Goal: Use online tool/utility: Utilize a website feature to perform a specific function

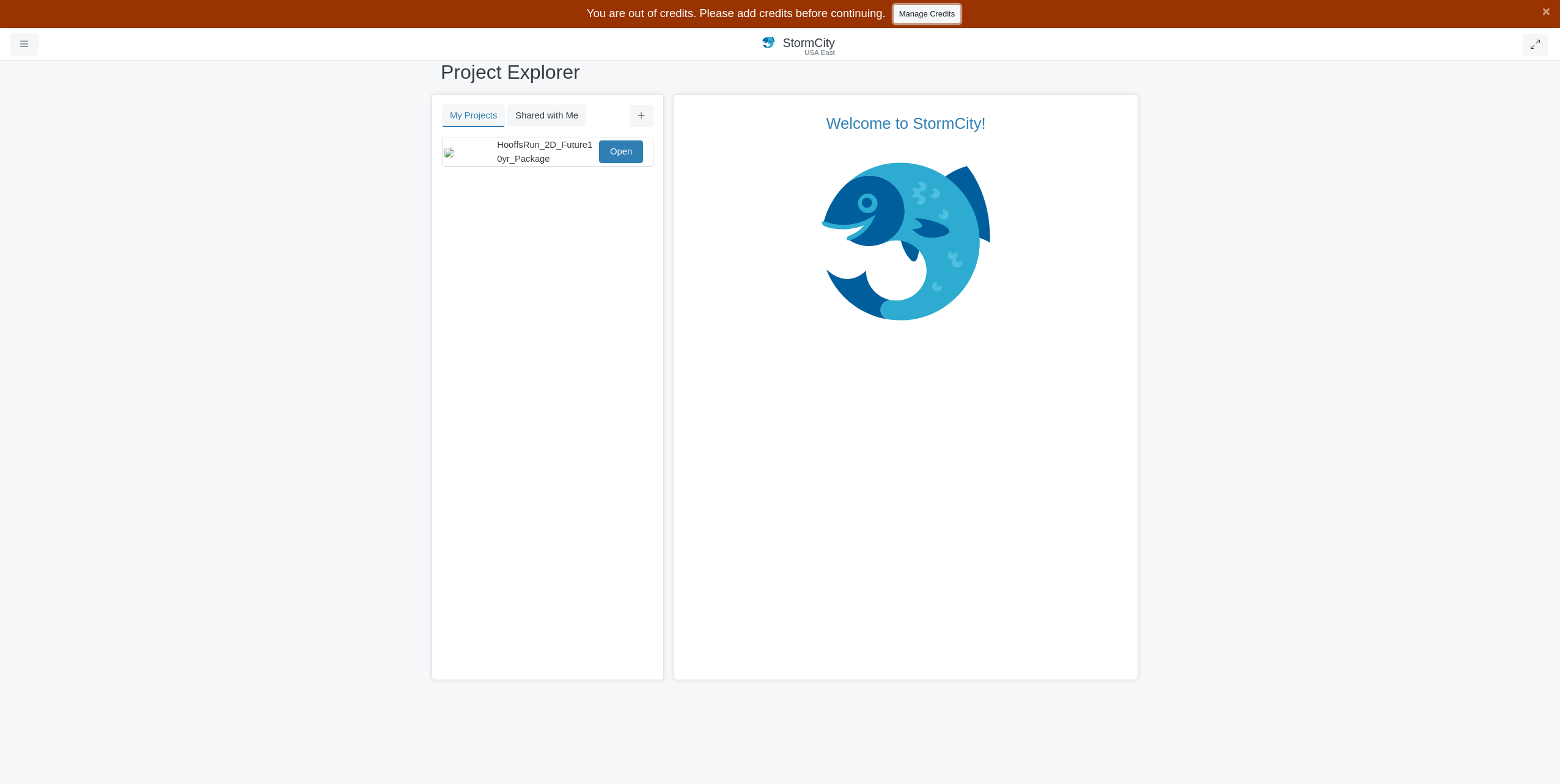
click at [941, 19] on link "Manage Credits" at bounding box center [927, 13] width 66 height 18
click at [620, 154] on link "Open" at bounding box center [621, 151] width 44 height 22
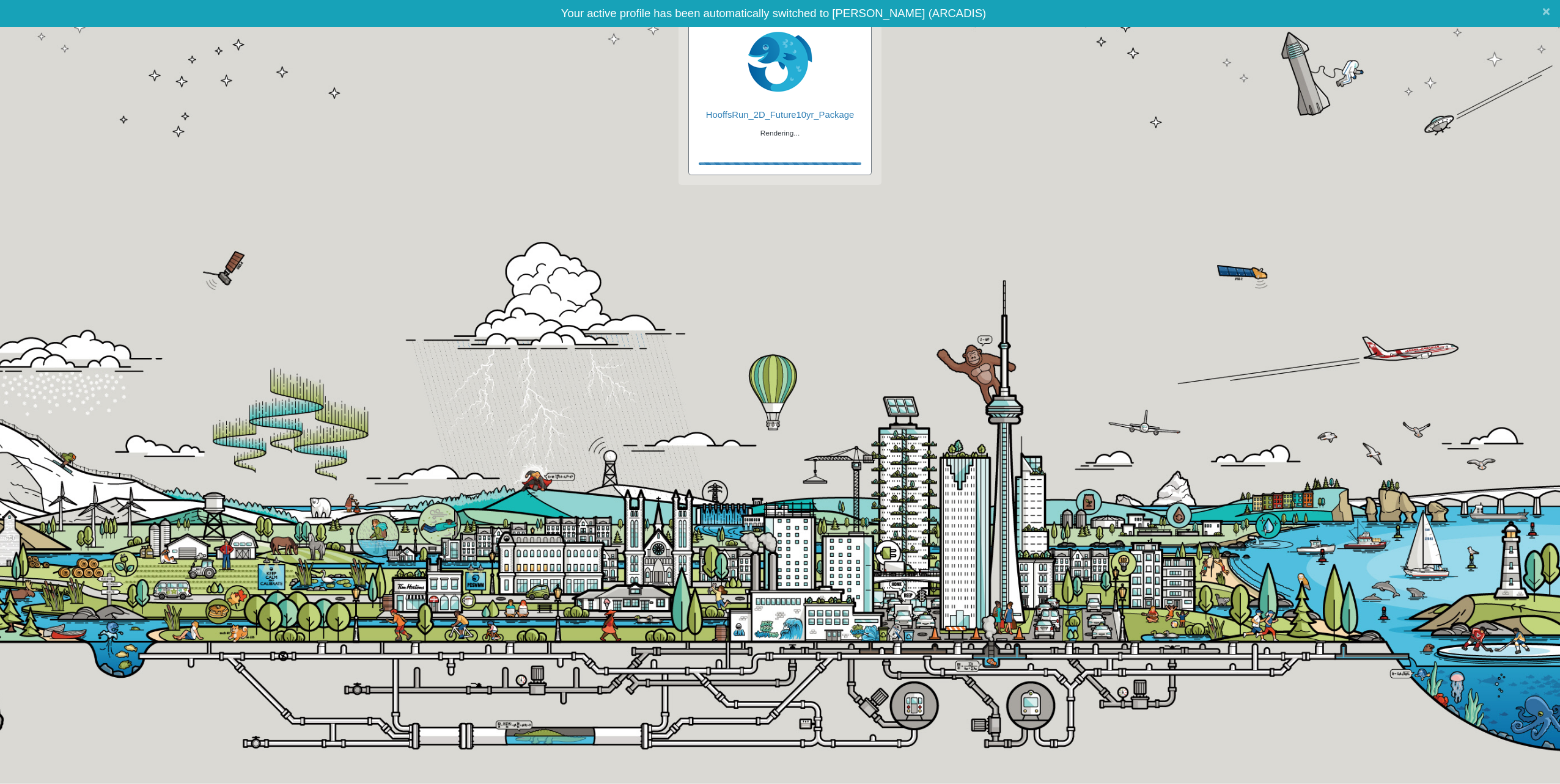
checkbox input "true"
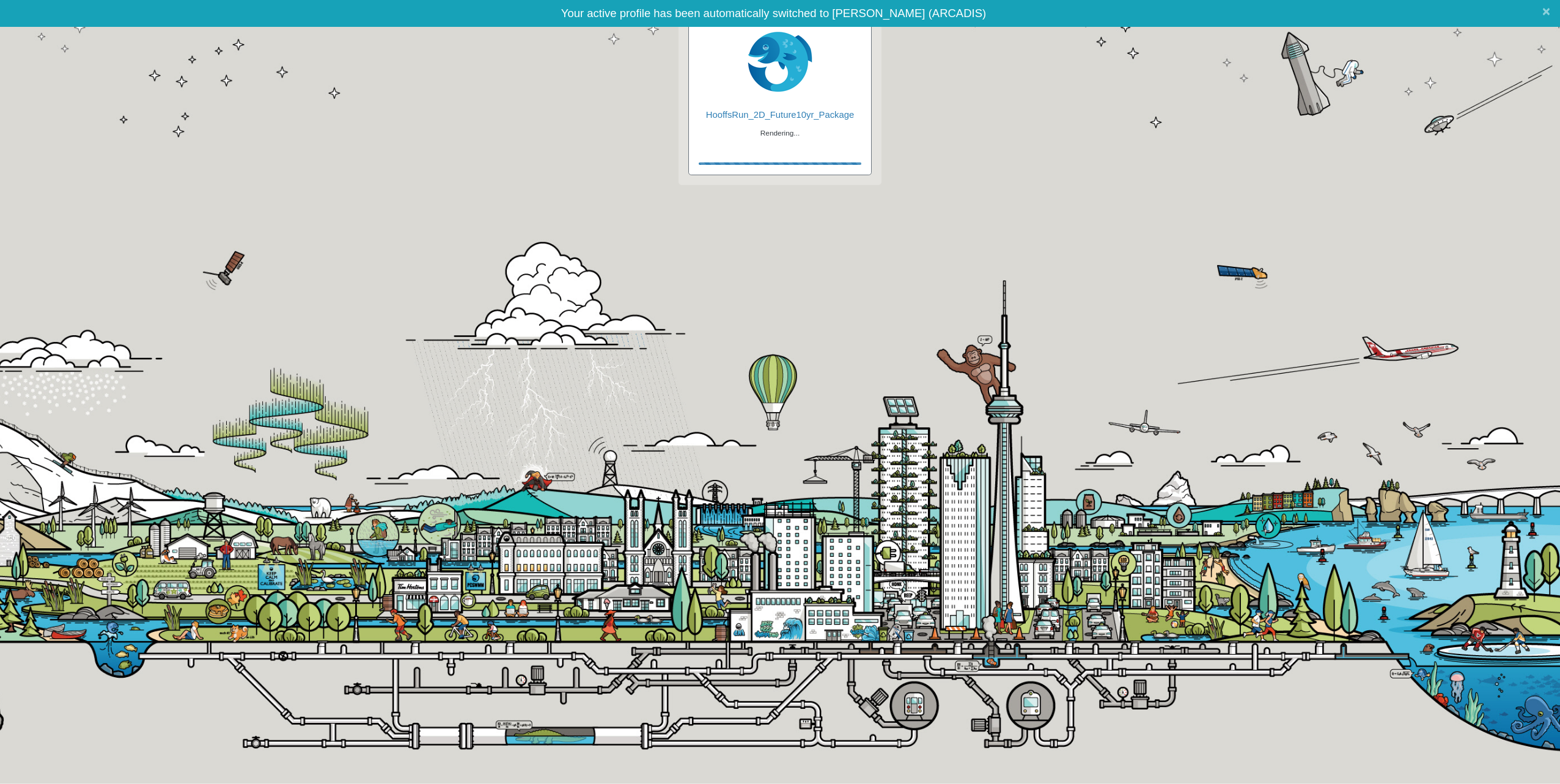
checkbox input "true"
checkbox input "false"
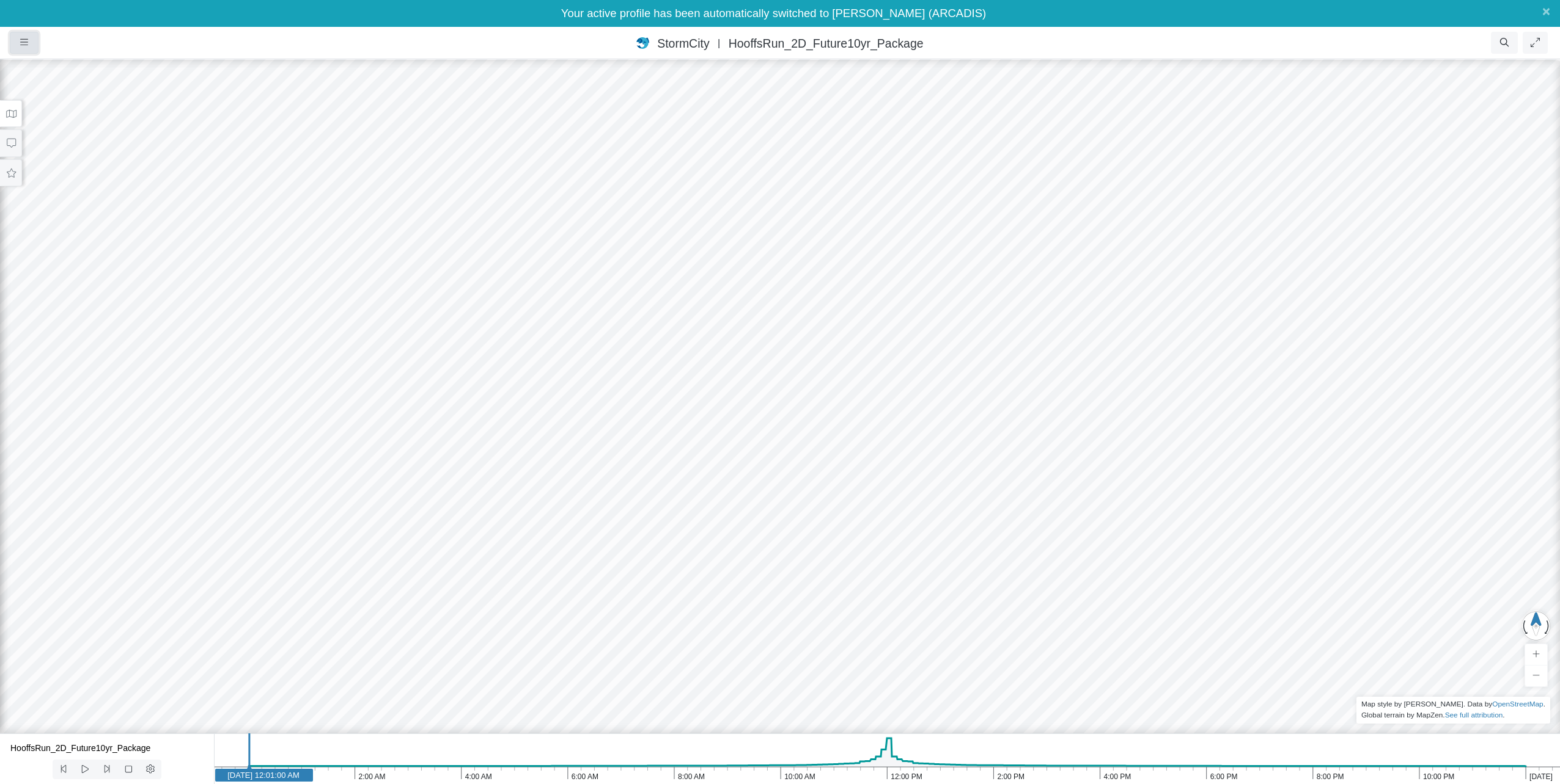
click at [20, 42] on button "button" at bounding box center [24, 42] width 29 height 22
click at [192, 38] on ul "Resume Clear Overlay Exit Dashboard 17 FPS (0-24) 537.65 MB/4 GB" at bounding box center [857, 42] width 1388 height 22
click at [13, 150] on button at bounding box center [11, 143] width 22 height 28
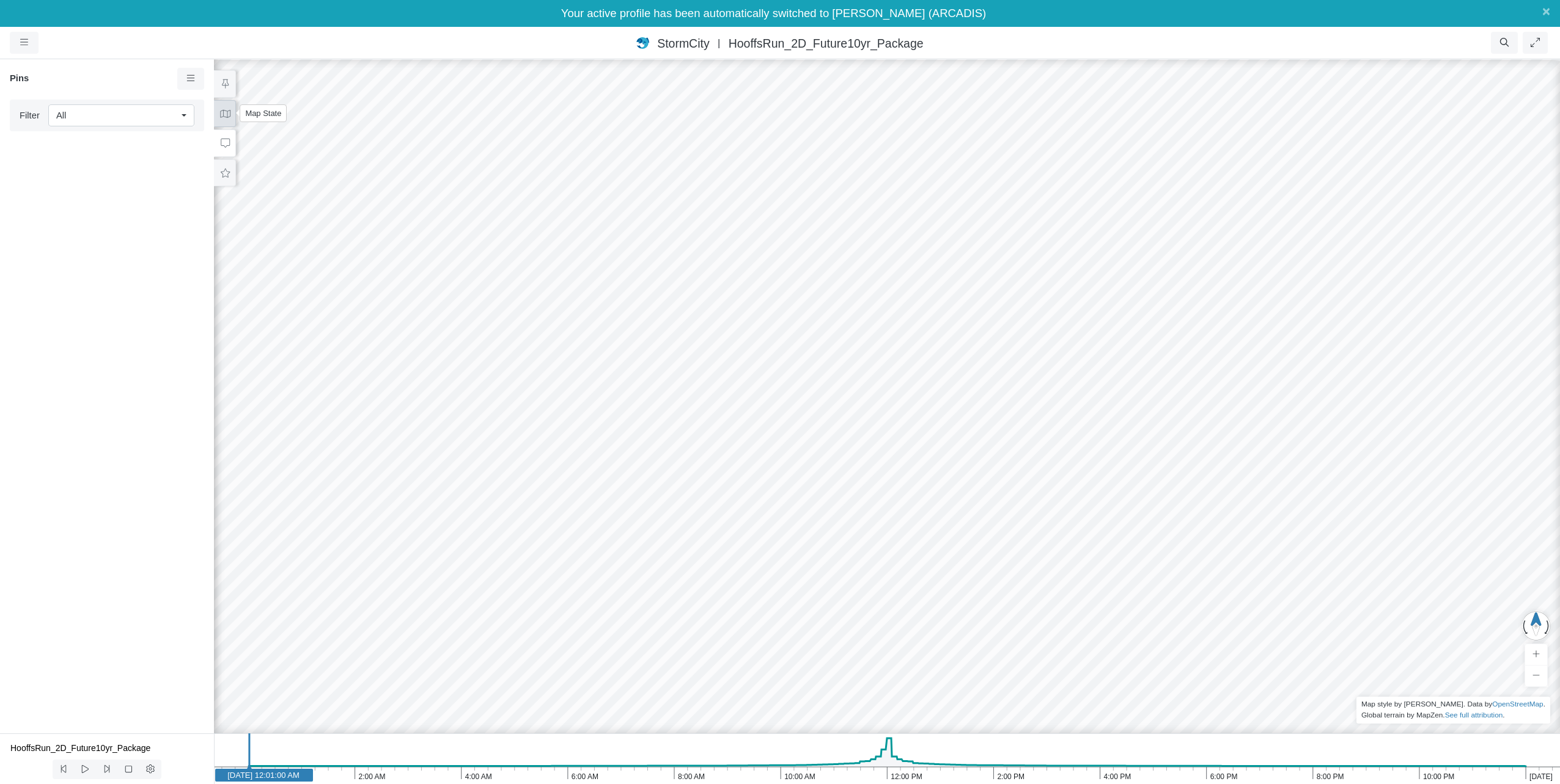
click at [225, 114] on icon at bounding box center [225, 114] width 12 height 9
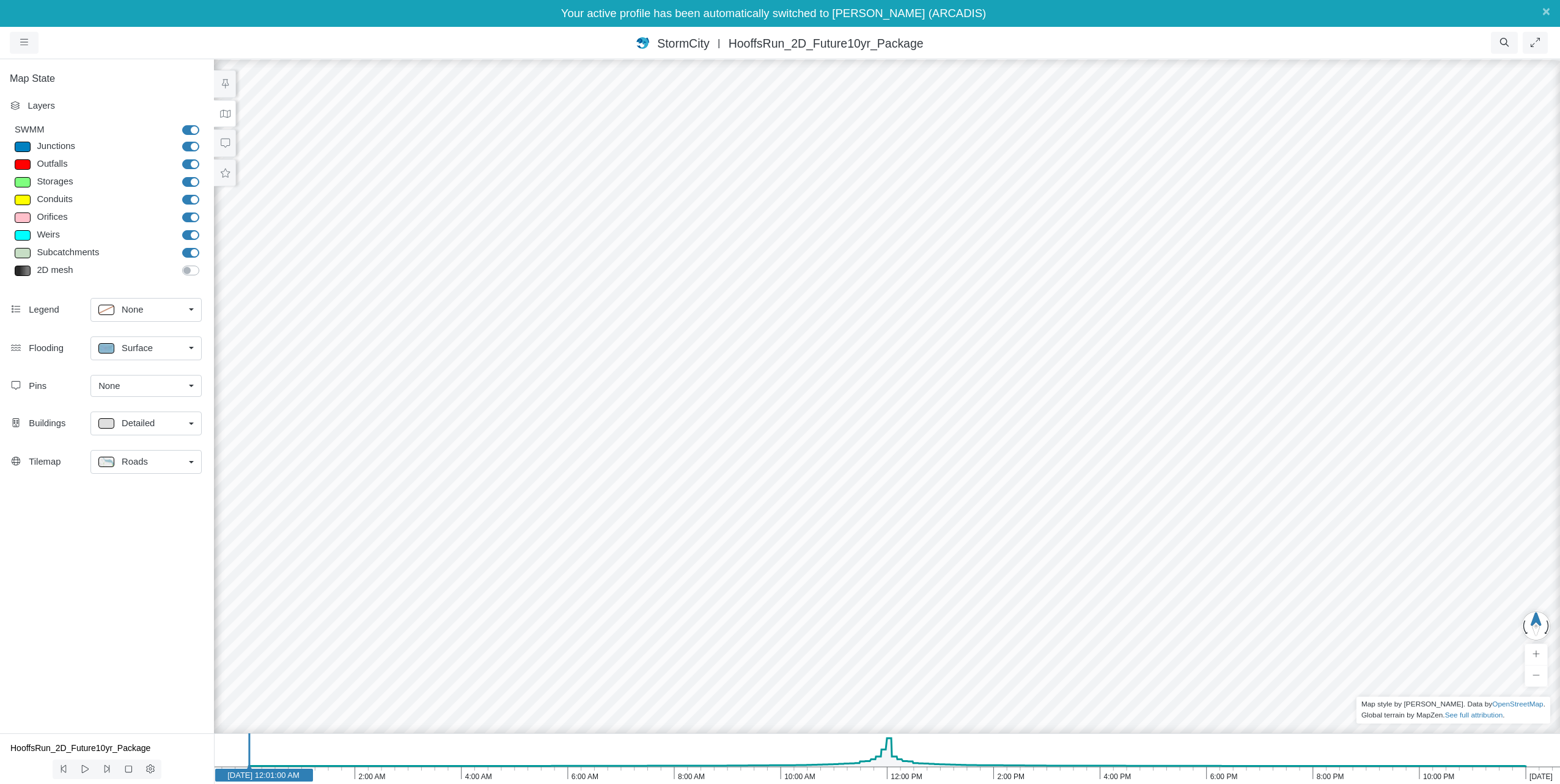
click at [204, 246] on label "Subcatchments" at bounding box center [204, 246] width 0 height 0
click at [192, 253] on input "Subcatchments" at bounding box center [186, 251] width 10 height 12
checkbox input "false"
click at [204, 264] on label "2D mesh" at bounding box center [204, 264] width 0 height 0
click at [186, 270] on input "2D mesh" at bounding box center [186, 269] width 10 height 12
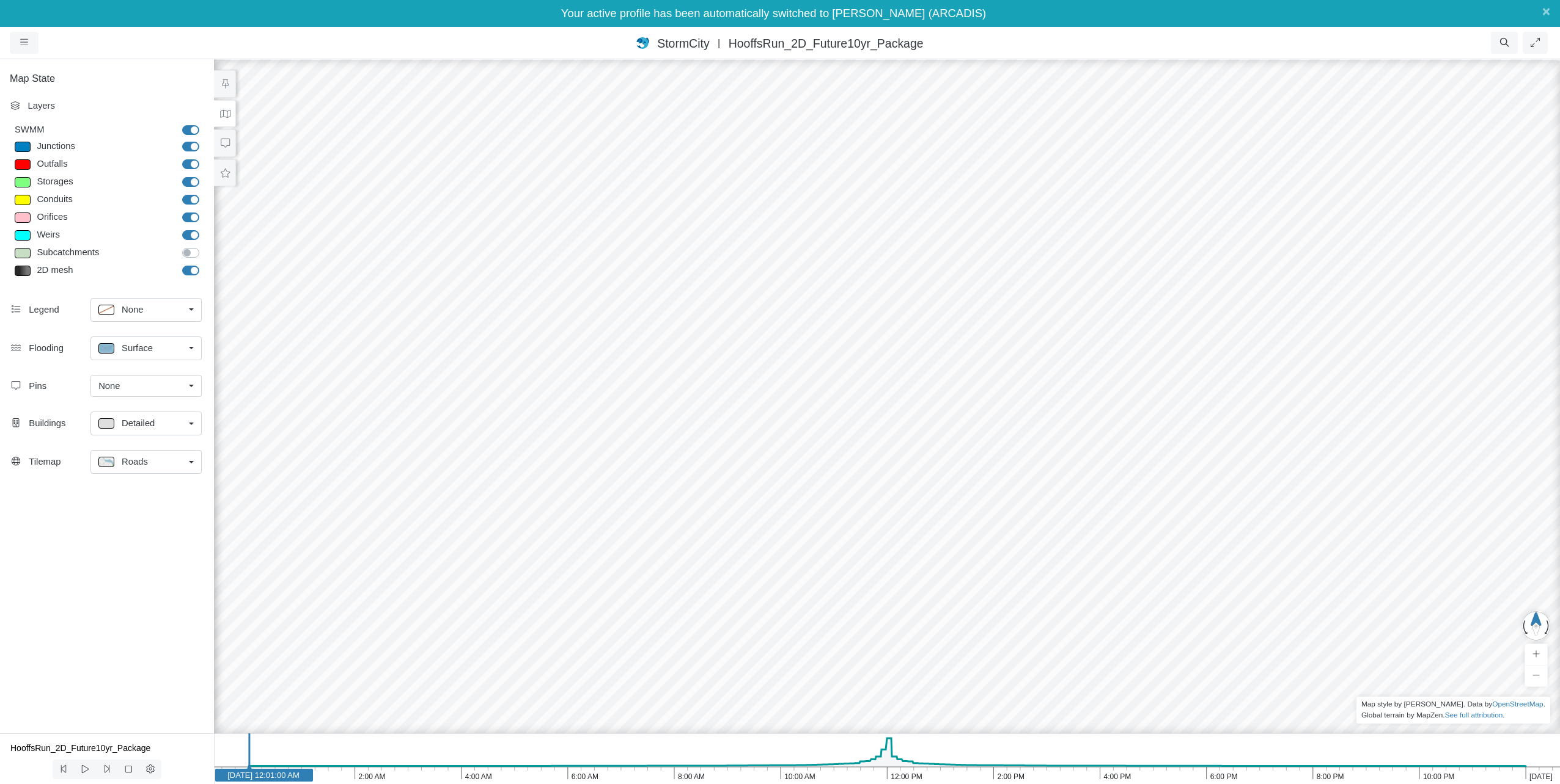
click at [204, 264] on label "2D mesh" at bounding box center [204, 264] width 0 height 0
click at [188, 270] on input "2D mesh" at bounding box center [186, 269] width 10 height 12
checkbox input "false"
drag, startPoint x: 1118, startPoint y: 640, endPoint x: 884, endPoint y: 176, distance: 519.7
click at [884, 176] on div at bounding box center [887, 408] width 1560 height 754
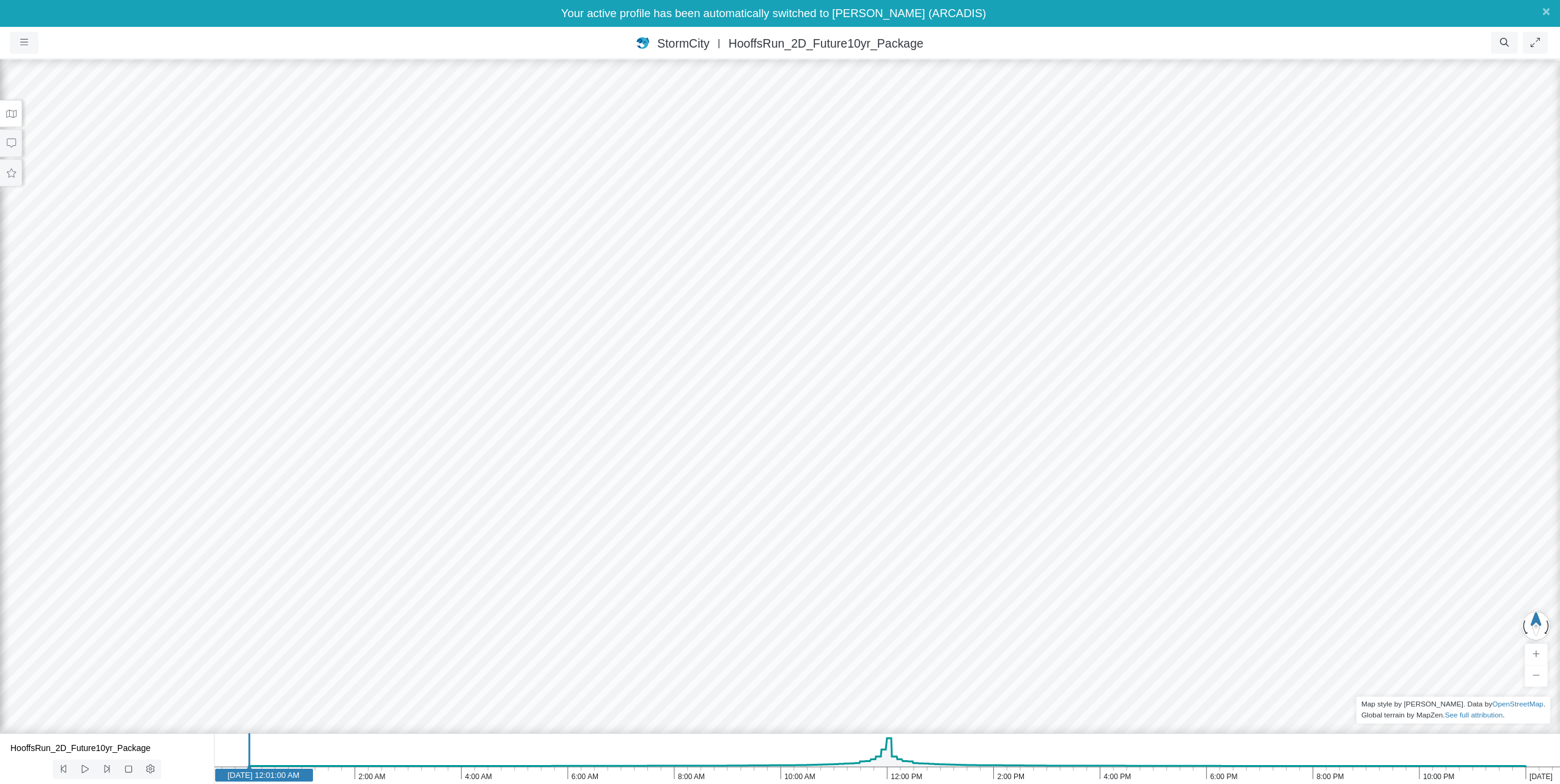
drag, startPoint x: 1046, startPoint y: 516, endPoint x: 1137, endPoint y: 371, distance: 171.2
click at [1137, 371] on div at bounding box center [780, 408] width 1560 height 754
click at [252, 757] on line at bounding box center [252, 756] width 0 height 46
click at [772, 755] on icon "Jan 2, 1900 10:00 PM 8:00 PM 6:00 PM 4:00 PM 2:00 PM 12:00 PM 10:00 AM 8:00 AM …" at bounding box center [887, 759] width 1346 height 51
click at [848, 753] on icon "Jan 2, 1900 10:00 PM 8:00 PM 6:00 PM 4:00 PM 2:00 PM 12:00 PM 10:00 AM 8:00 AM …" at bounding box center [887, 759] width 1346 height 51
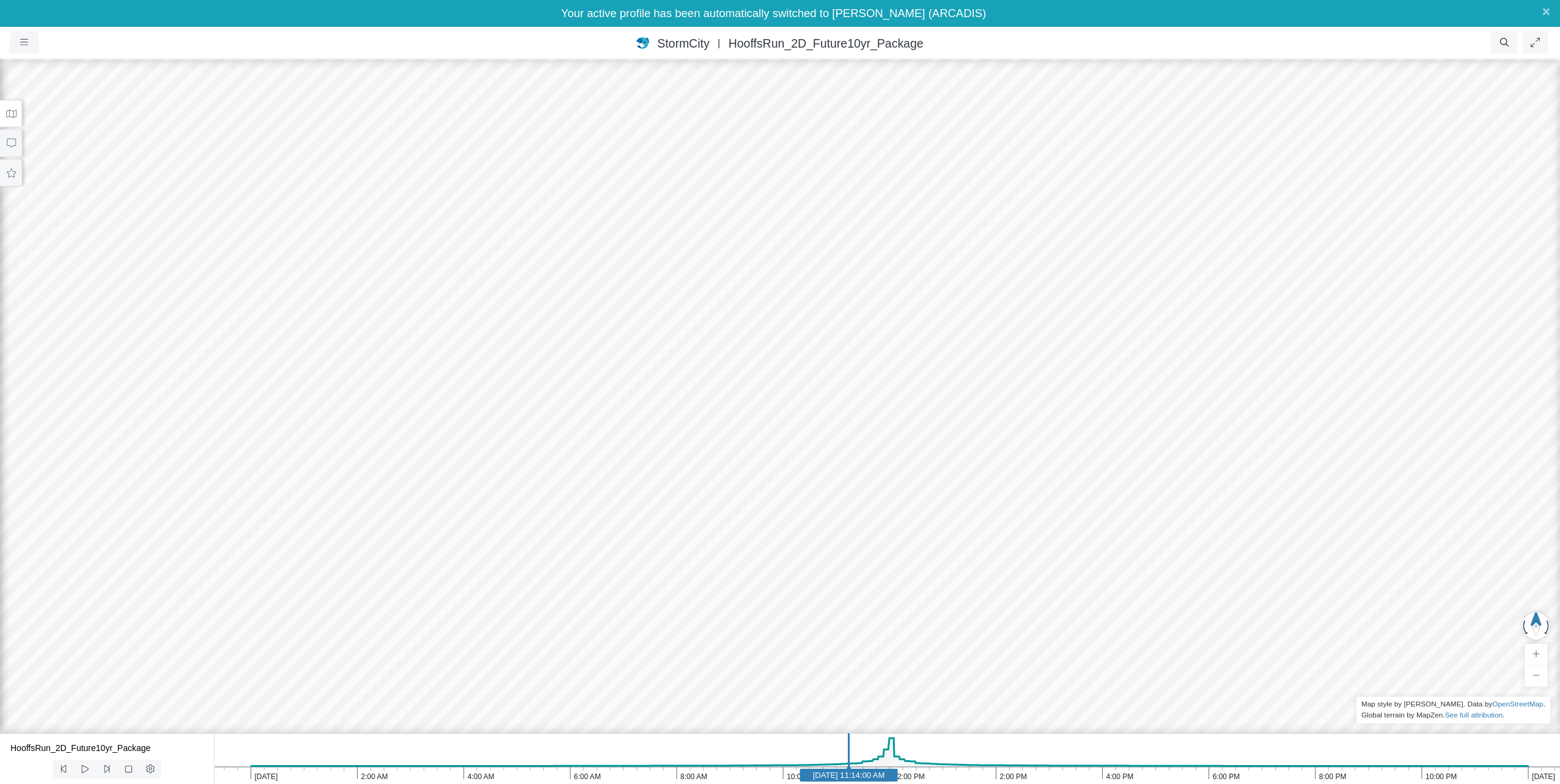
click at [861, 754] on icon "Jan 2, 1900 10:00 PM 8:00 PM 6:00 PM 4:00 PM 2:00 PM 12:00 PM 10:00 AM 8:00 AM …" at bounding box center [887, 759] width 1346 height 51
click at [878, 754] on icon "Jan 2, 1900 10:00 PM 8:00 PM 6:00 PM 4:00 PM 2:00 PM 12:00 PM 10:00 AM 8:00 AM …" at bounding box center [887, 759] width 1346 height 51
click at [89, 767] on icon at bounding box center [85, 770] width 12 height 9
click at [86, 768] on icon at bounding box center [85, 770] width 12 height 9
drag, startPoint x: 871, startPoint y: 492, endPoint x: 873, endPoint y: 619, distance: 127.0
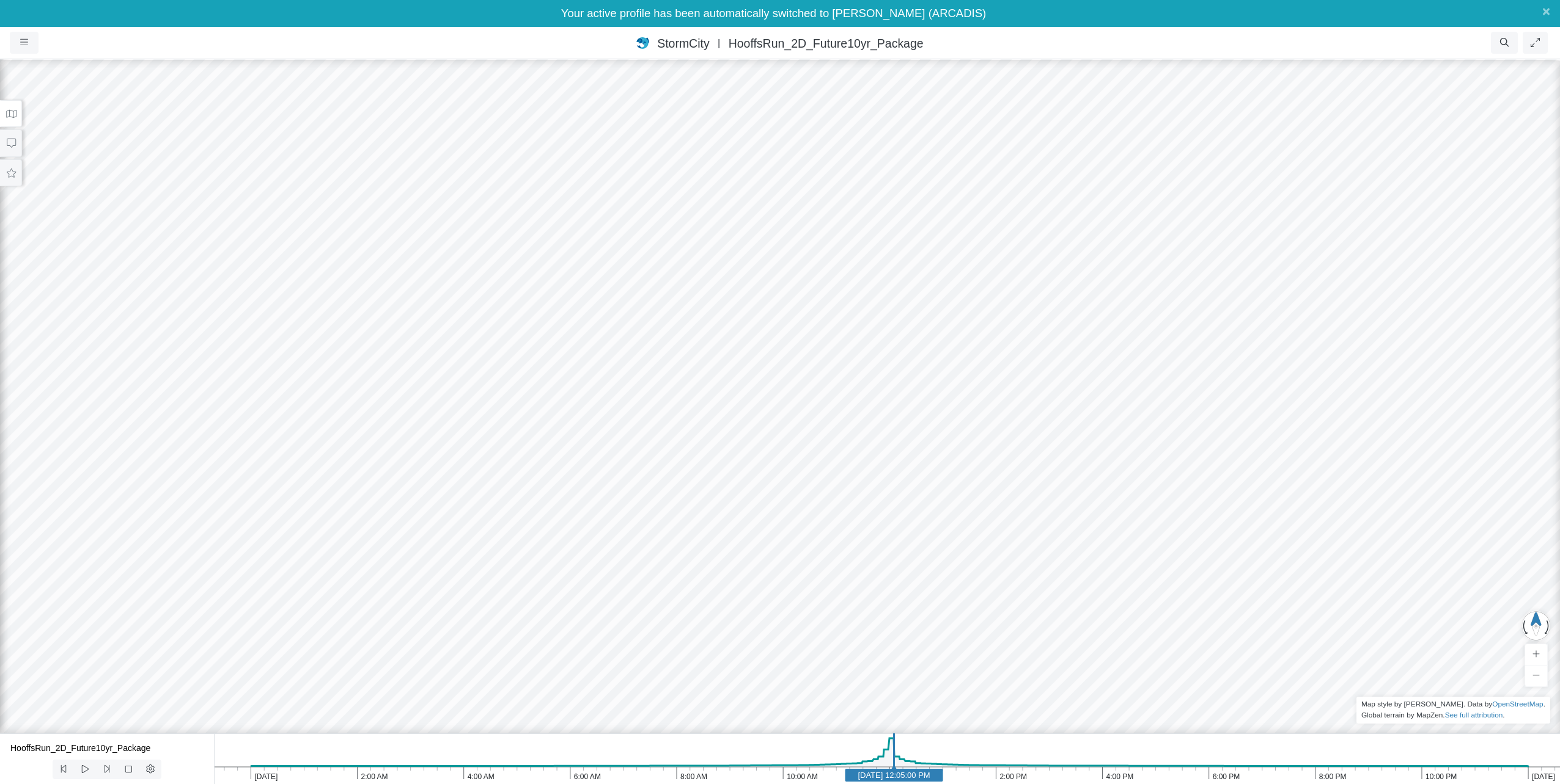
click at [873, 619] on div at bounding box center [780, 408] width 1560 height 754
click at [9, 148] on button at bounding box center [11, 143] width 22 height 28
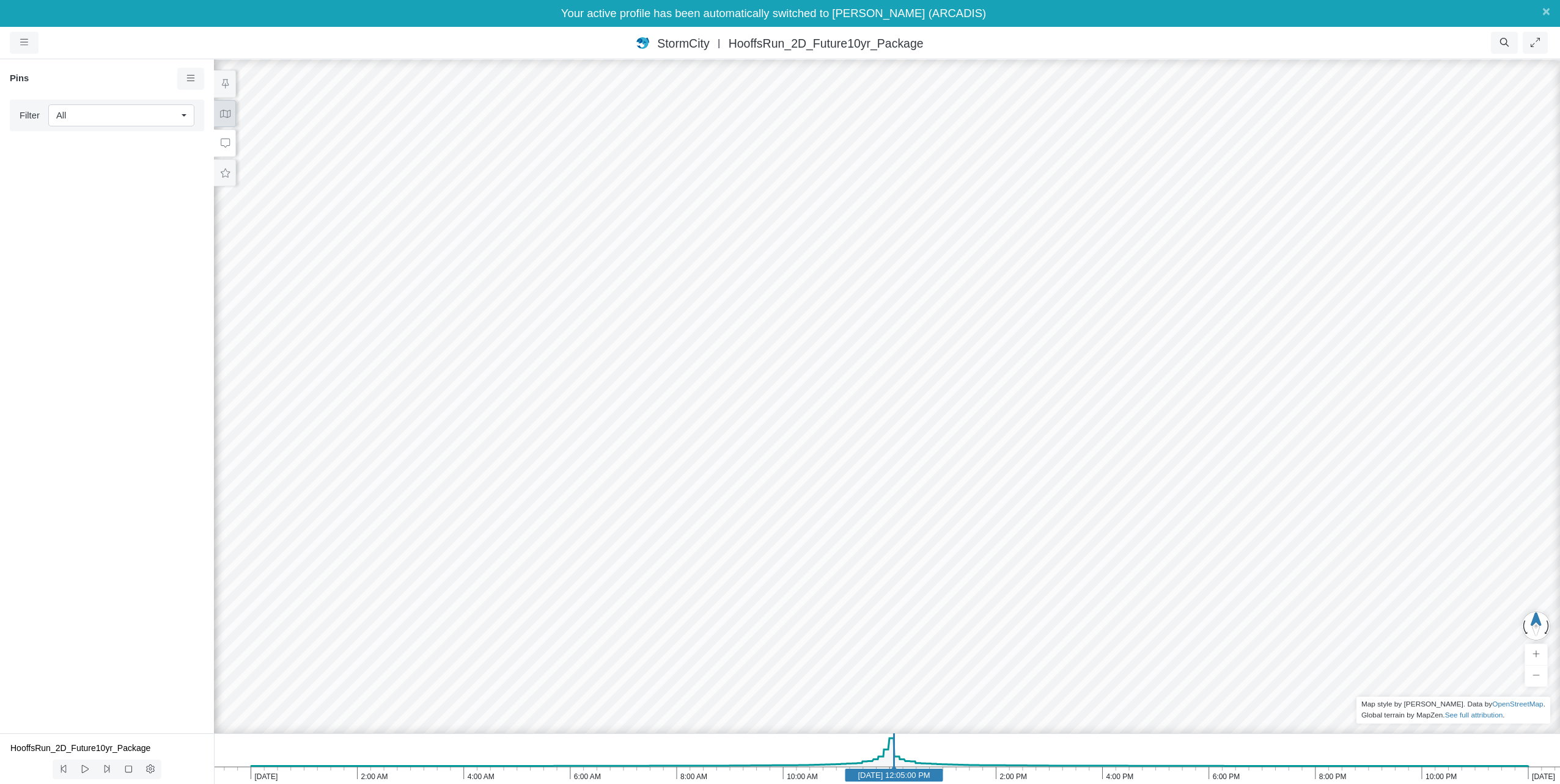
click at [220, 116] on icon at bounding box center [226, 113] width 11 height 8
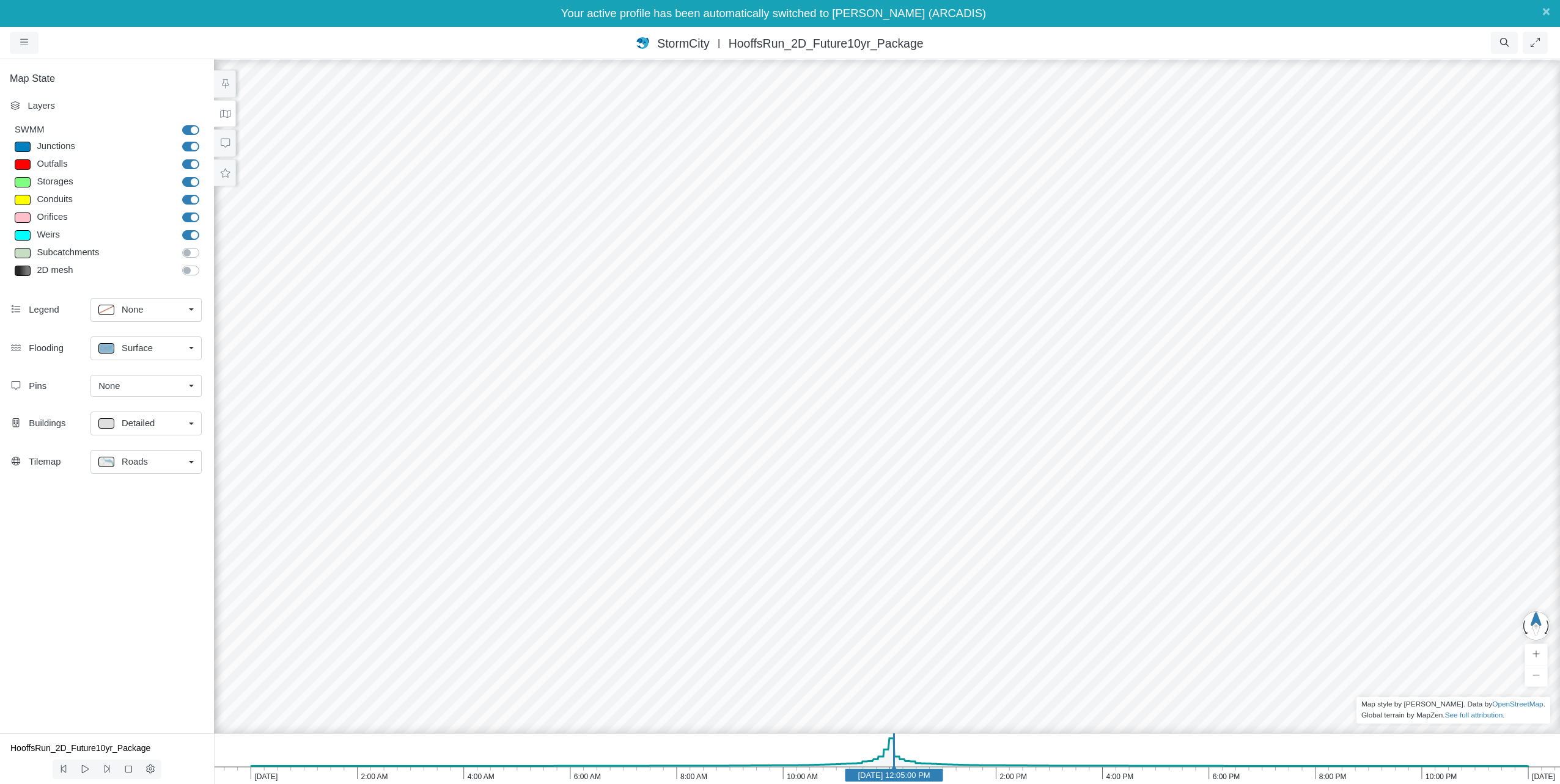
click at [159, 311] on div "None" at bounding box center [141, 310] width 86 height 15
click at [123, 351] on span "Top Right" at bounding box center [141, 357] width 39 height 13
drag, startPoint x: 1107, startPoint y: 567, endPoint x: 1099, endPoint y: 524, distance: 43.7
drag, startPoint x: 1536, startPoint y: 627, endPoint x: 1528, endPoint y: 603, distance: 25.3
click at [1528, 603] on div "Projects Groups Users Preferences Profiles Data Centers Accounts Support About …" at bounding box center [780, 405] width 1560 height 757
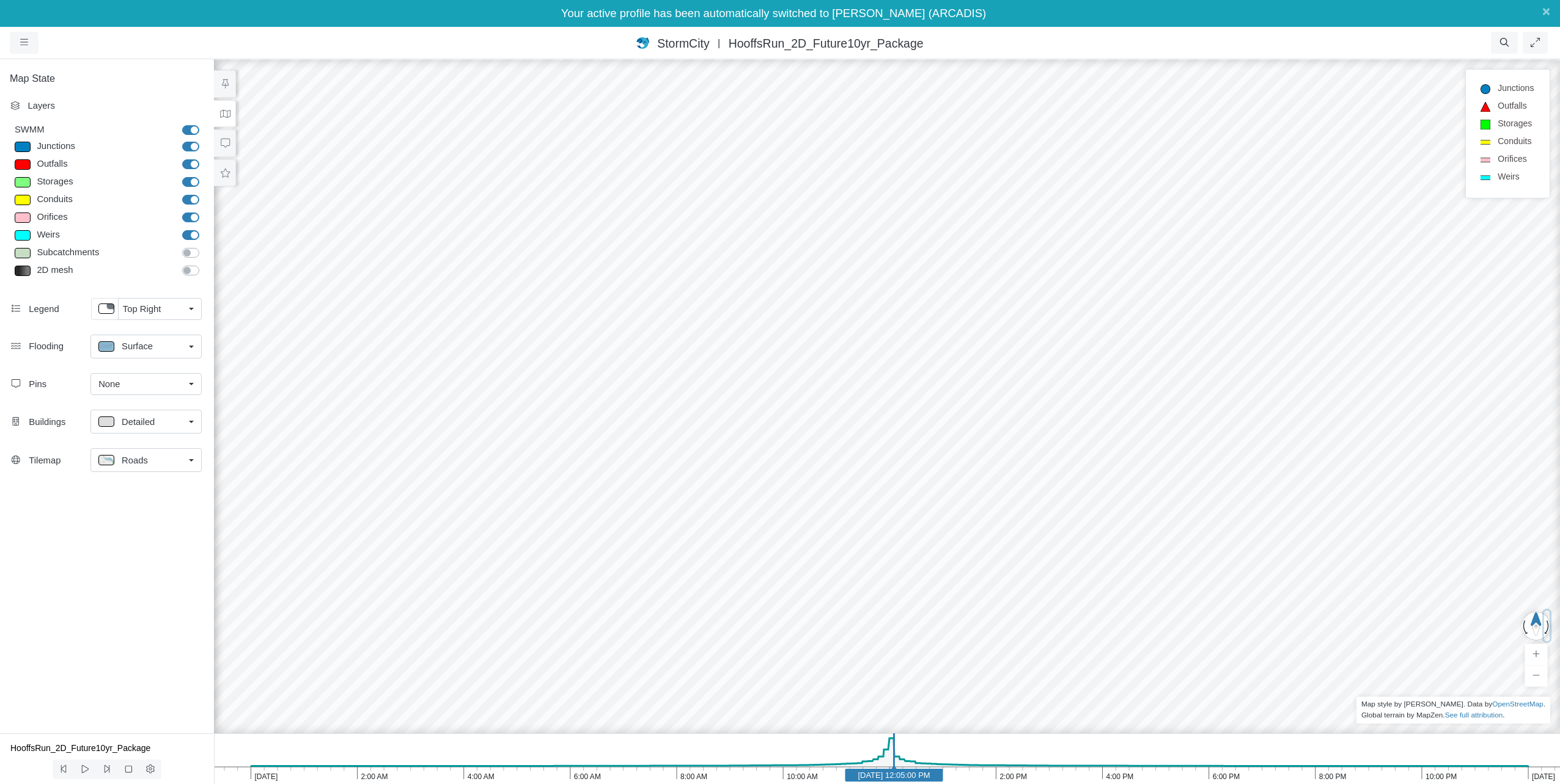
click at [1548, 625] on button "button" at bounding box center [1547, 626] width 5 height 30
drag, startPoint x: 896, startPoint y: 446, endPoint x: 893, endPoint y: 521, distance: 75.1
click at [893, 521] on div at bounding box center [887, 408] width 1560 height 754
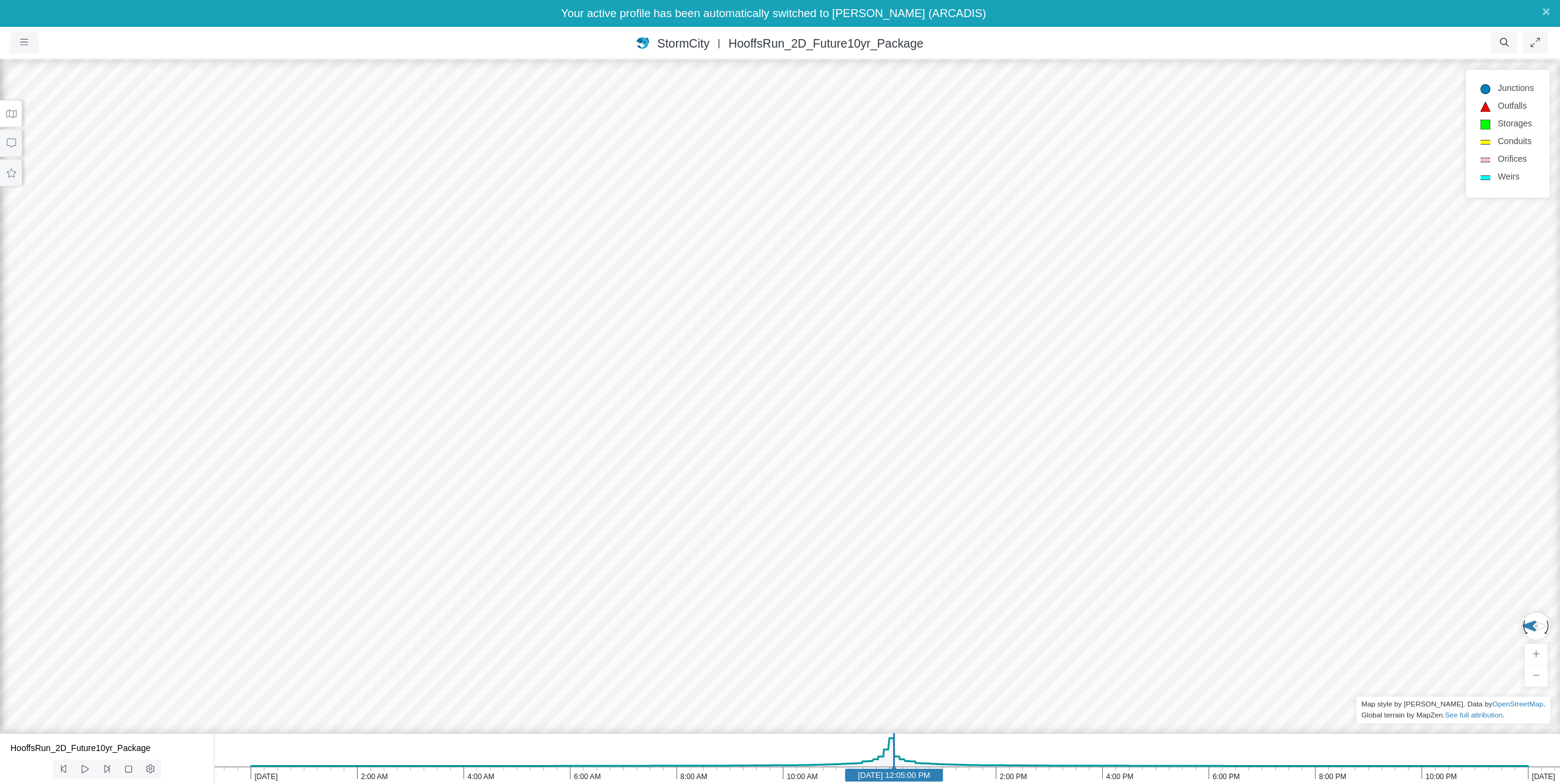
click at [13, 116] on icon at bounding box center [11, 114] width 12 height 9
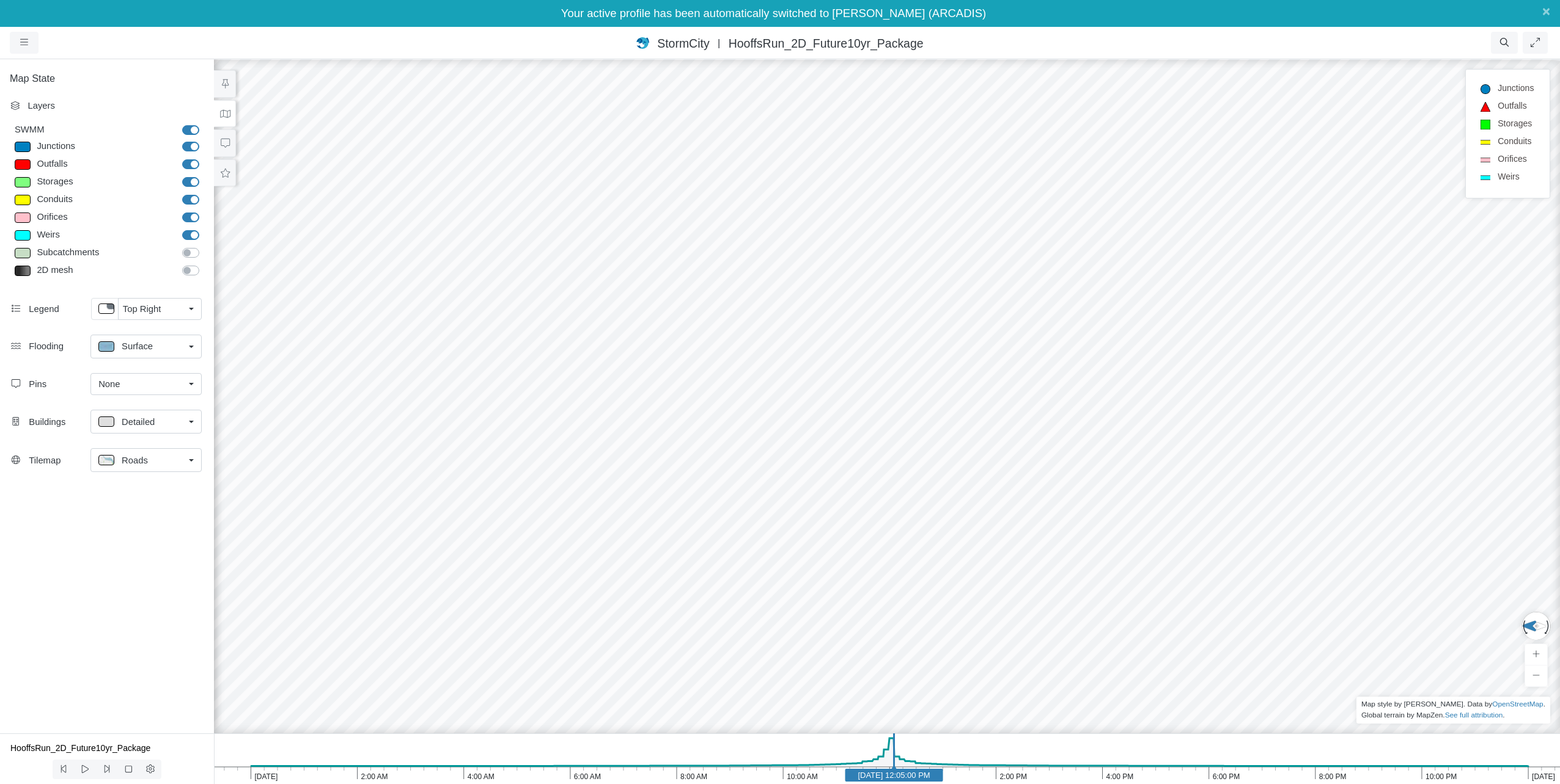
click at [167, 380] on div "None" at bounding box center [141, 384] width 86 height 13
click at [161, 414] on div "Detailed" at bounding box center [141, 422] width 86 height 15
click at [133, 646] on div "Map State Layers SWMM SWMM Junctions Junctions Outfalls Dividers" at bounding box center [107, 396] width 214 height 676
click at [165, 464] on div "Roads" at bounding box center [141, 460] width 86 height 15
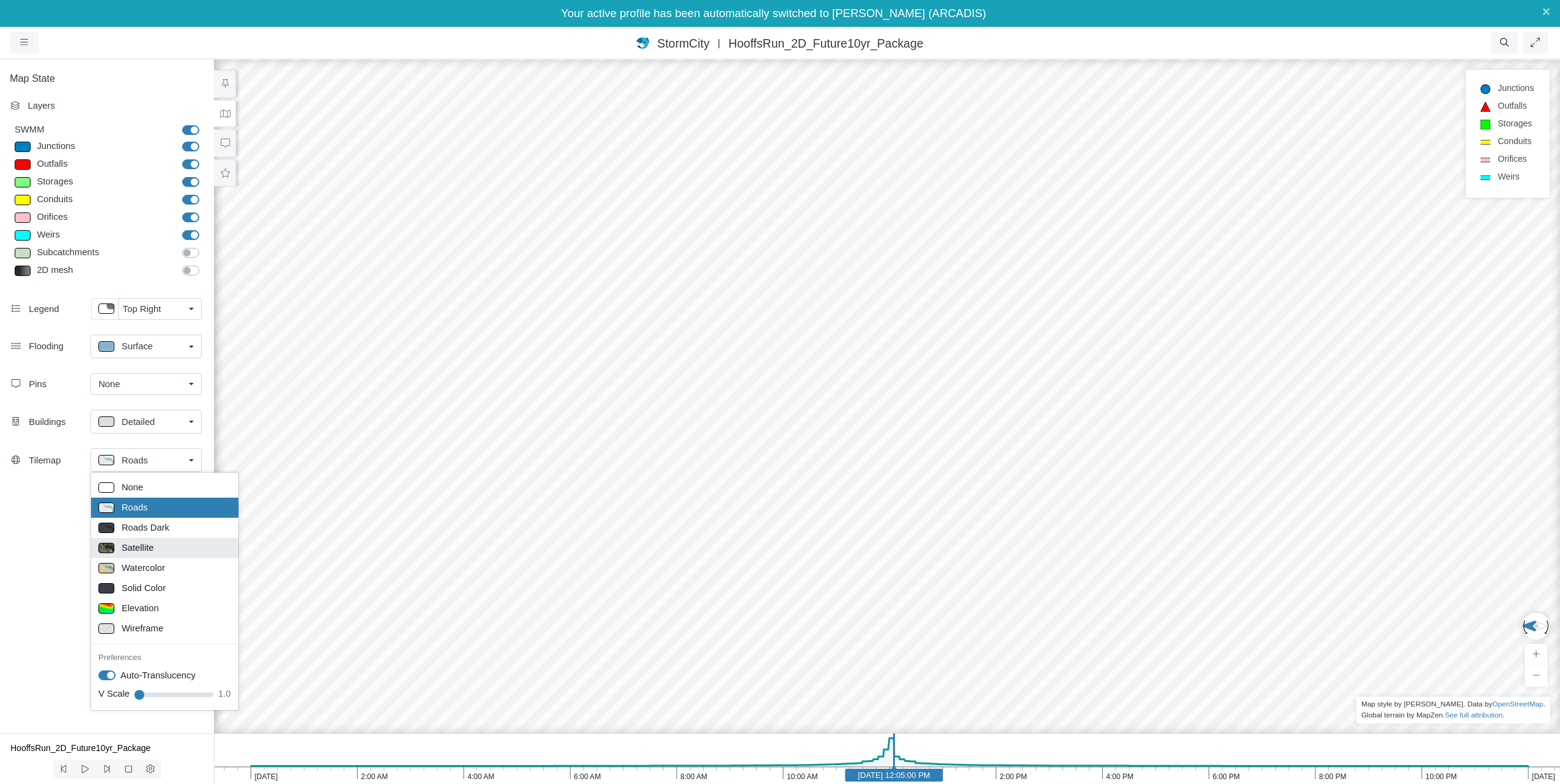
click at [134, 544] on span "Satellite" at bounding box center [138, 548] width 32 height 13
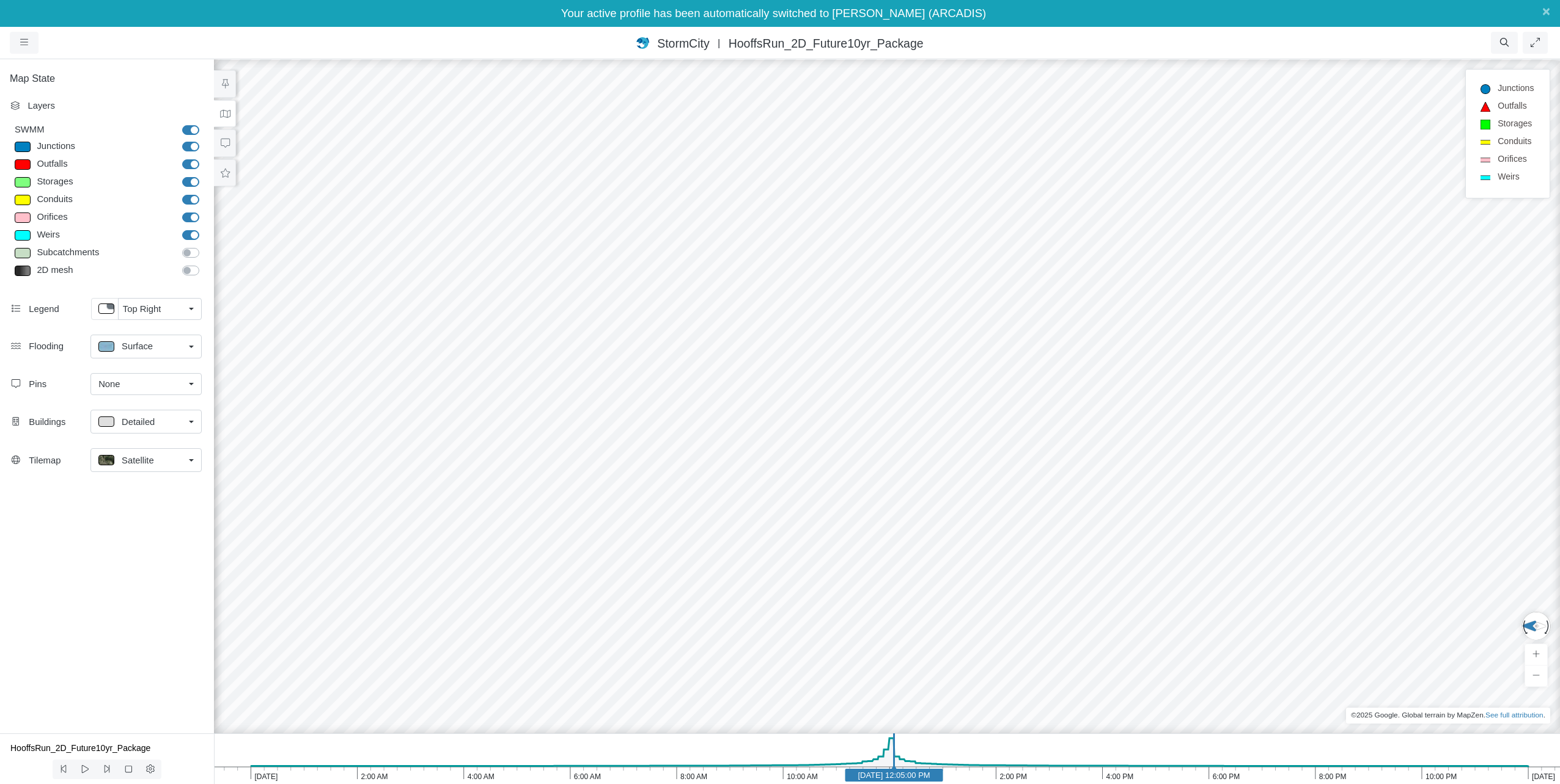
click at [167, 352] on div "Surface" at bounding box center [141, 346] width 86 height 15
click at [146, 435] on span "Isopleth" at bounding box center [137, 434] width 31 height 13
click at [167, 347] on div "Isopleth" at bounding box center [153, 345] width 61 height 13
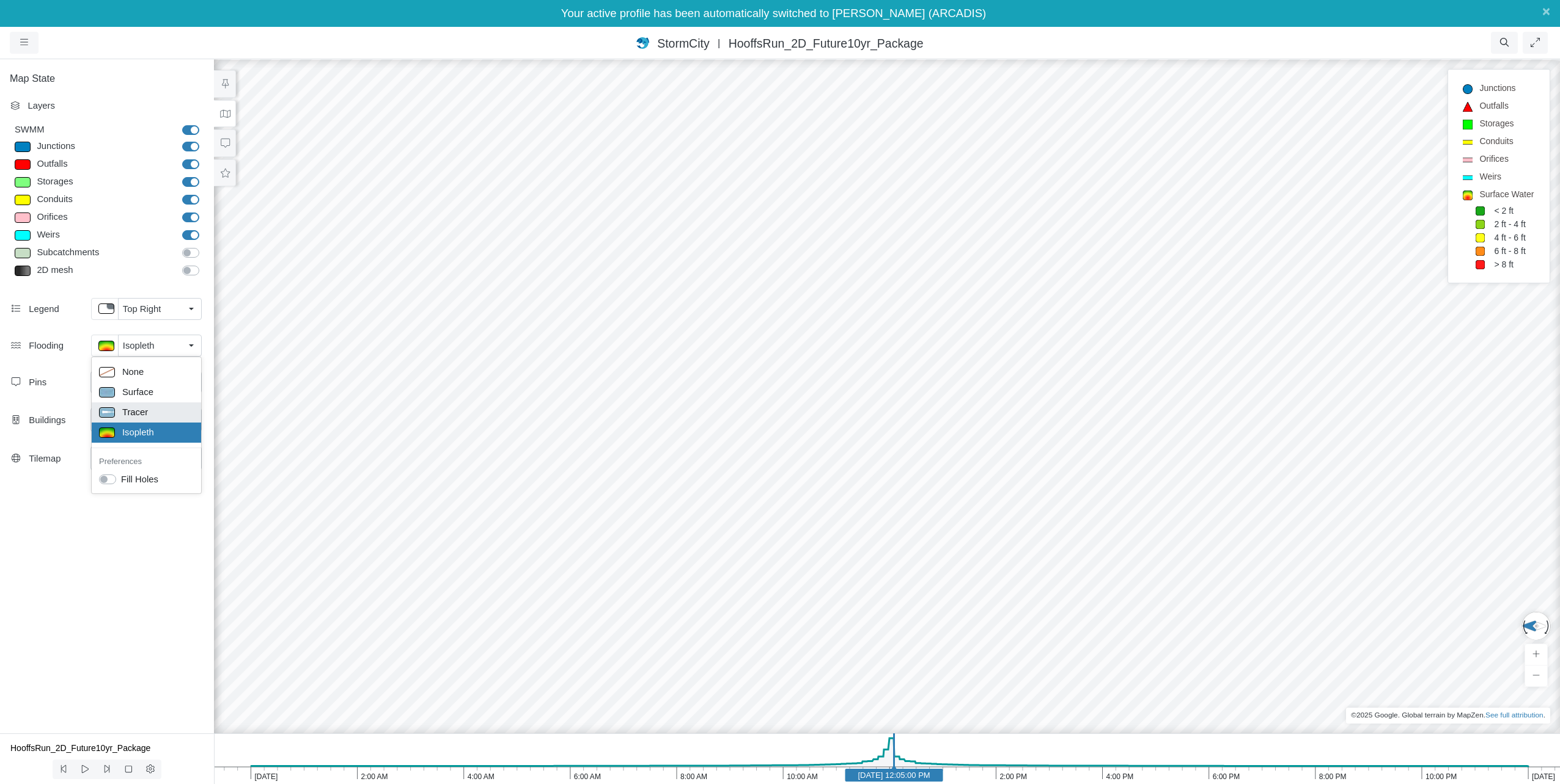
click at [161, 412] on div "Tracer" at bounding box center [147, 413] width 95 height 15
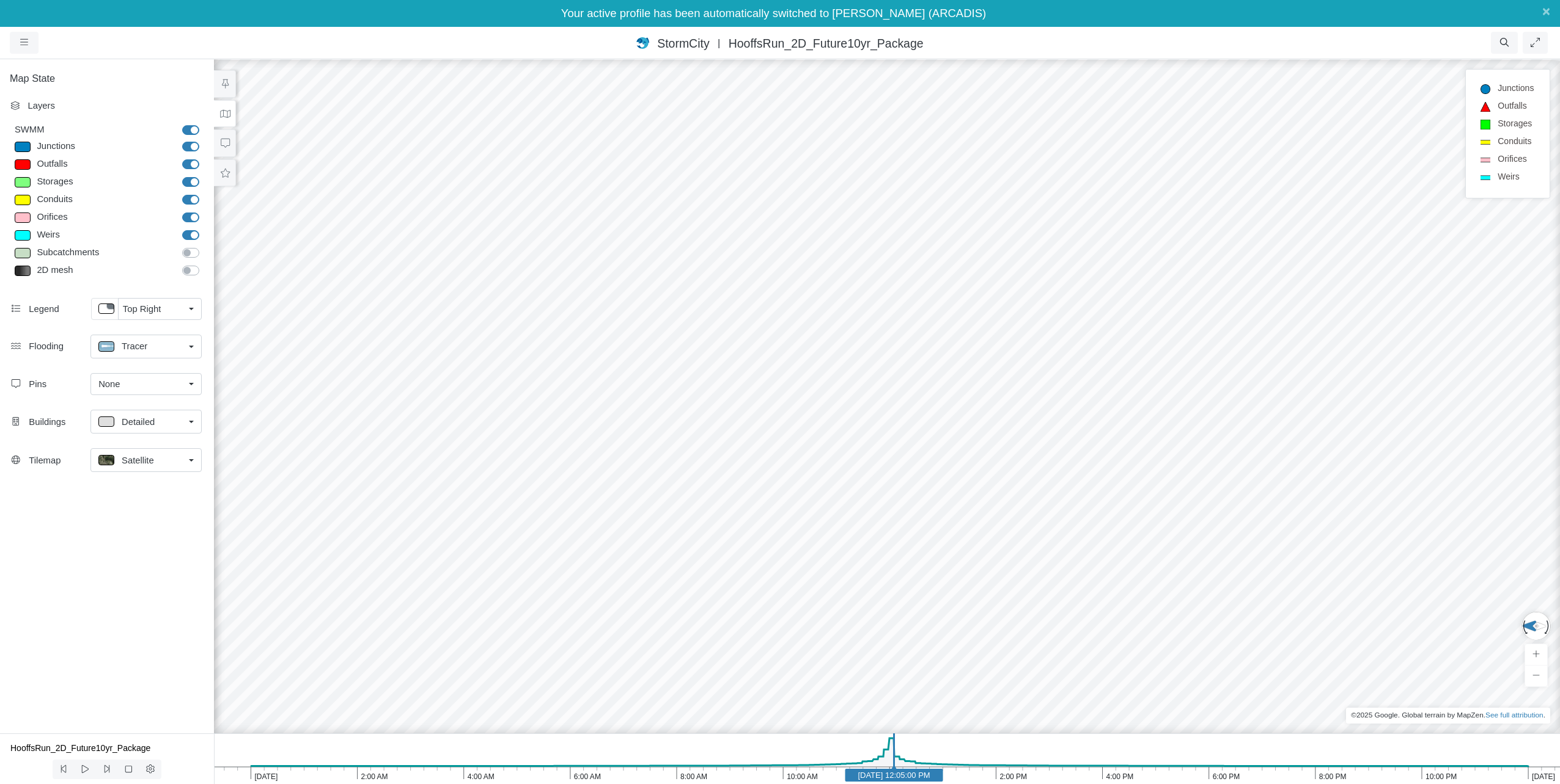
drag, startPoint x: 171, startPoint y: 349, endPoint x: 172, endPoint y: 356, distance: 7.1
click at [172, 349] on div "Tracer" at bounding box center [141, 346] width 86 height 15
click at [151, 392] on div "Surface" at bounding box center [146, 394] width 95 height 15
click at [163, 348] on div "Surface" at bounding box center [141, 346] width 86 height 15
click at [133, 427] on div "Isopleth" at bounding box center [146, 434] width 95 height 15
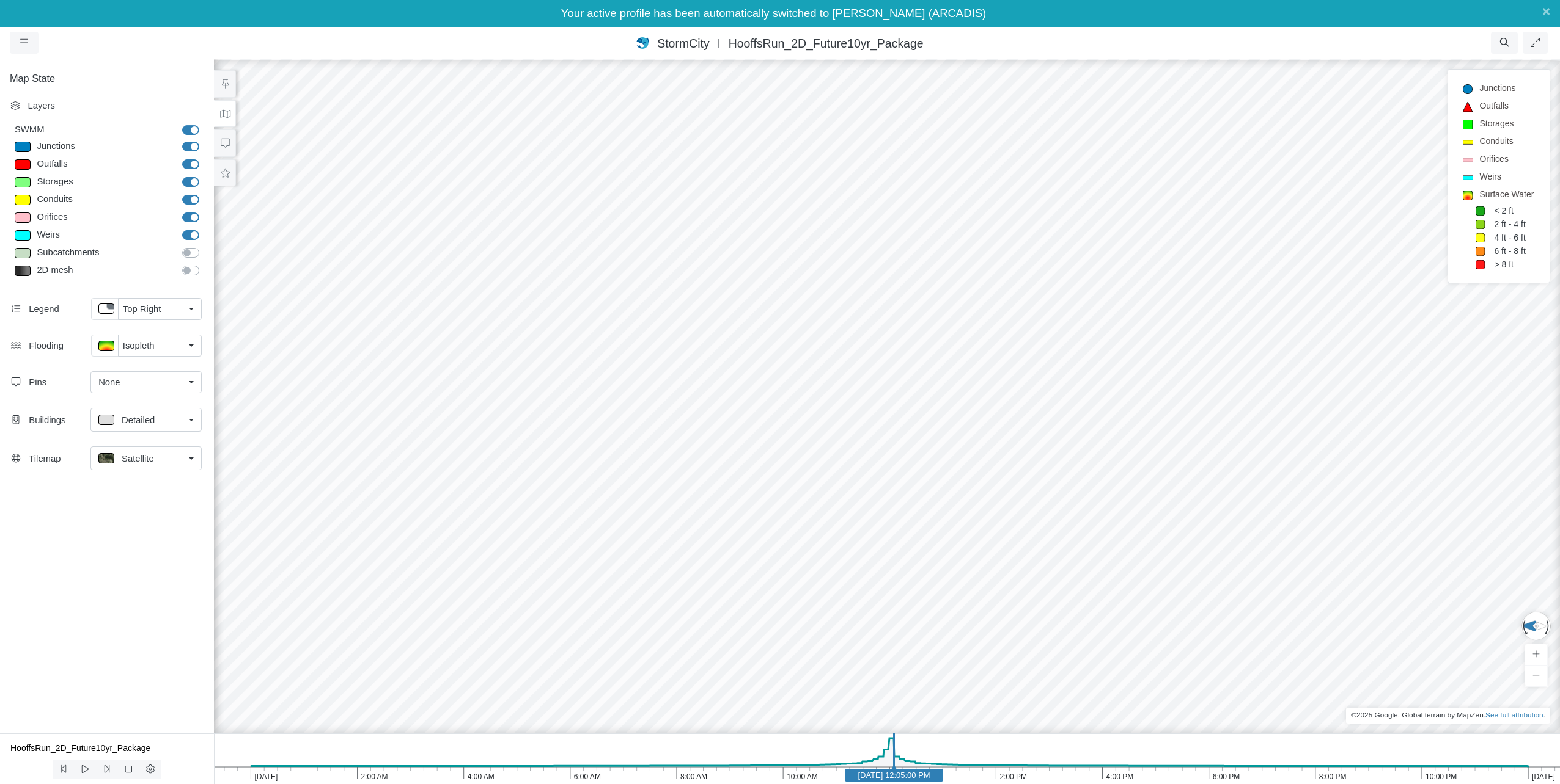
drag, startPoint x: 781, startPoint y: 563, endPoint x: 822, endPoint y: 565, distance: 41.0
click at [822, 565] on div at bounding box center [887, 408] width 1560 height 754
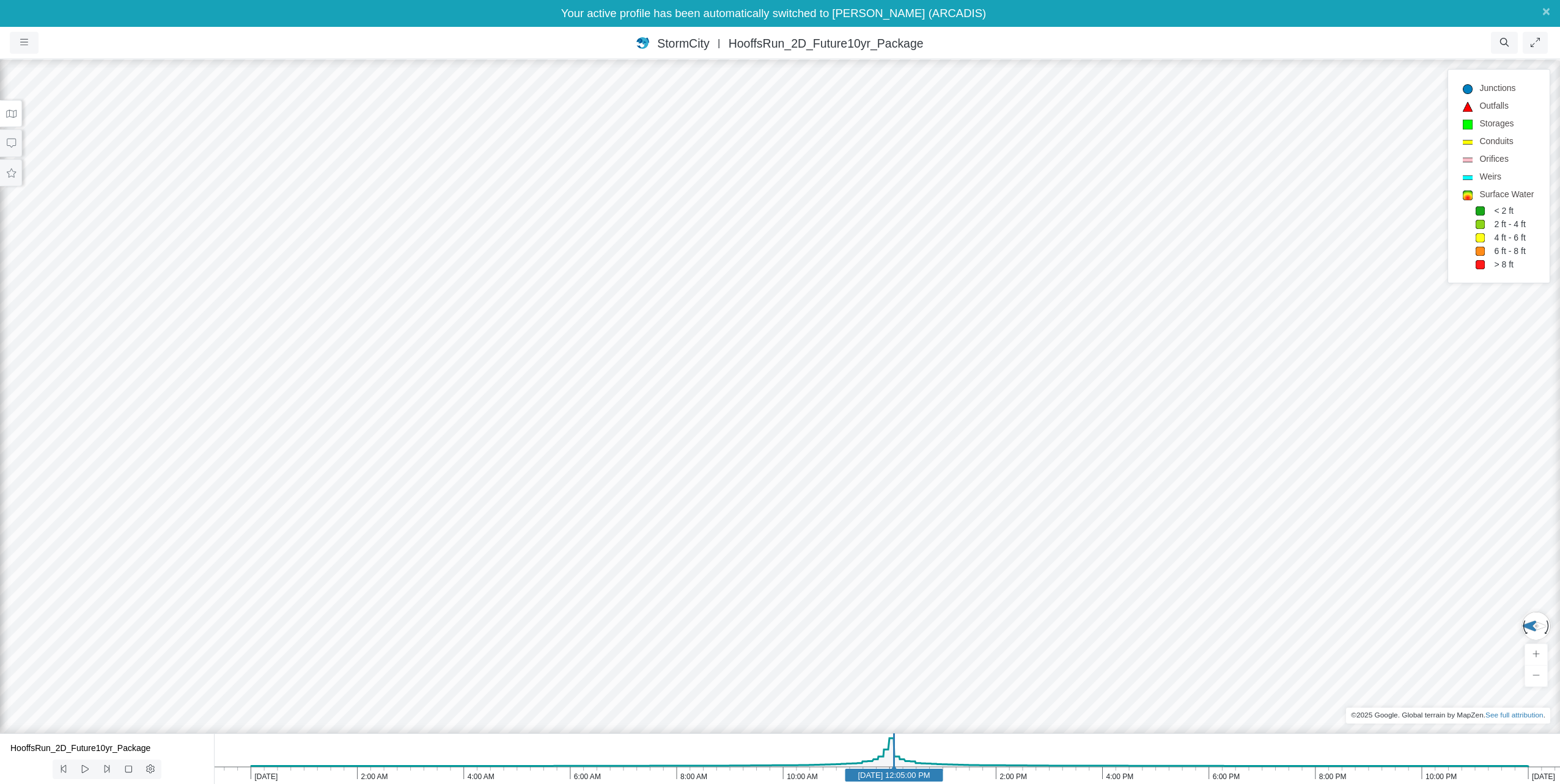
drag, startPoint x: 639, startPoint y: 414, endPoint x: 687, endPoint y: 388, distance: 54.6
click at [687, 388] on div at bounding box center [780, 408] width 1560 height 754
drag, startPoint x: 1021, startPoint y: 560, endPoint x: 1049, endPoint y: 509, distance: 58.2
click at [1049, 509] on div at bounding box center [780, 408] width 1560 height 754
drag, startPoint x: 972, startPoint y: 611, endPoint x: 976, endPoint y: 518, distance: 93.1
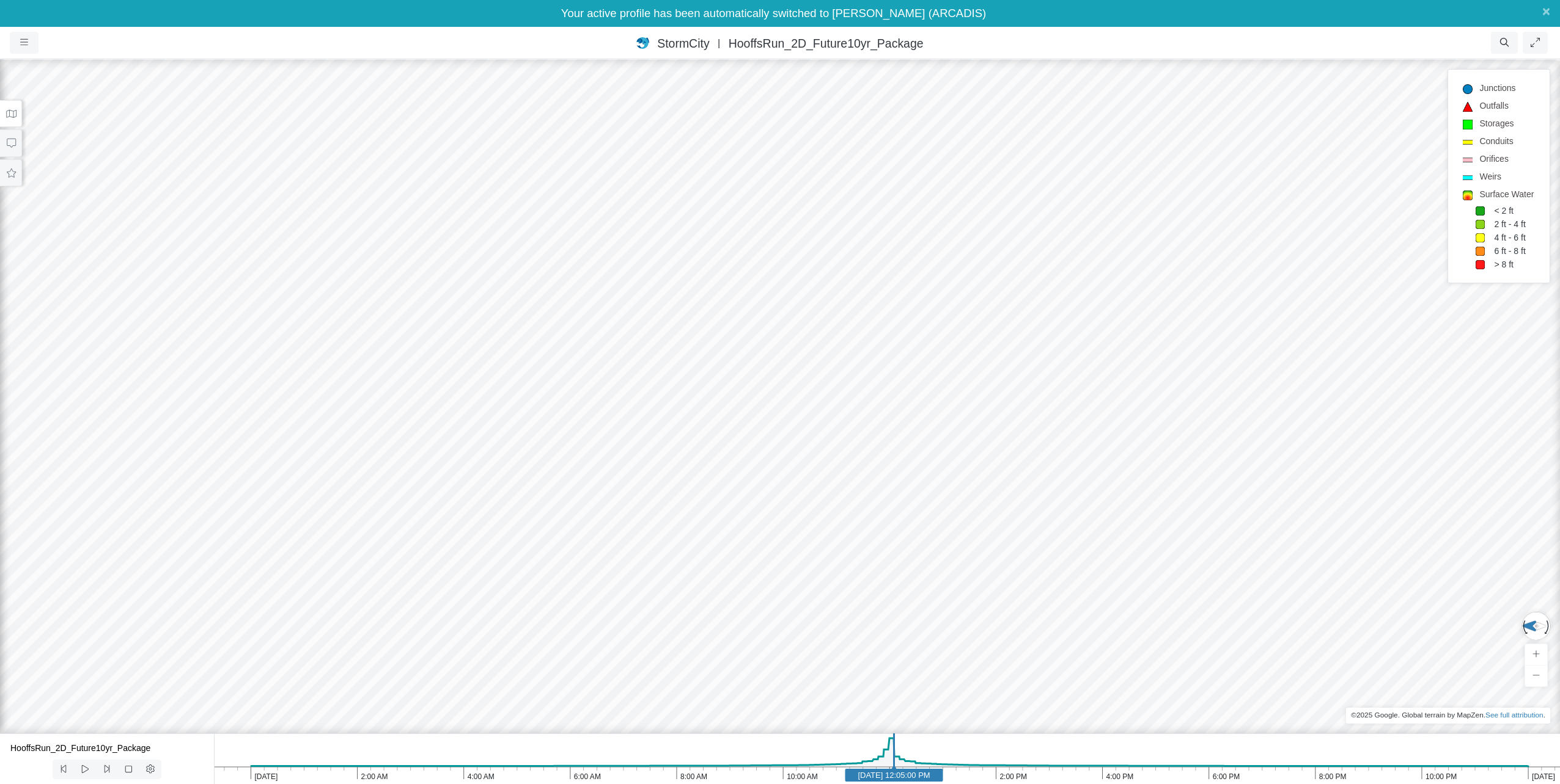
drag, startPoint x: 958, startPoint y: 555, endPoint x: 962, endPoint y: 519, distance: 36.2
click at [962, 519] on div at bounding box center [780, 408] width 1560 height 754
drag, startPoint x: 959, startPoint y: 482, endPoint x: 964, endPoint y: 288, distance: 194.1
click at [964, 288] on div at bounding box center [780, 408] width 1560 height 754
drag, startPoint x: 947, startPoint y: 436, endPoint x: 876, endPoint y: 579, distance: 159.7
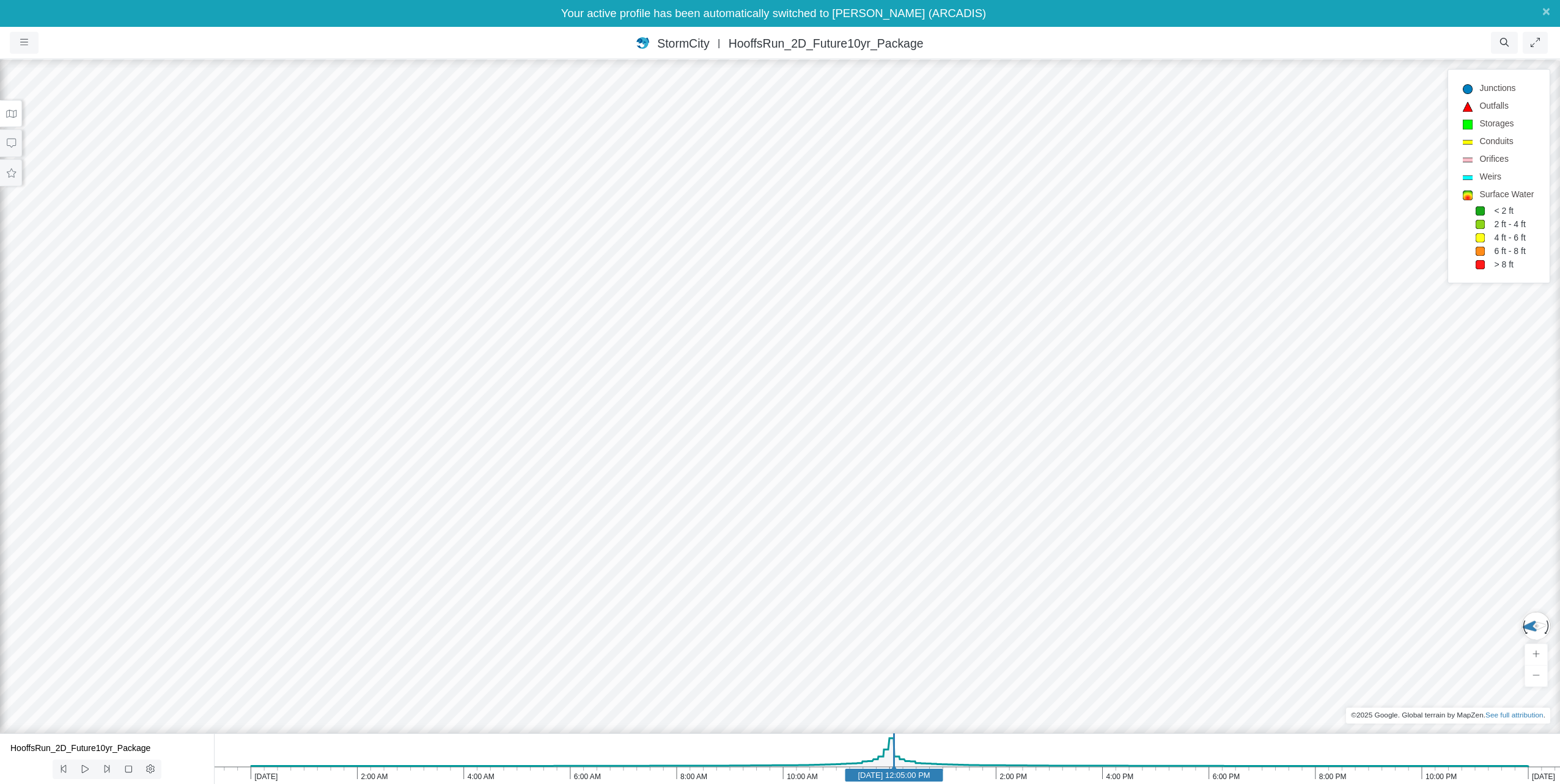
click at [876, 579] on div at bounding box center [780, 408] width 1560 height 754
drag, startPoint x: 917, startPoint y: 462, endPoint x: 776, endPoint y: 558, distance: 170.6
click at [776, 558] on div at bounding box center [780, 408] width 1560 height 754
drag, startPoint x: 776, startPoint y: 471, endPoint x: 735, endPoint y: 665, distance: 198.3
click at [735, 665] on div at bounding box center [780, 408] width 1560 height 754
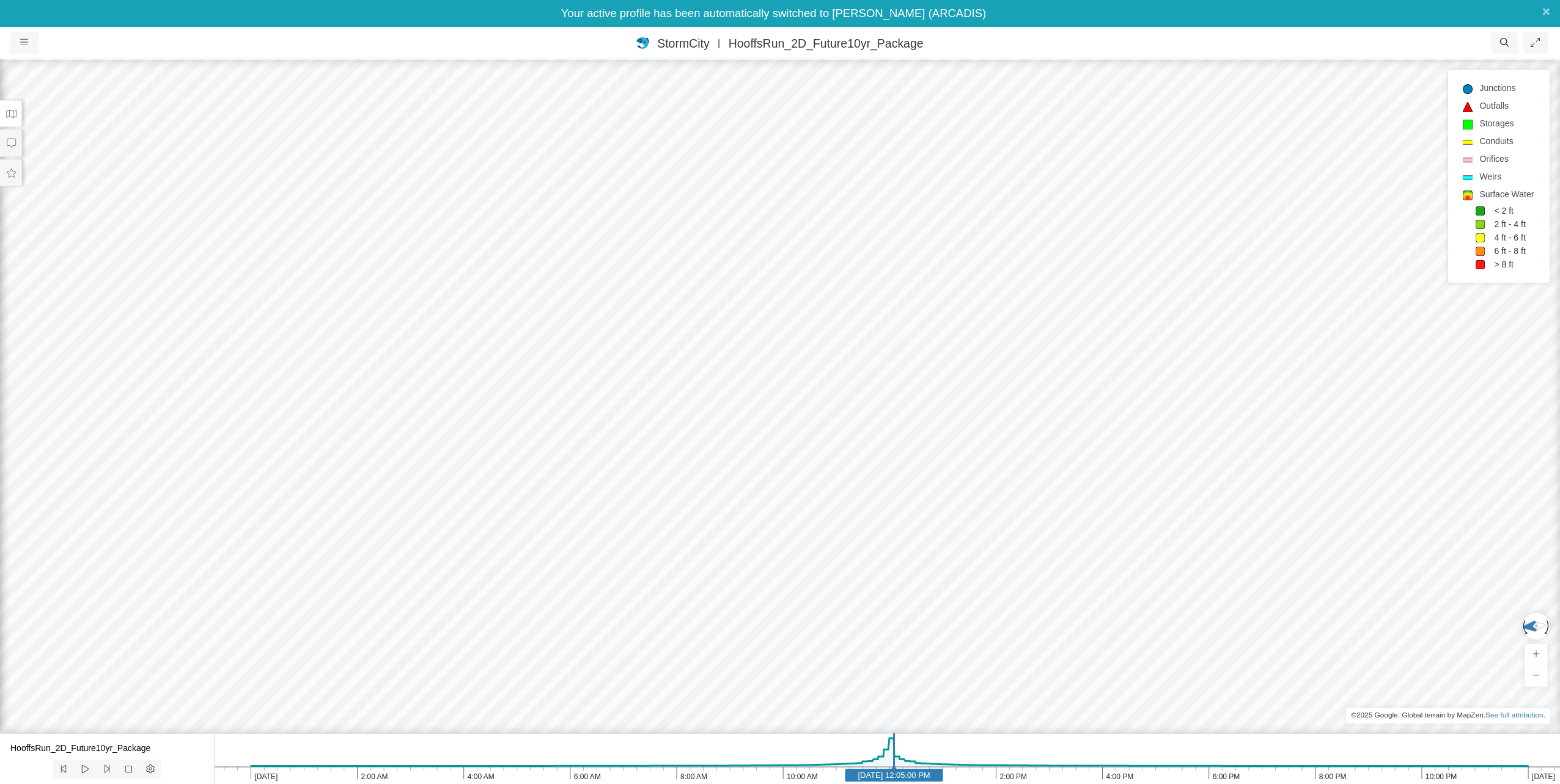
drag, startPoint x: 707, startPoint y: 559, endPoint x: 749, endPoint y: 663, distance: 112.2
click at [749, 663] on div at bounding box center [780, 408] width 1560 height 754
click at [6, 121] on button at bounding box center [11, 114] width 22 height 28
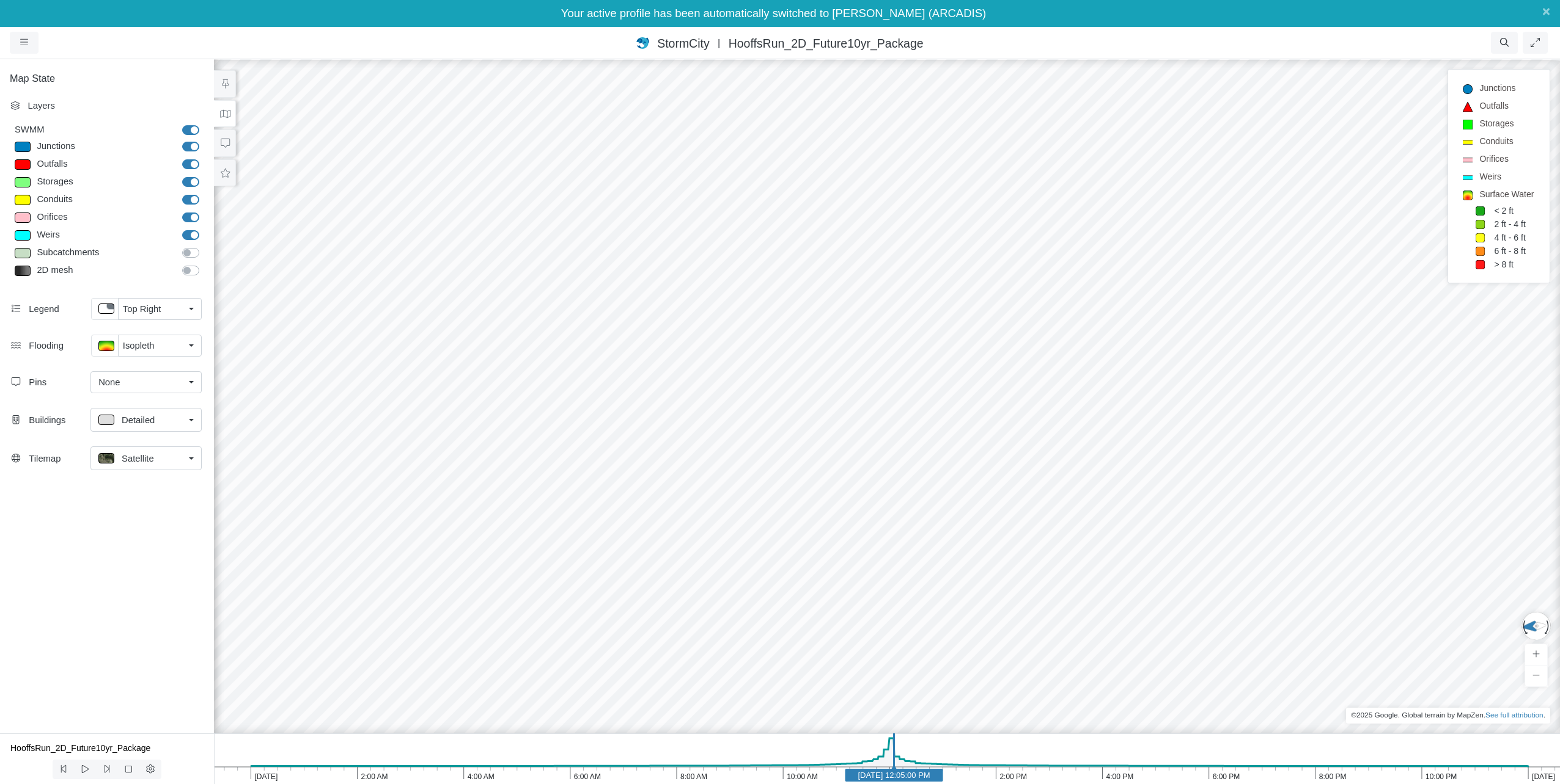
click at [171, 420] on div "Detailed" at bounding box center [141, 420] width 86 height 15
click at [159, 471] on span "Translucent" at bounding box center [145, 467] width 47 height 13
click at [90, 773] on icon at bounding box center [85, 770] width 12 height 9
click at [140, 773] on button at bounding box center [150, 770] width 22 height 20
click at [160, 712] on select "Temperature Rainfall Snow depth Losses Runoff Dry weather inflow Groundwater in…" at bounding box center [133, 712] width 69 height 22
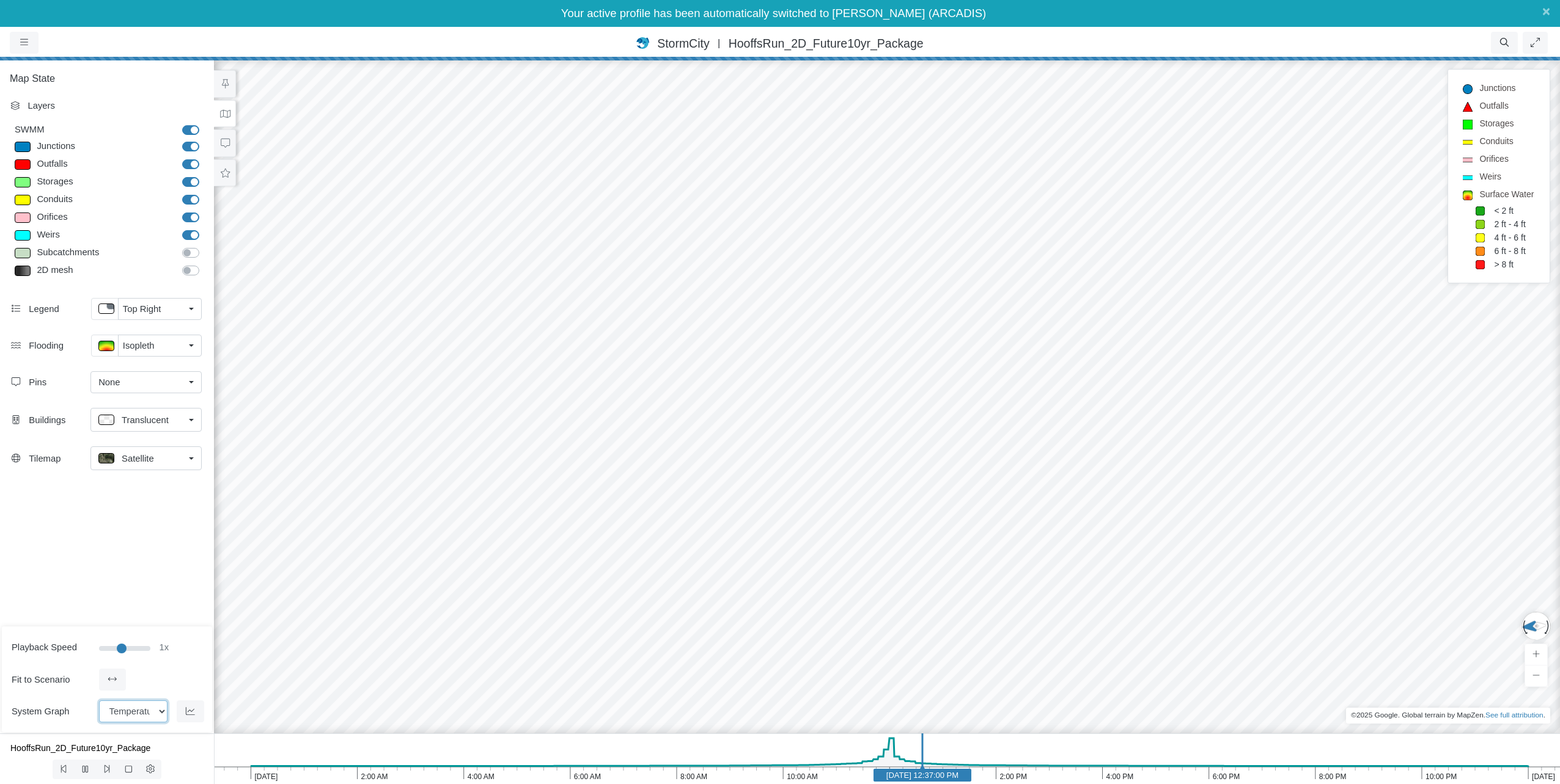
click at [160, 712] on select "Temperature Rainfall Snow depth Losses Runoff Dry weather inflow Groundwater in…" at bounding box center [133, 712] width 69 height 22
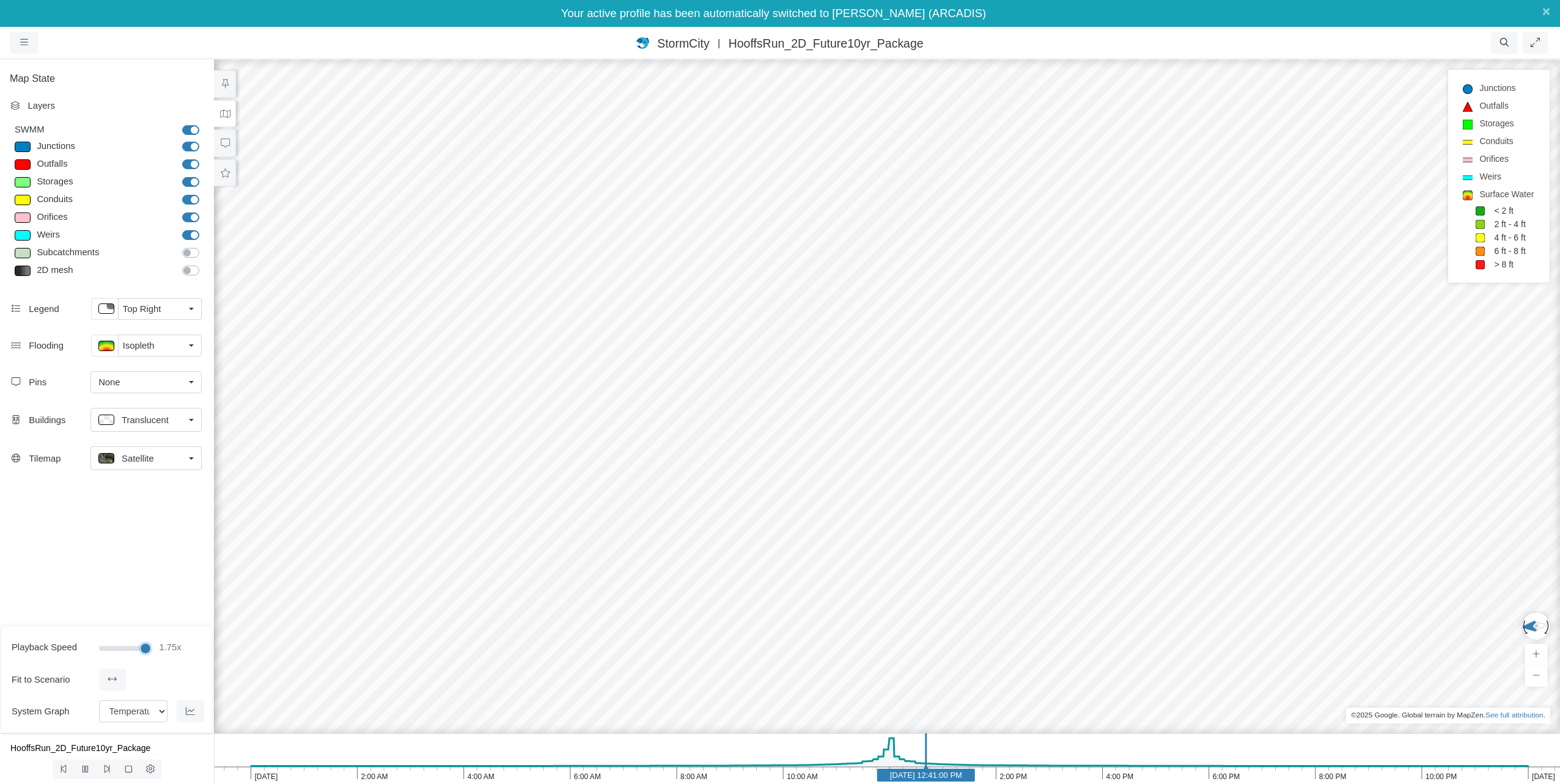
click at [143, 651] on input "range" at bounding box center [124, 648] width 51 height 13
drag, startPoint x: 142, startPoint y: 651, endPoint x: 123, endPoint y: 652, distance: 19.0
click at [123, 652] on input "range" at bounding box center [124, 648] width 51 height 13
type input "1.5"
click at [131, 651] on input "range" at bounding box center [124, 648] width 51 height 13
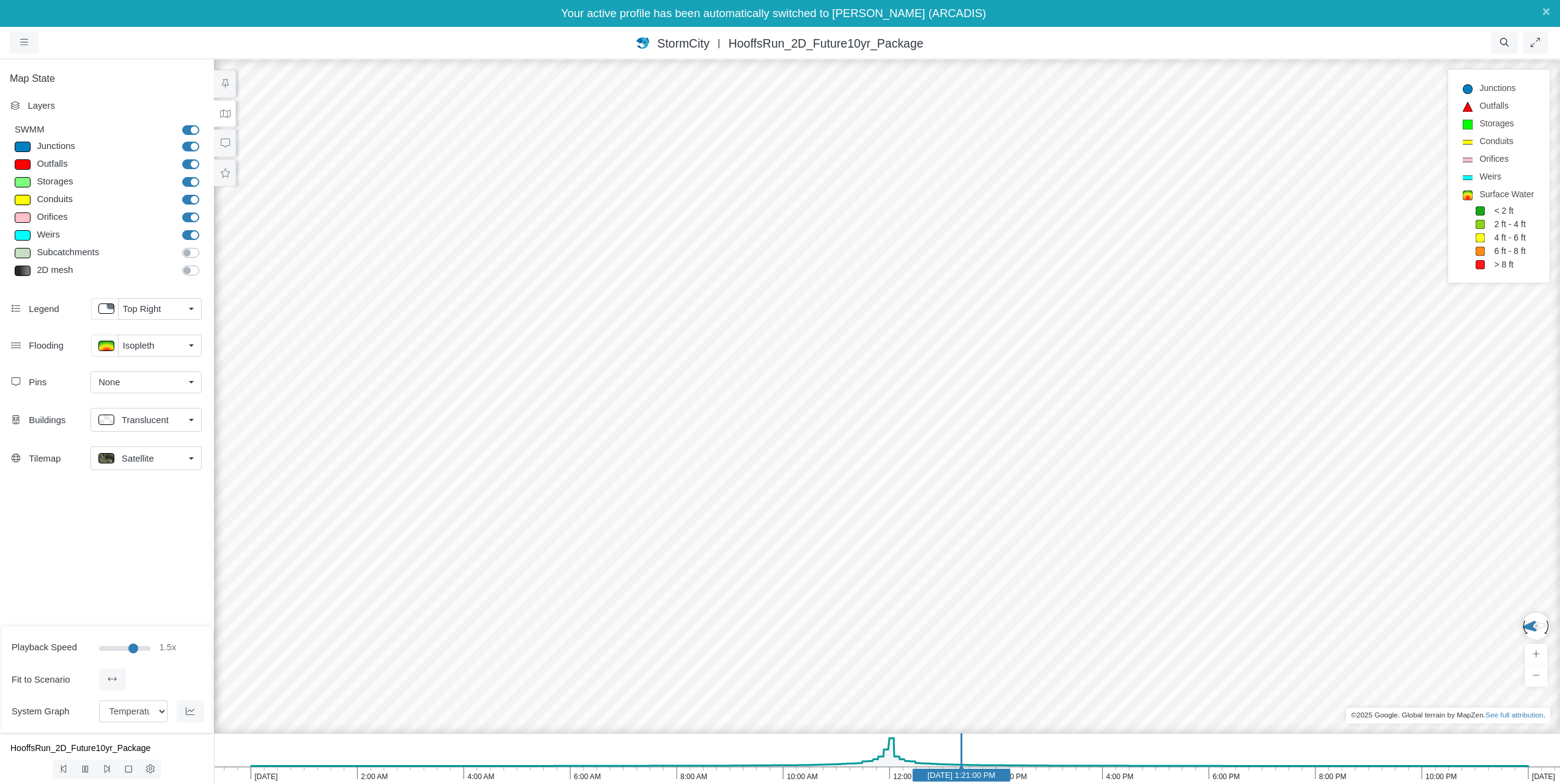
click at [525, 486] on div at bounding box center [887, 408] width 1560 height 754
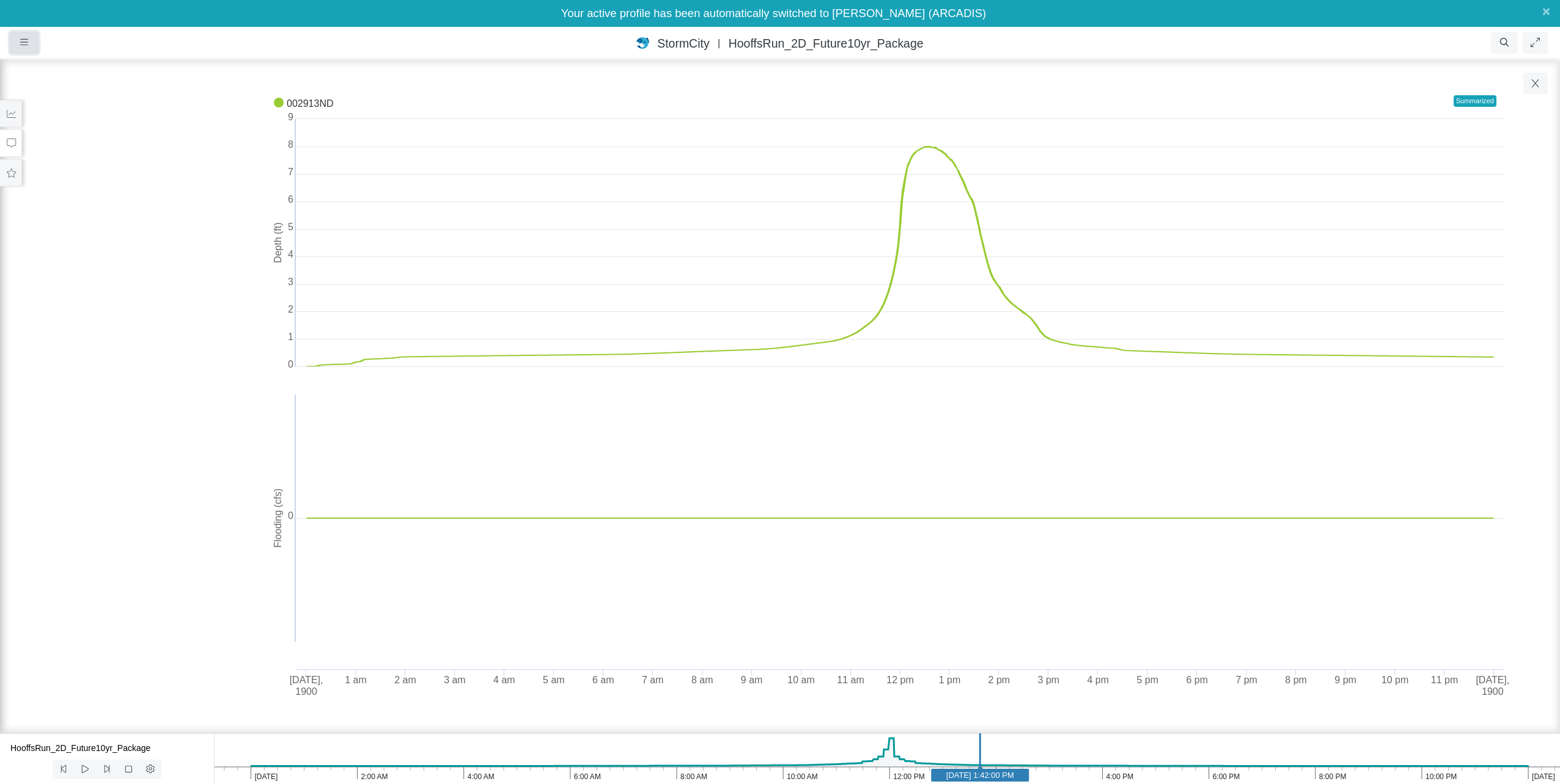
click at [26, 43] on icon "button" at bounding box center [24, 42] width 8 height 9
drag, startPoint x: 175, startPoint y: 302, endPoint x: 179, endPoint y: 307, distance: 6.4
click at [175, 302] on div "Created with Highcharts 9.3.3 Depth (ft) Flooding (cfs) 002913ND Jan 1, ​ 1900 …" at bounding box center [780, 398] width 1462 height 621
click at [1538, 81] on icon "button" at bounding box center [1536, 83] width 7 height 8
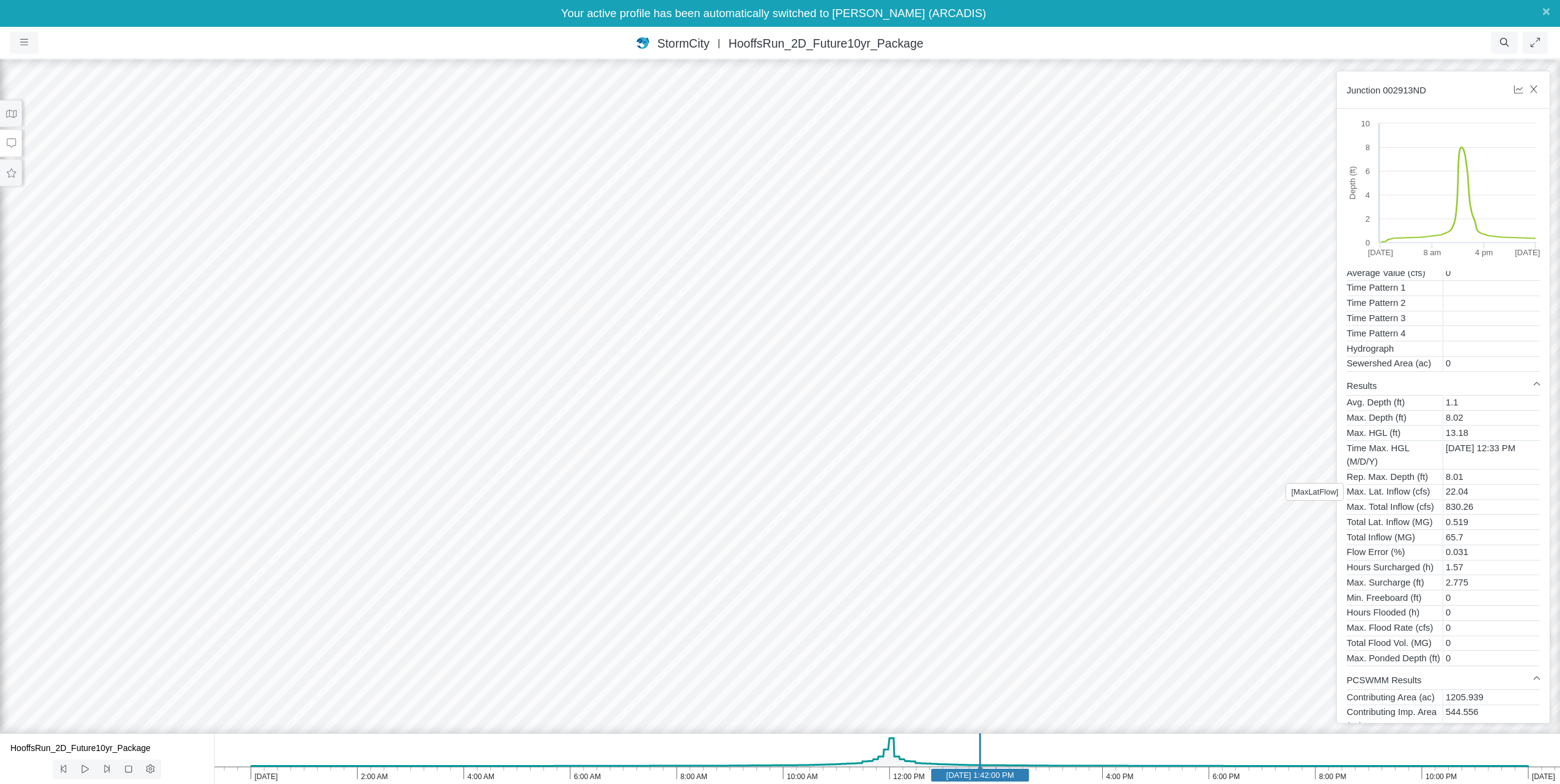
scroll to position [352, 0]
click at [1479, 447] on div "22.04" at bounding box center [1492, 446] width 97 height 13
drag, startPoint x: 1479, startPoint y: 447, endPoint x: 1430, endPoint y: 452, distance: 49.3
click at [1430, 452] on div "Max. Lat. Inflow (cfs)" at bounding box center [1395, 446] width 97 height 13
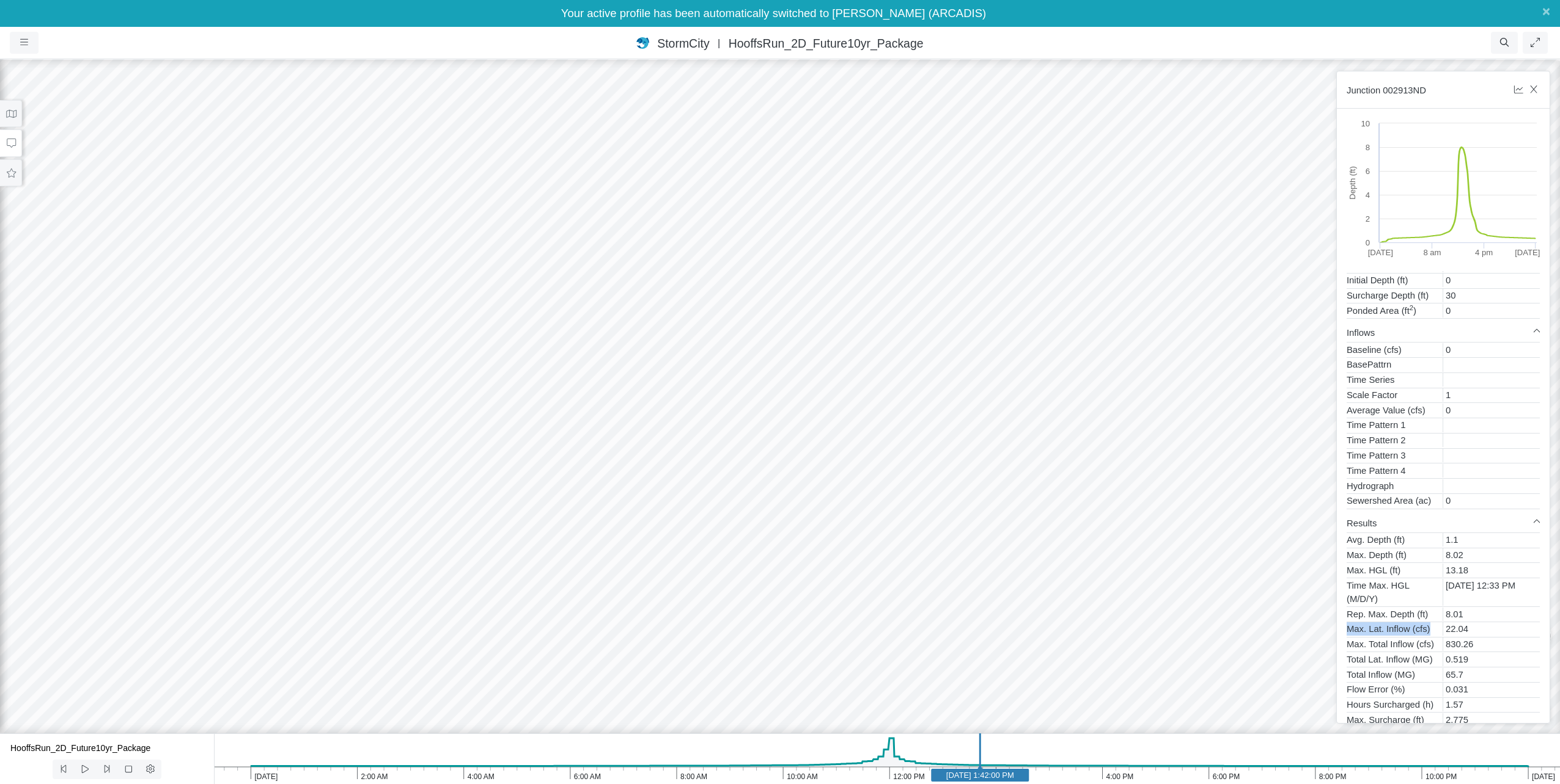
scroll to position [0, 0]
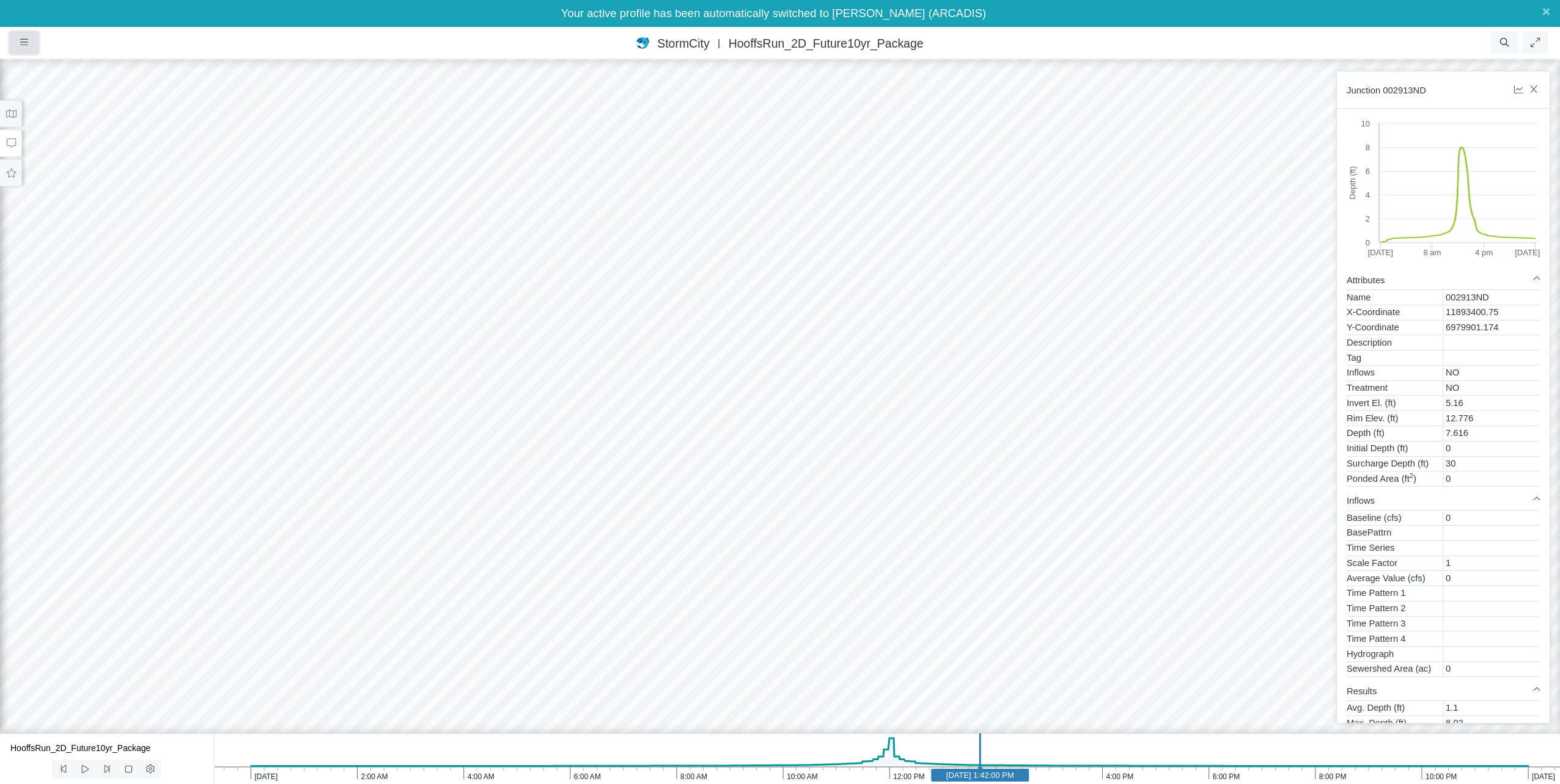
click at [18, 46] on button "button" at bounding box center [24, 42] width 29 height 22
click at [45, 63] on link "Projects" at bounding box center [59, 68] width 97 height 18
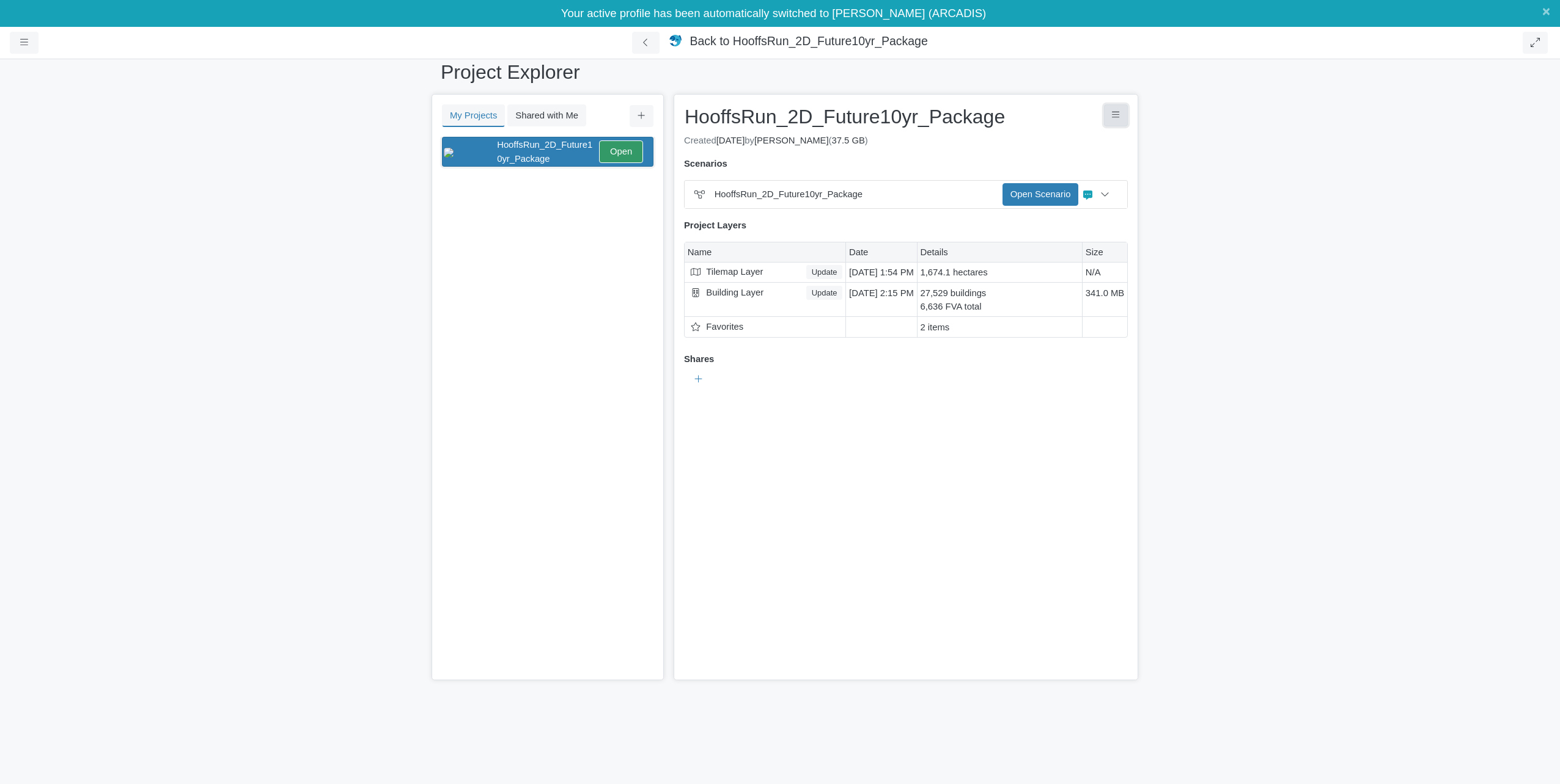
click at [1127, 119] on button "Project Controls" at bounding box center [1116, 115] width 24 height 22
click at [1032, 435] on div "× HooffsRun_2D_Future10yr_Package HooffsRun_2D_Future10yr_Package Save Cancel H…" at bounding box center [905, 387] width 465 height 586
click at [657, 49] on button at bounding box center [646, 42] width 28 height 22
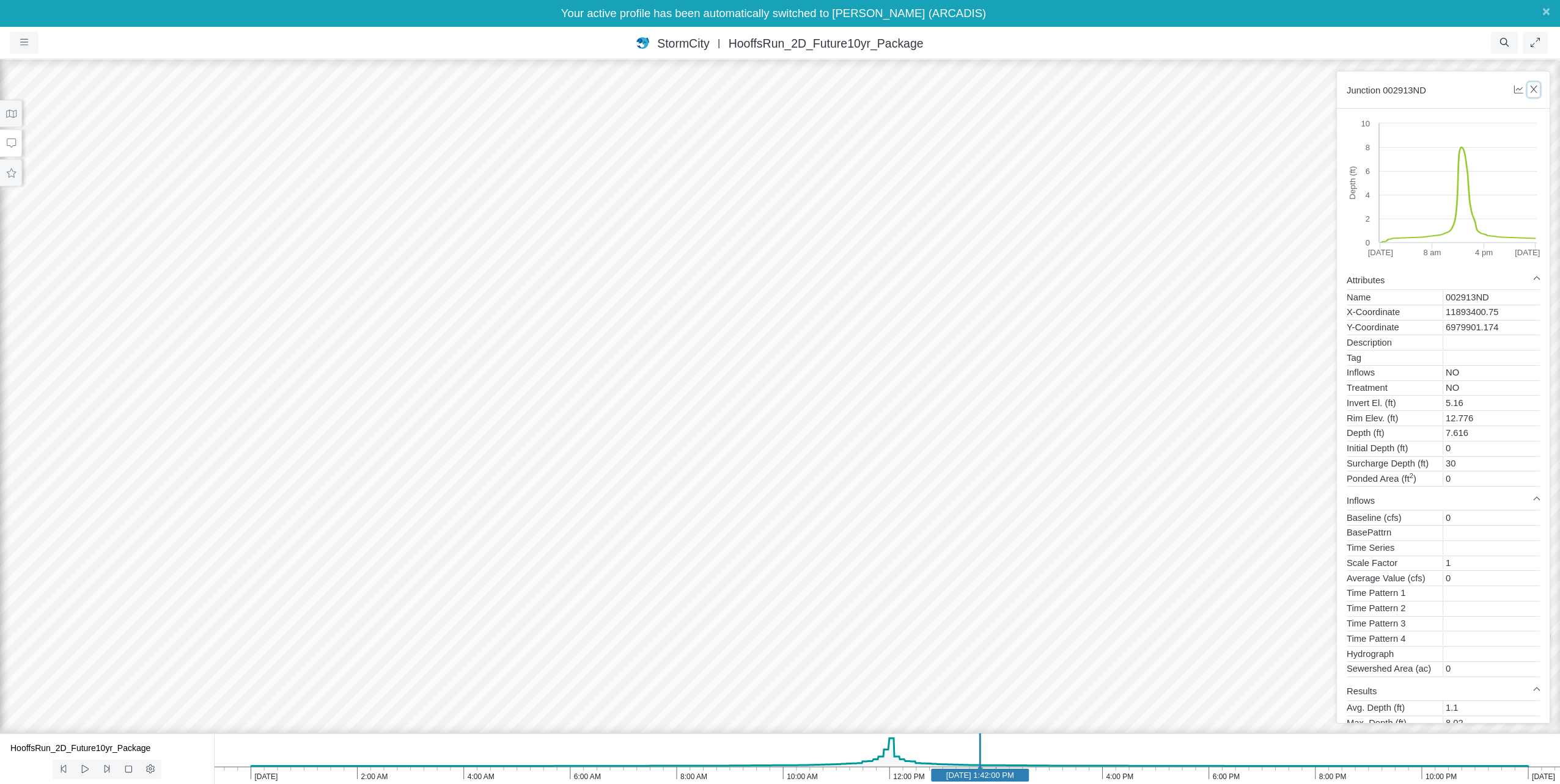
click at [1534, 89] on icon "button" at bounding box center [1534, 89] width 12 height 9
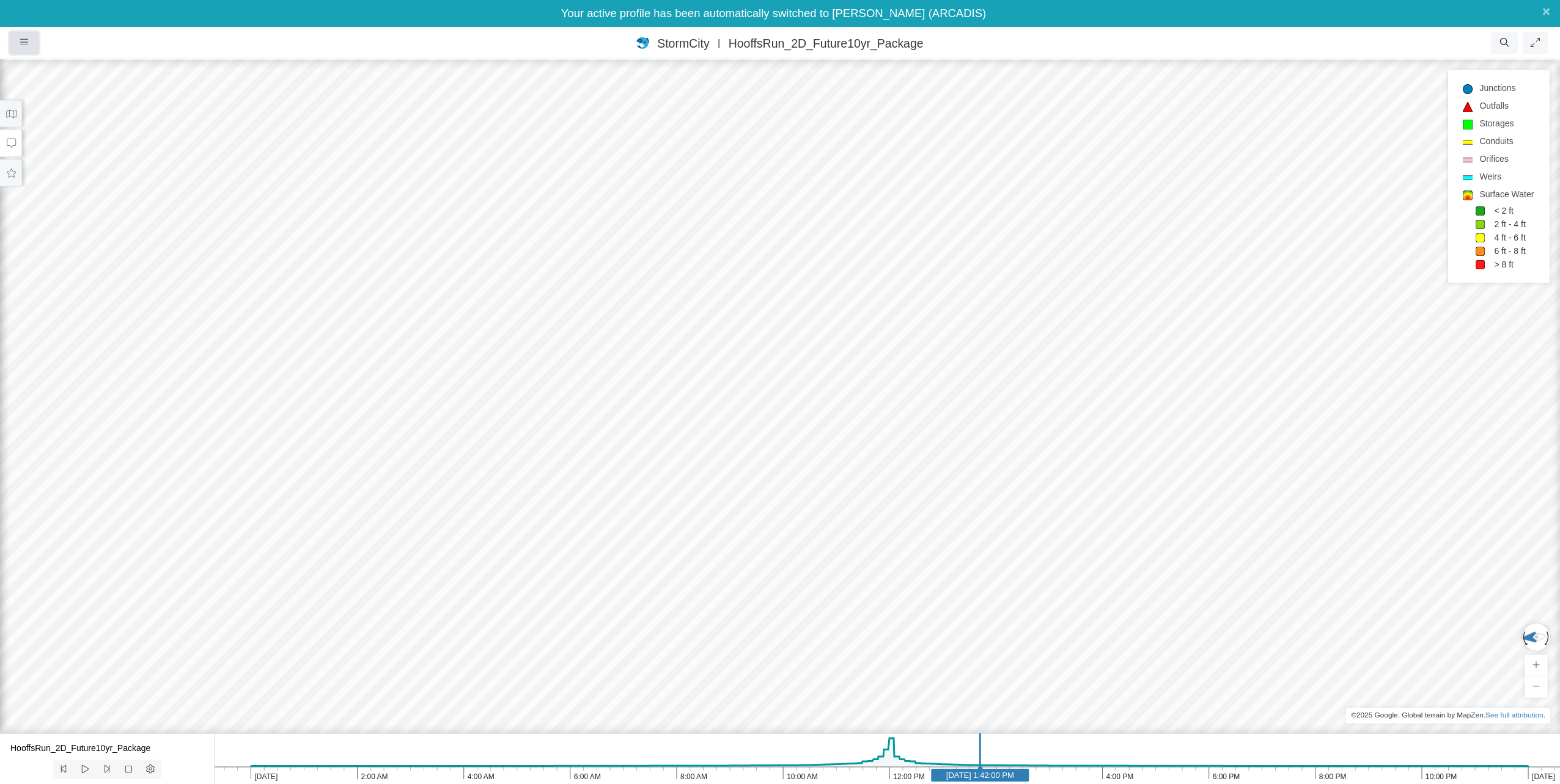
click at [17, 37] on button "button" at bounding box center [24, 42] width 29 height 22
click at [46, 67] on link "Projects" at bounding box center [59, 68] width 97 height 18
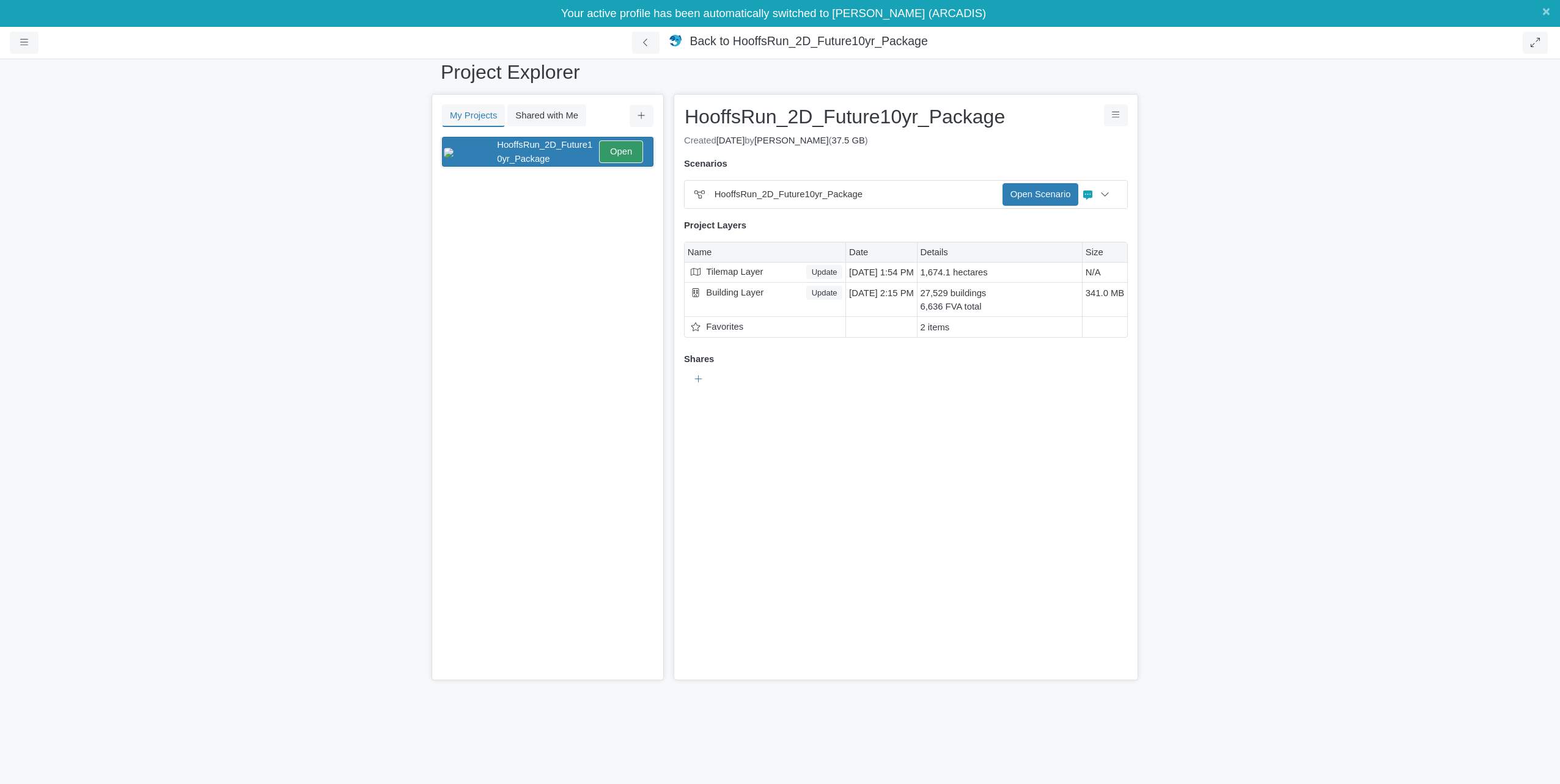
click at [154, 277] on div "Project Explorer My Projects Shared with Me Filter You don't currently have any…" at bounding box center [780, 408] width 1560 height 754
click at [501, 394] on div "You don't currently have any projects. Upload a Project You don't currently hav…" at bounding box center [547, 409] width 230 height 544
click at [1113, 197] on button at bounding box center [1105, 194] width 25 height 22
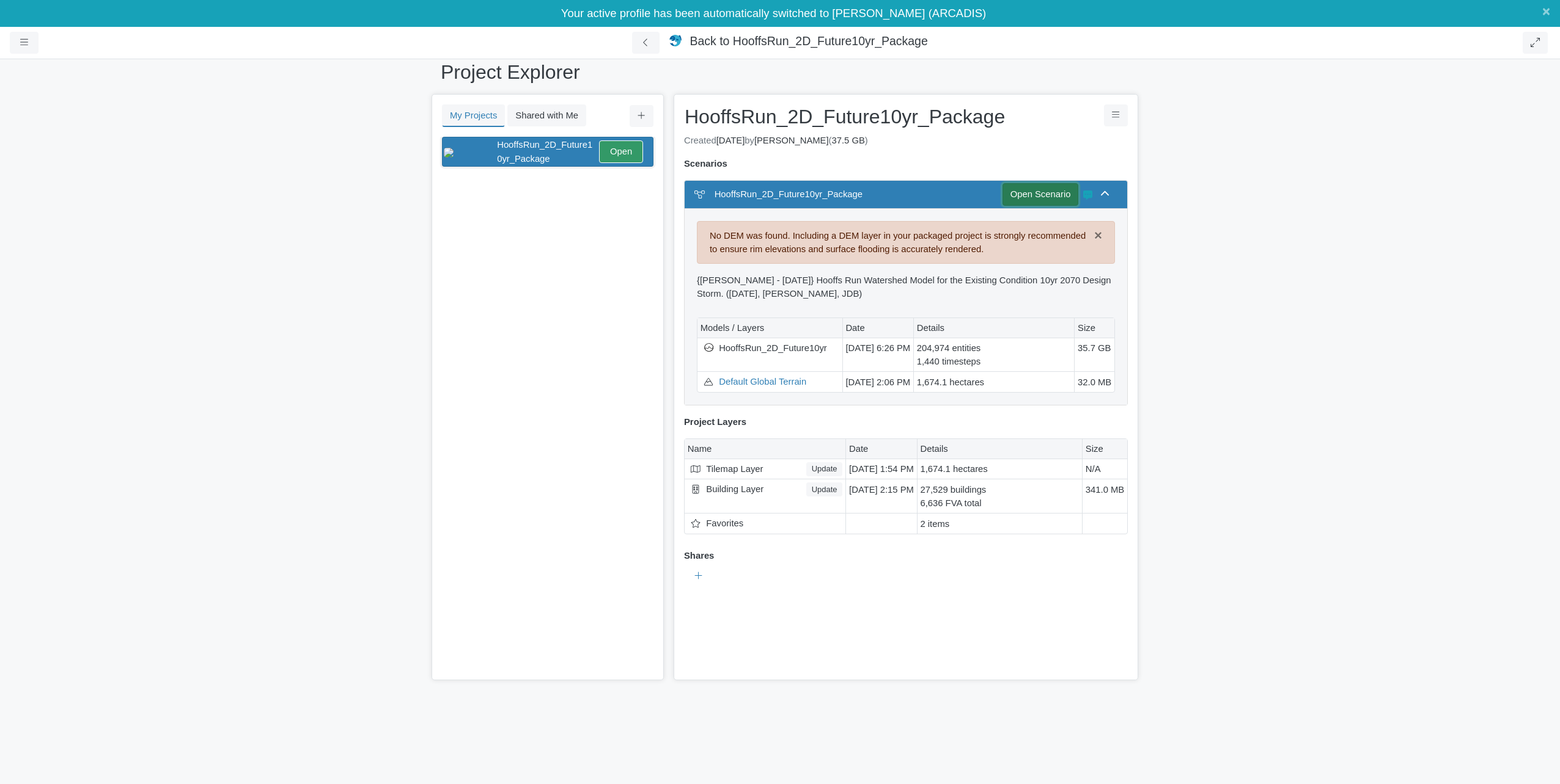
click at [1041, 203] on link "Open Scenario" at bounding box center [1040, 194] width 76 height 22
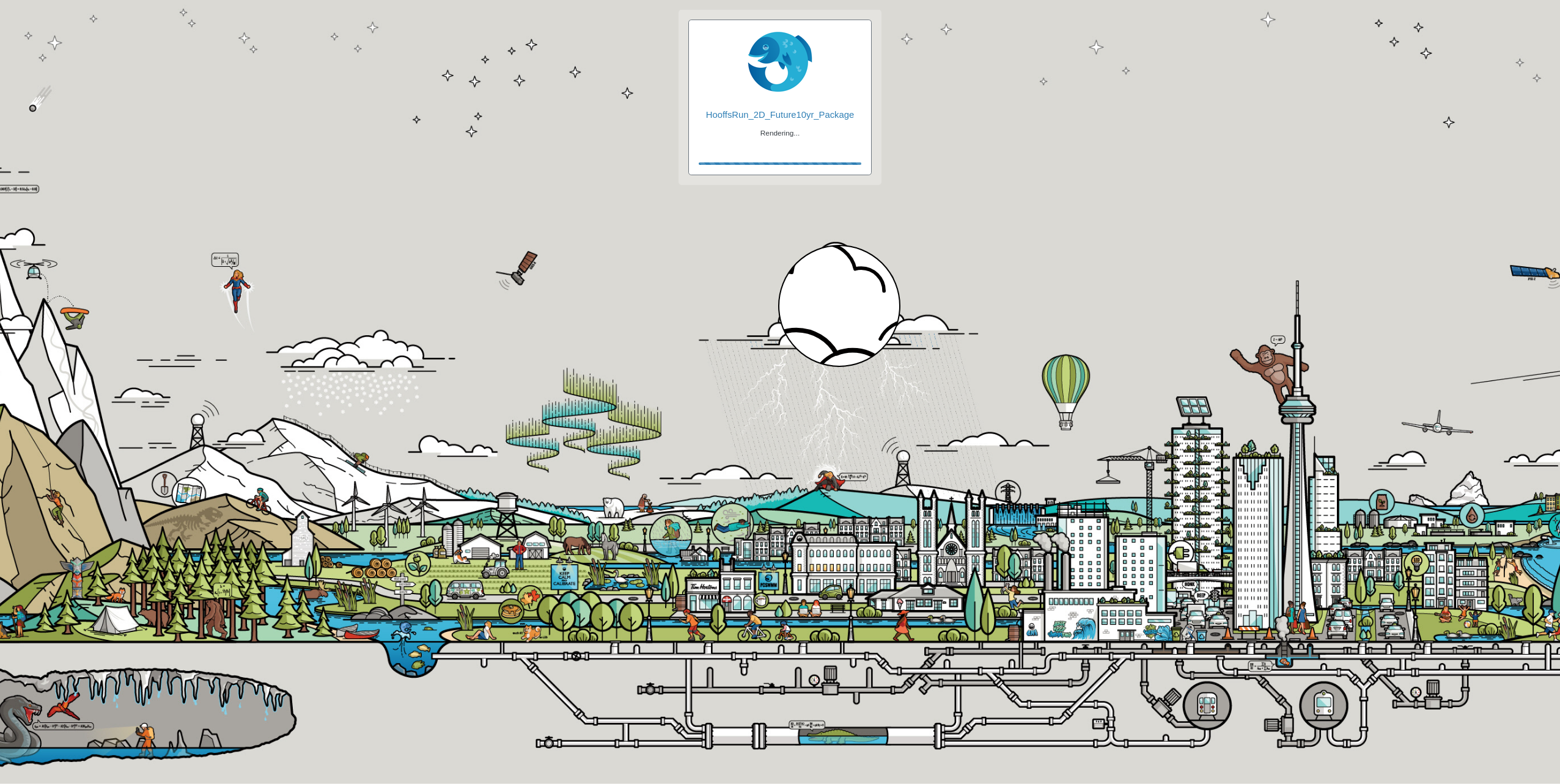
checkbox input "true"
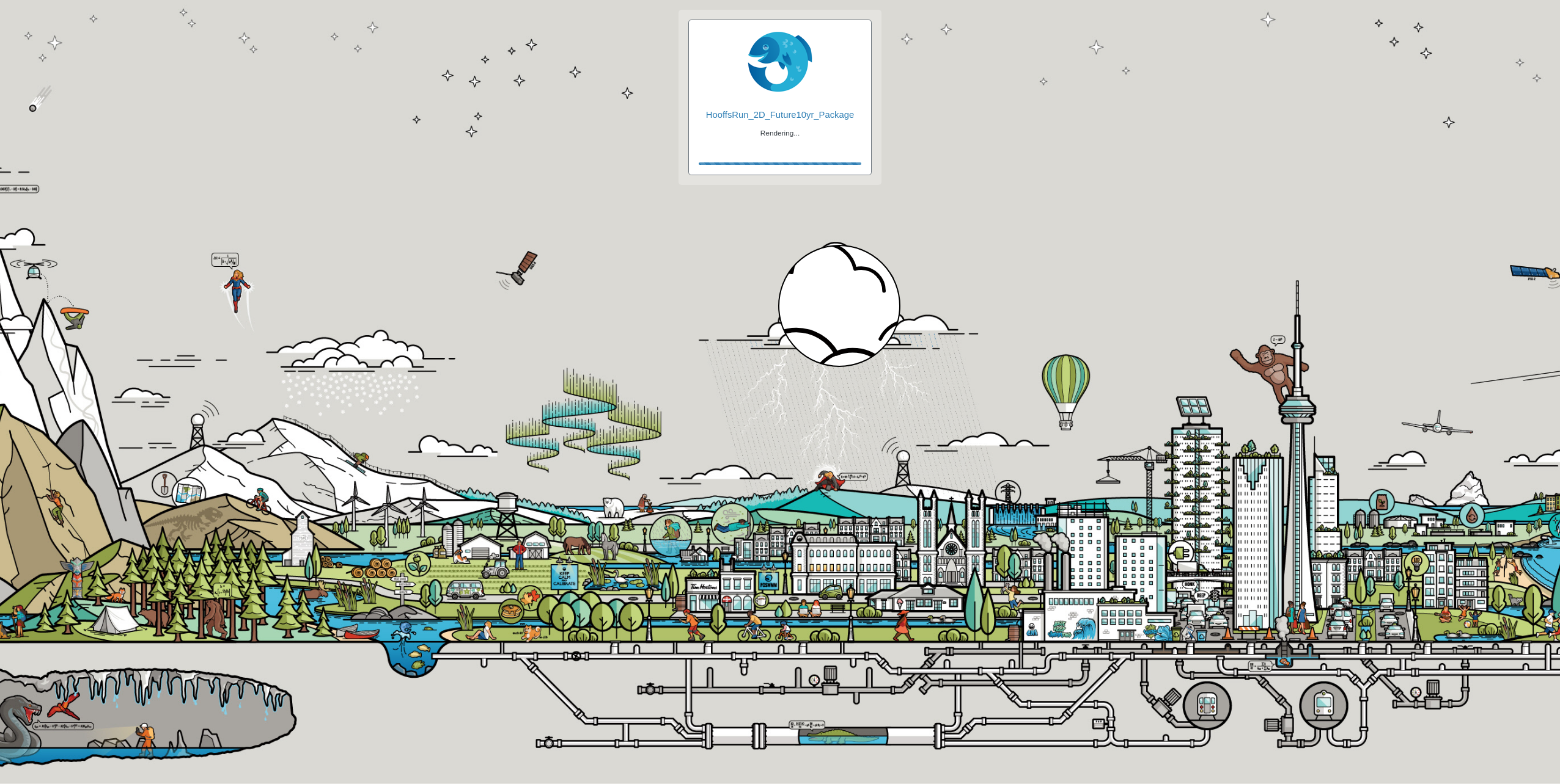
checkbox input "true"
checkbox input "false"
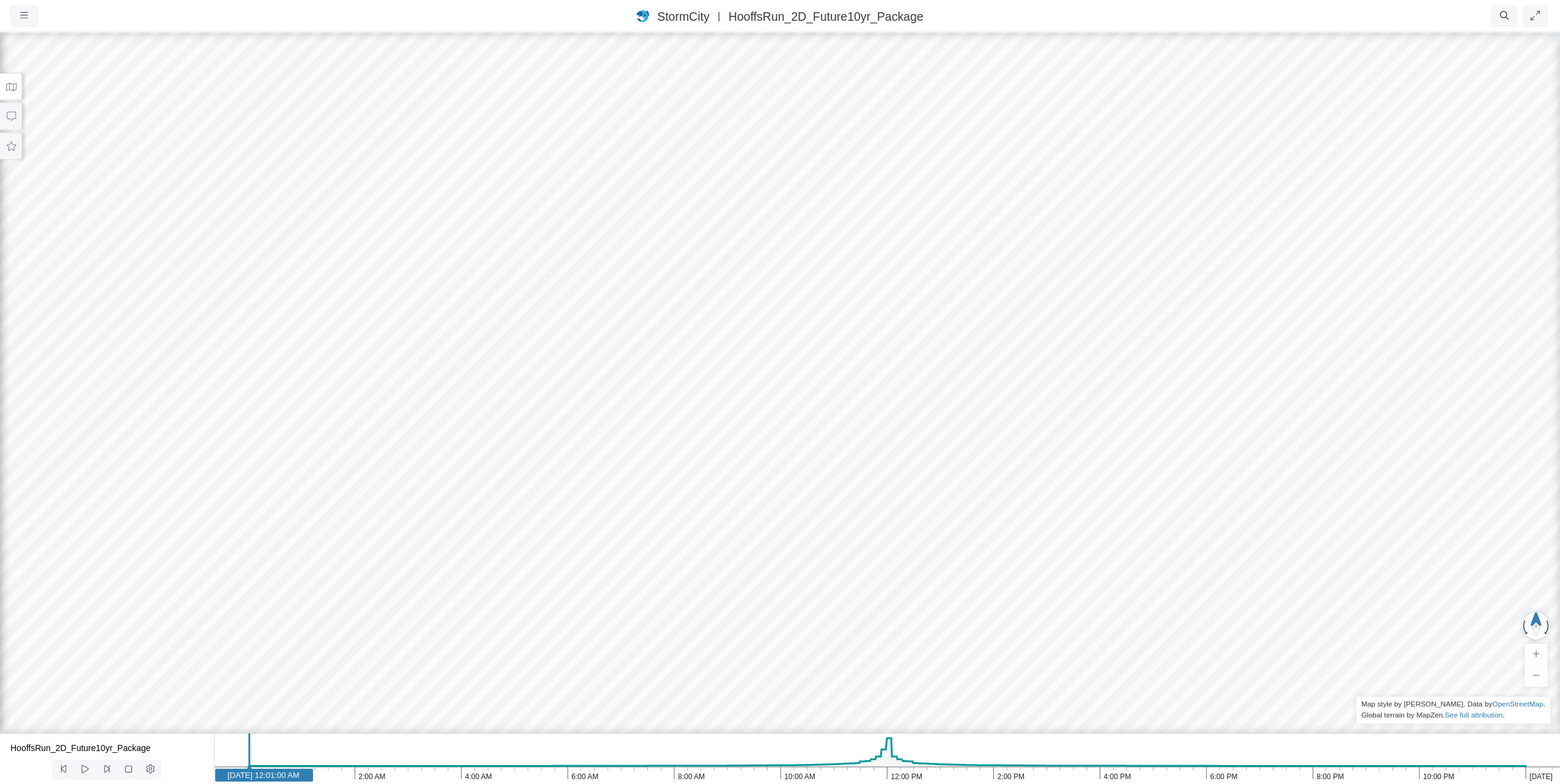
click at [15, 91] on button at bounding box center [11, 87] width 22 height 28
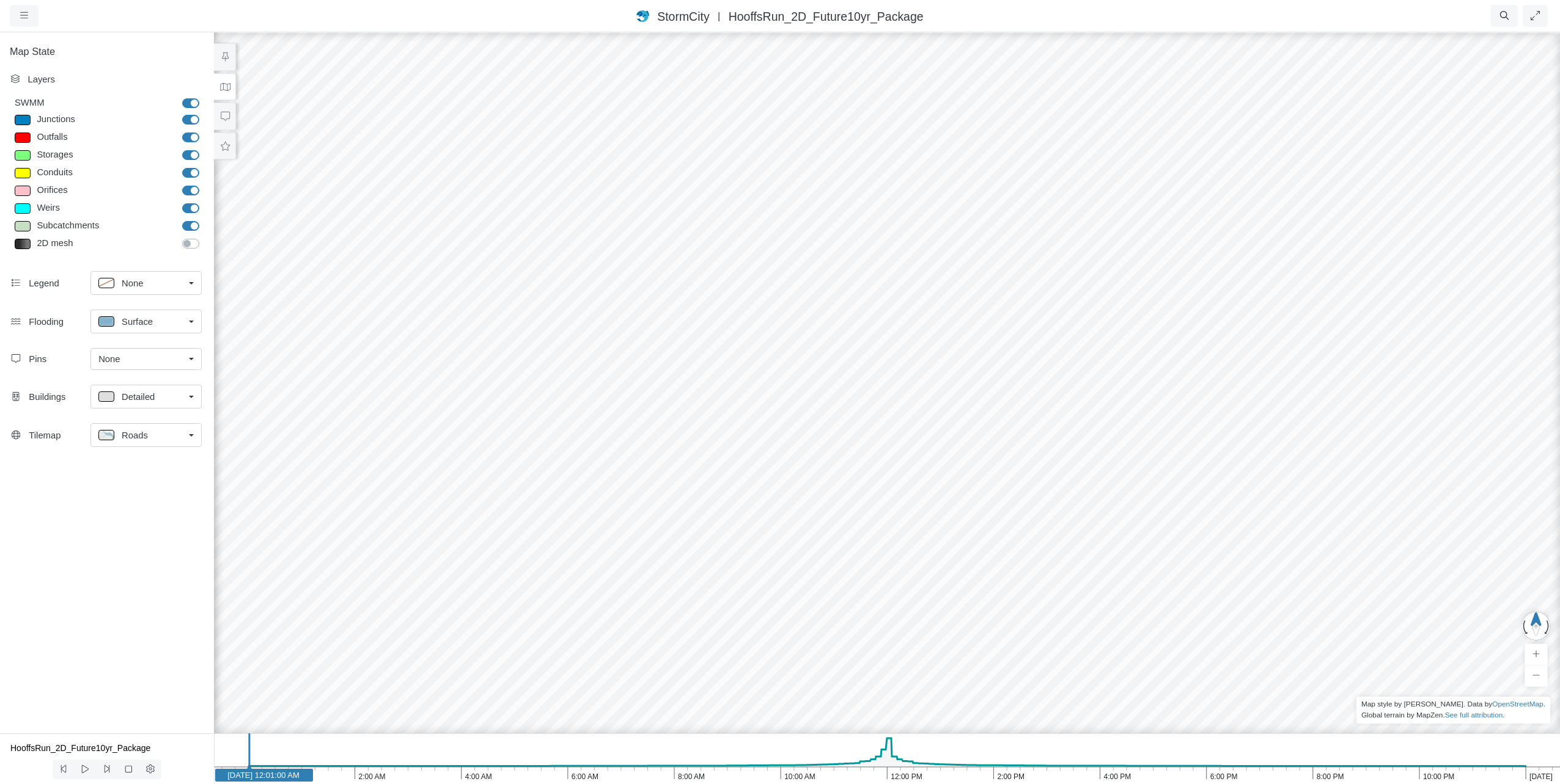
click at [204, 219] on label "Subcatchments" at bounding box center [204, 219] width 0 height 0
click at [192, 226] on input "Subcatchments" at bounding box center [186, 225] width 10 height 12
click at [204, 219] on label "Subcatchments" at bounding box center [204, 219] width 0 height 0
click at [191, 226] on input "Subcatchments" at bounding box center [186, 225] width 10 height 12
click at [204, 219] on label "Subcatchments" at bounding box center [204, 219] width 0 height 0
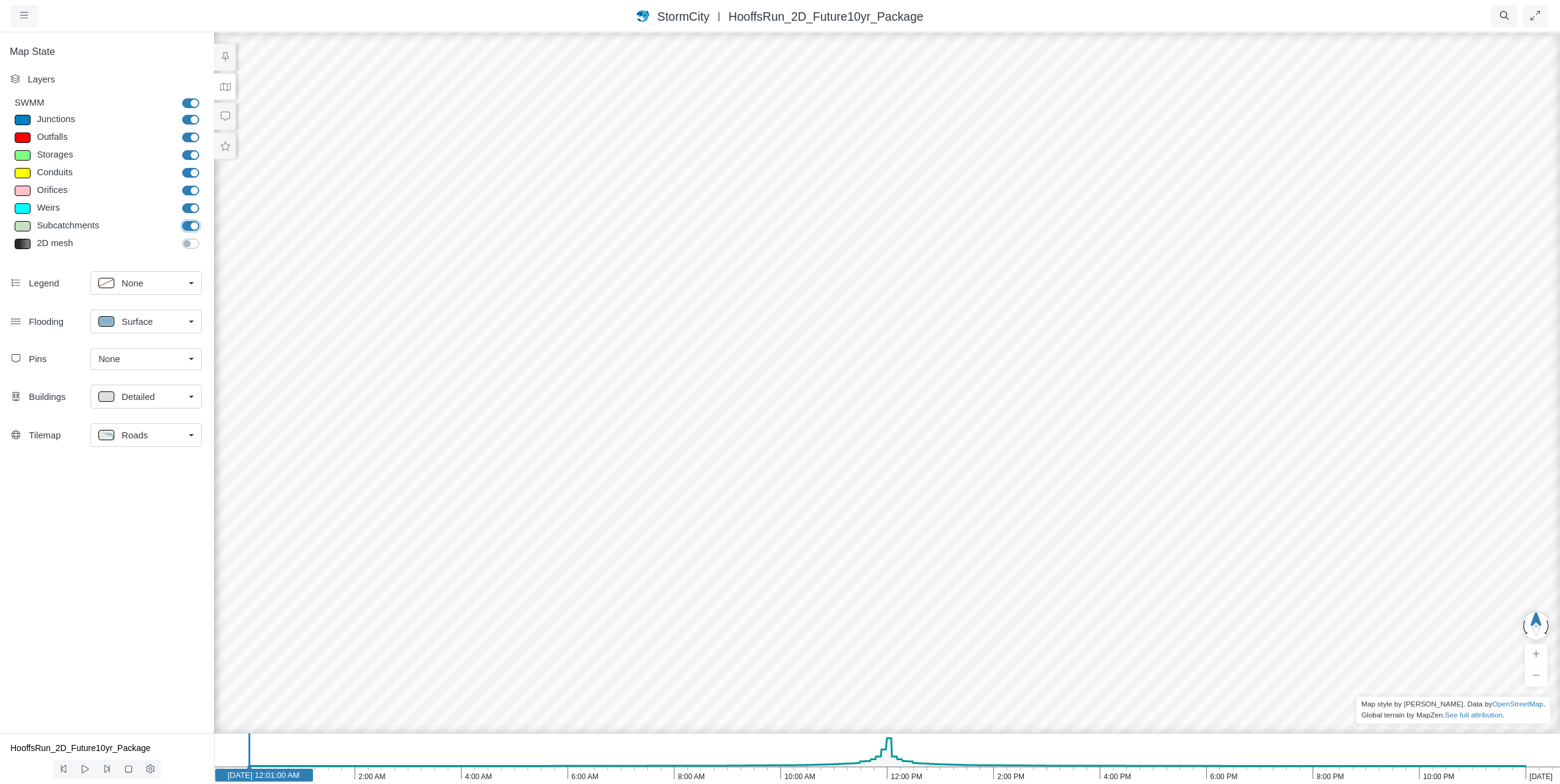
click at [191, 226] on input "Subcatchments" at bounding box center [186, 225] width 10 height 12
checkbox input "false"
drag, startPoint x: 931, startPoint y: 562, endPoint x: 919, endPoint y: 405, distance: 157.5
click at [919, 439] on div at bounding box center [887, 408] width 1560 height 754
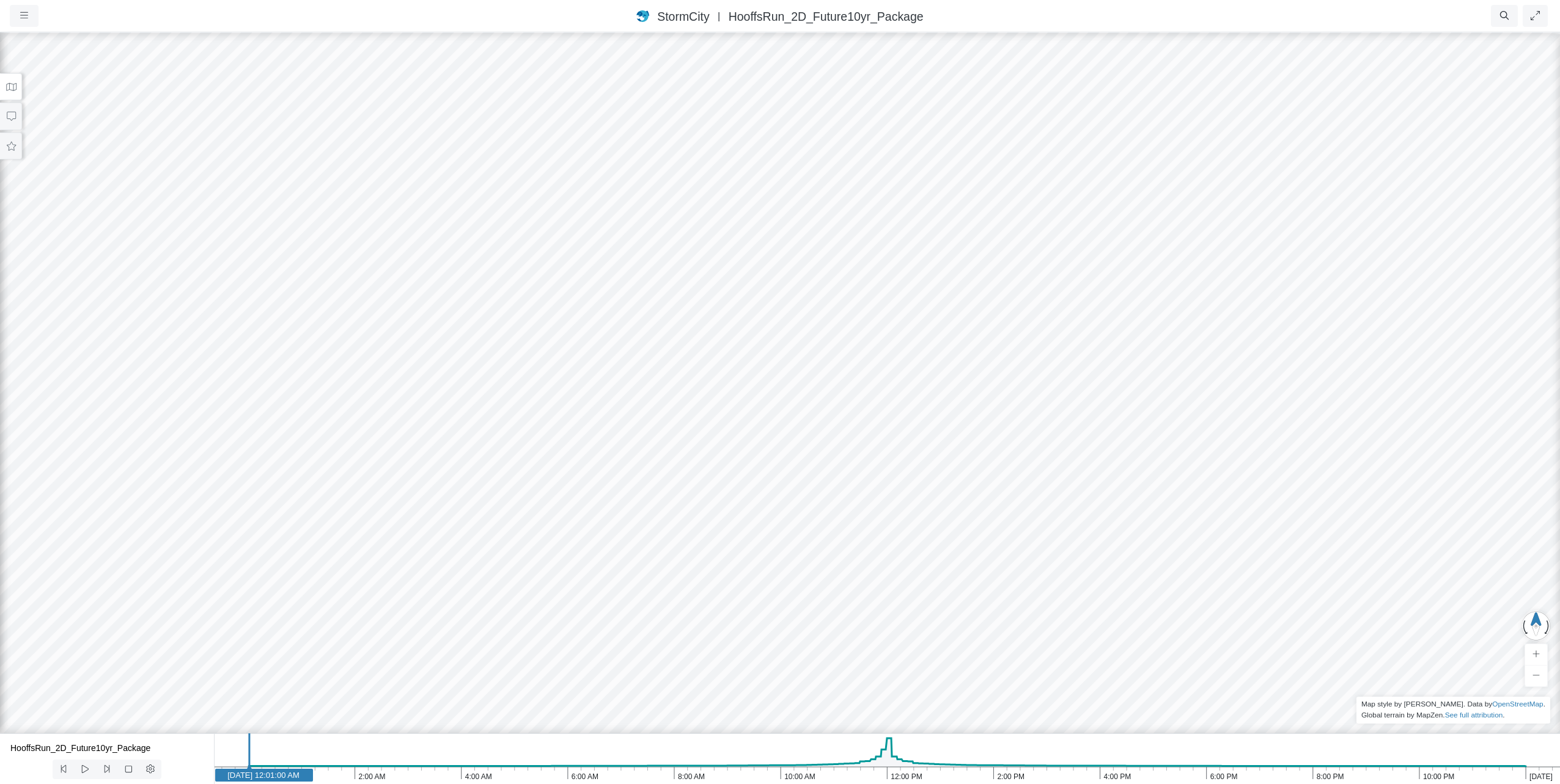
drag, startPoint x: 919, startPoint y: 405, endPoint x: 910, endPoint y: 245, distance: 160.3
click at [910, 245] on div at bounding box center [780, 408] width 1560 height 754
click at [13, 83] on icon at bounding box center [11, 87] width 12 height 9
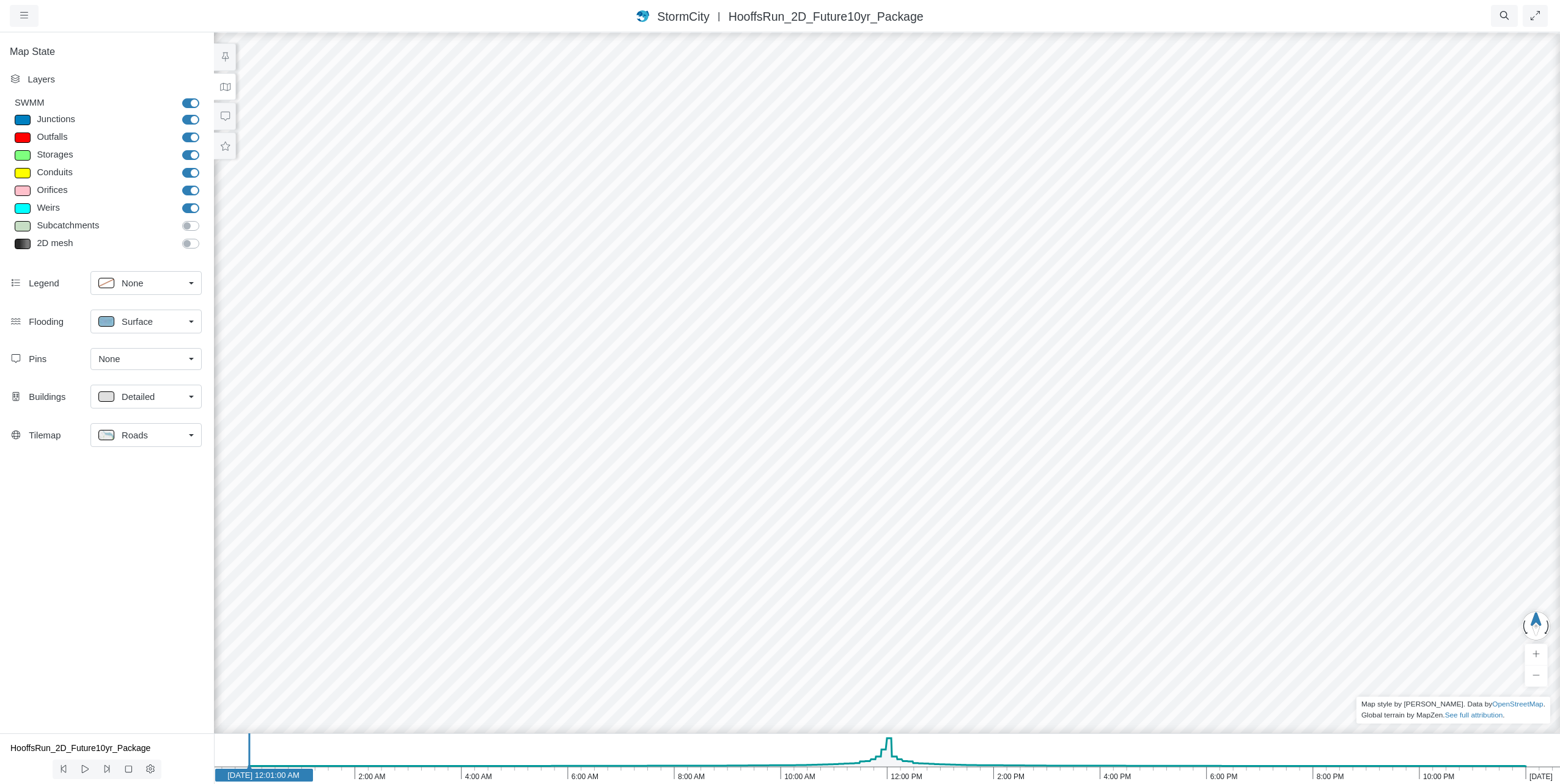
click at [156, 324] on div "Surface" at bounding box center [141, 321] width 86 height 15
click at [138, 413] on span "Isopleth" at bounding box center [137, 409] width 31 height 13
click at [176, 287] on div "None" at bounding box center [141, 283] width 86 height 15
click at [153, 354] on div "Top Left" at bounding box center [146, 351] width 95 height 15
click at [166, 436] on div "Roads" at bounding box center [141, 431] width 86 height 15
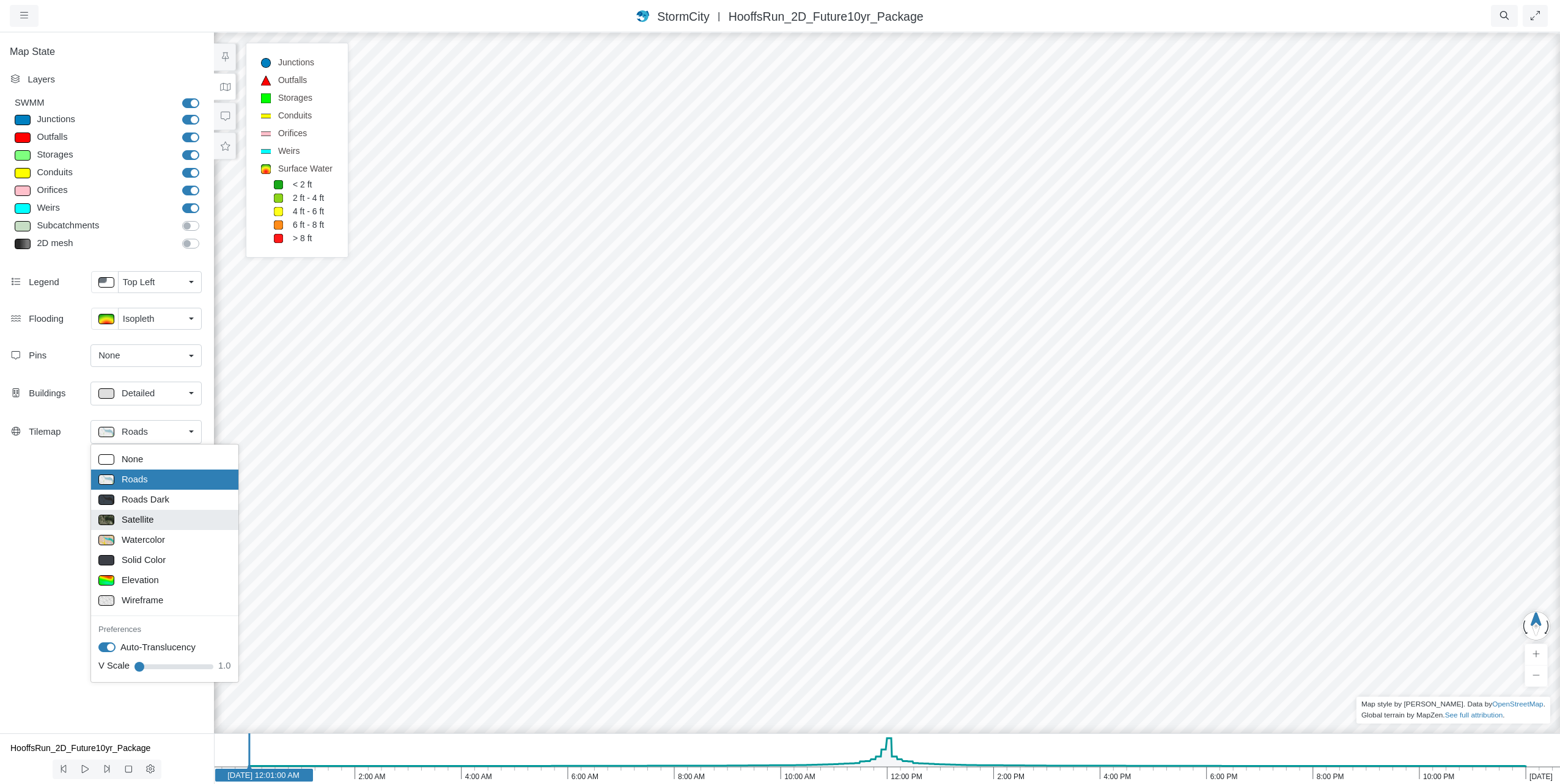
click at [150, 521] on span "Satellite" at bounding box center [138, 519] width 32 height 13
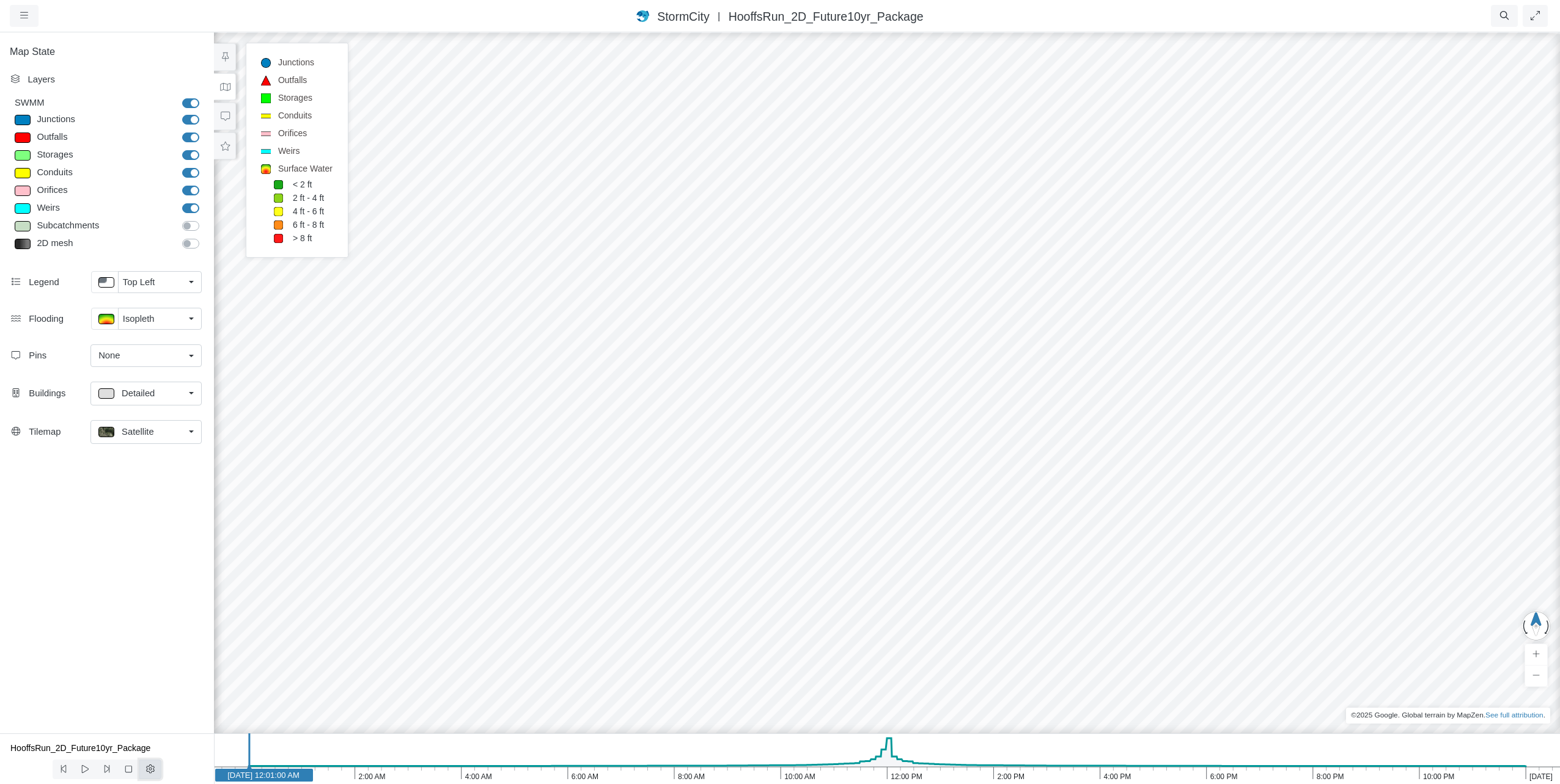
click at [153, 773] on icon at bounding box center [150, 770] width 12 height 9
click at [137, 649] on input "range" at bounding box center [124, 648] width 51 height 13
type input "2"
click at [149, 650] on input "range" at bounding box center [124, 648] width 51 height 13
click at [91, 773] on button at bounding box center [85, 770] width 22 height 20
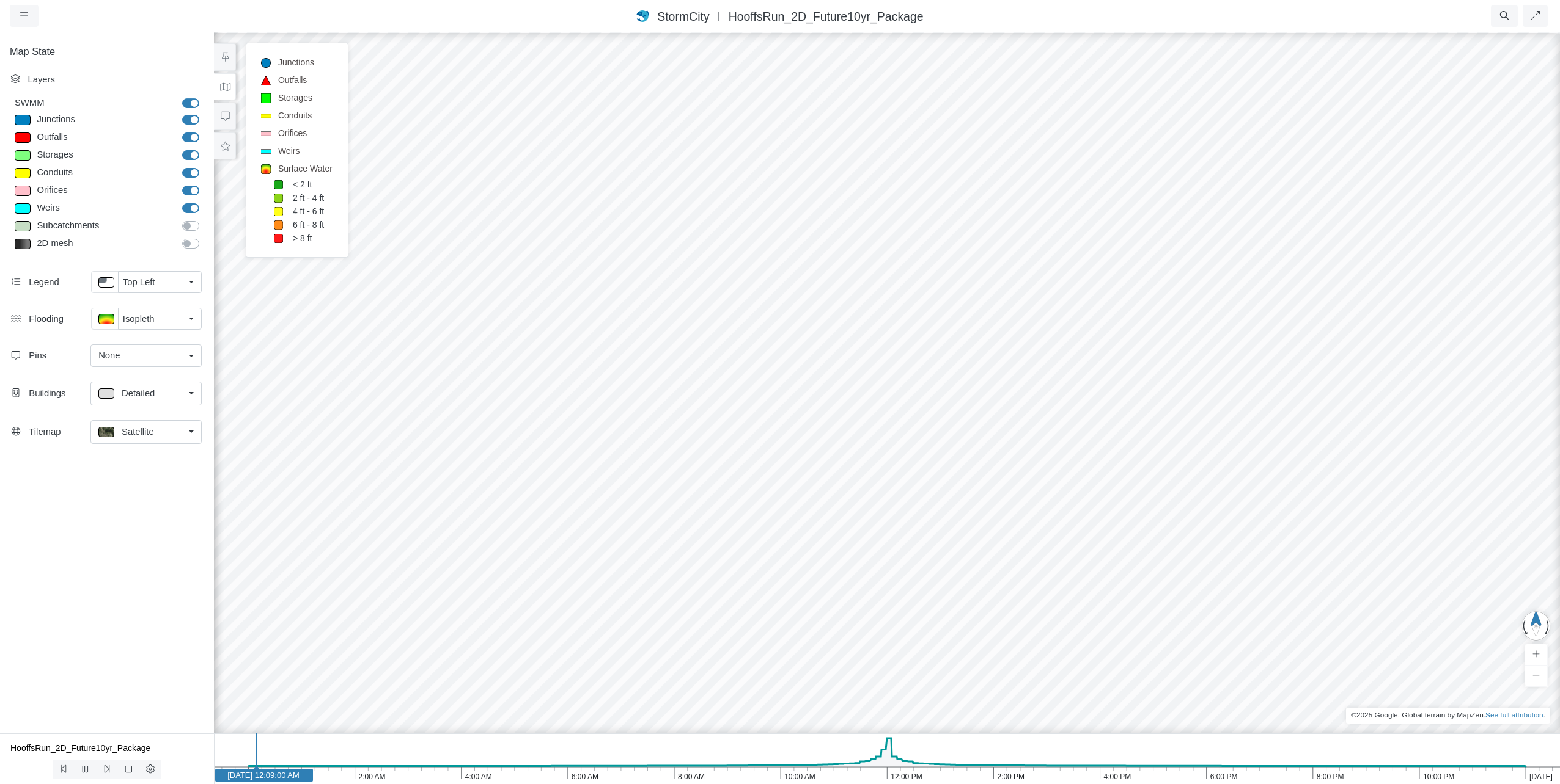
click at [612, 755] on icon "[DATE] 10:00 PM 8:00 PM 6:00 PM 4:00 PM 2:00 PM 12:00 PM 10:00 AM 8:00 AM 6:00 …" at bounding box center [887, 759] width 1346 height 51
click at [85, 772] on icon at bounding box center [85, 769] width 7 height 8
click at [783, 757] on icon "[DATE] 10:00 PM 8:00 PM 6:00 PM 4:00 PM 2:00 PM 12:00 PM 10:00 AM 8:00 AM 6:00 …" at bounding box center [887, 759] width 1346 height 51
click at [84, 771] on icon at bounding box center [85, 770] width 12 height 9
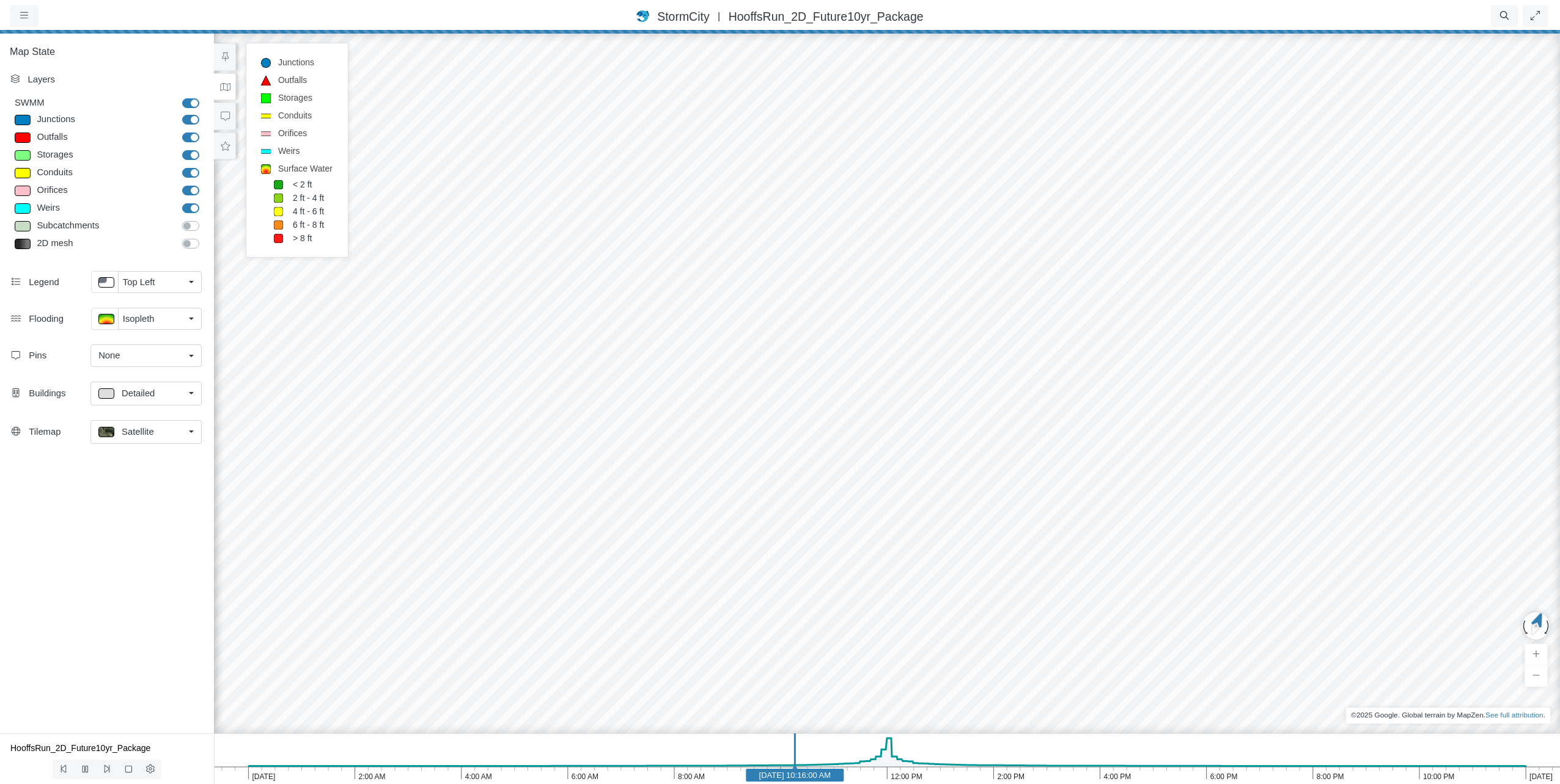
drag, startPoint x: 993, startPoint y: 488, endPoint x: 714, endPoint y: 289, distance: 342.7
click at [711, 285] on div at bounding box center [887, 408] width 1560 height 754
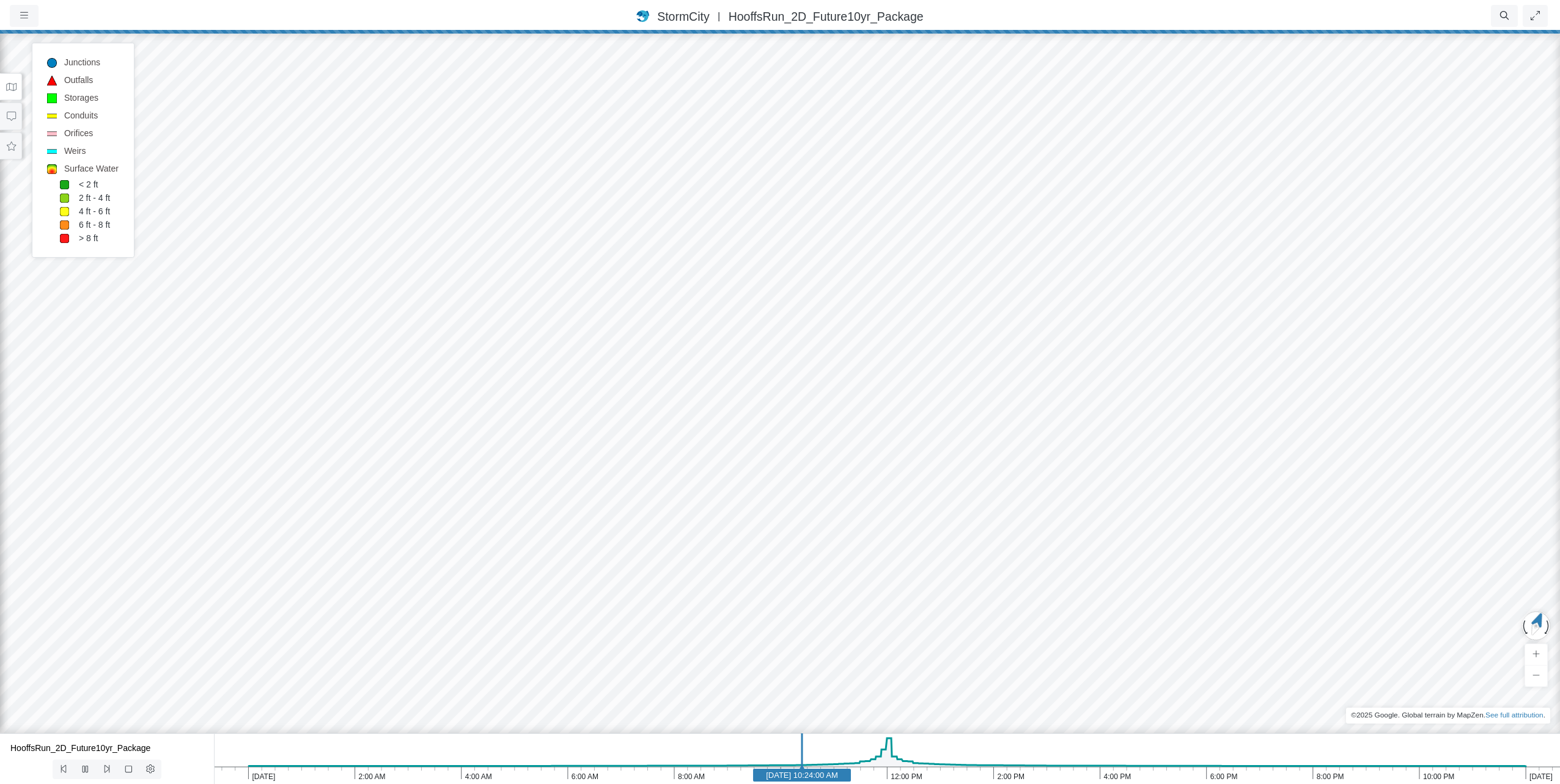
click at [836, 753] on icon "[DATE] 10:00 PM 8:00 PM 6:00 PM 4:00 PM 2:00 PM 12:00 PM 10:00 AM 8:00 AM 6:00 …" at bounding box center [887, 759] width 1346 height 51
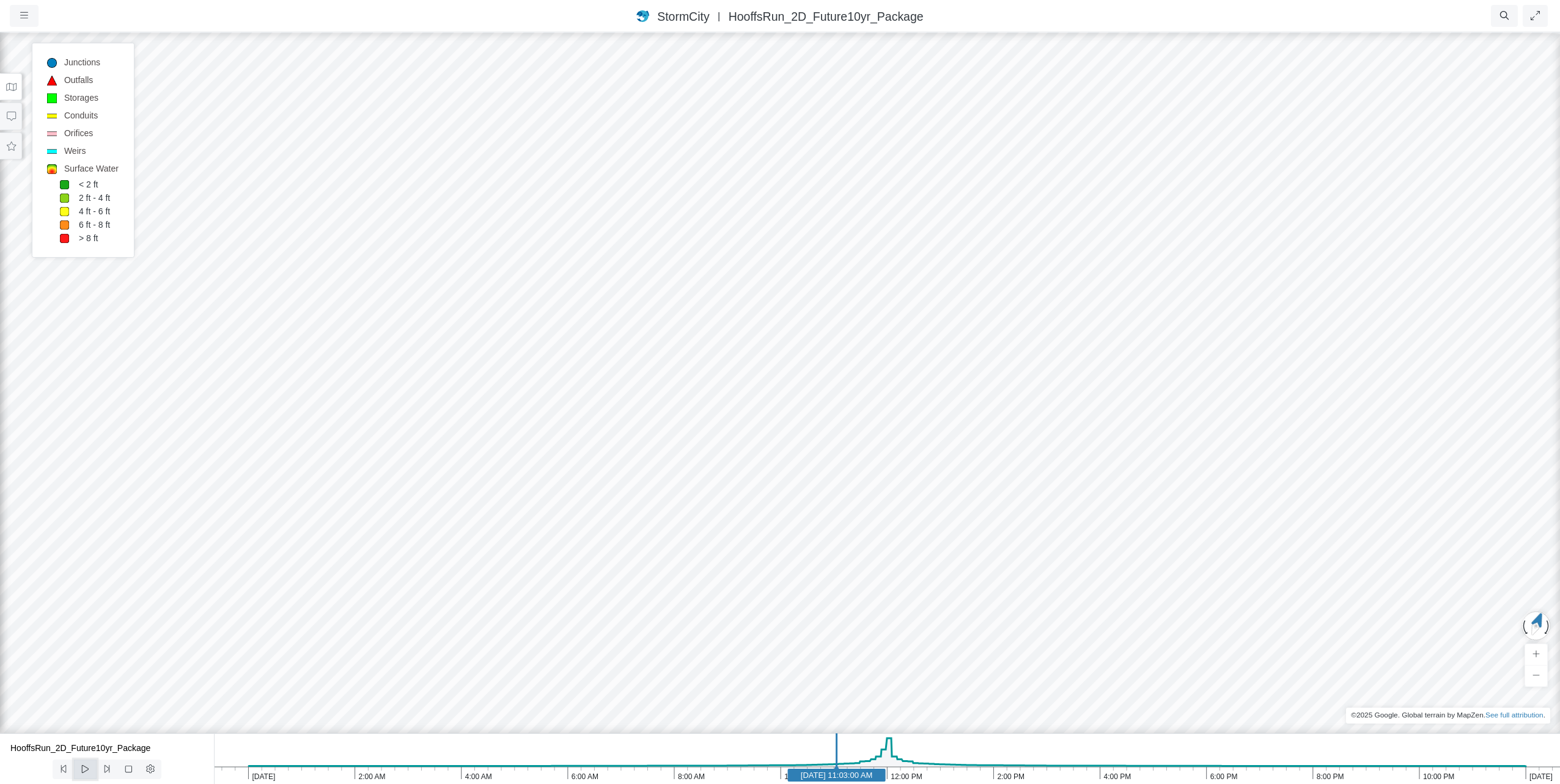
click at [85, 769] on icon at bounding box center [85, 770] width 12 height 9
click at [151, 775] on button at bounding box center [150, 770] width 22 height 20
click at [13, 89] on icon at bounding box center [12, 87] width 11 height 8
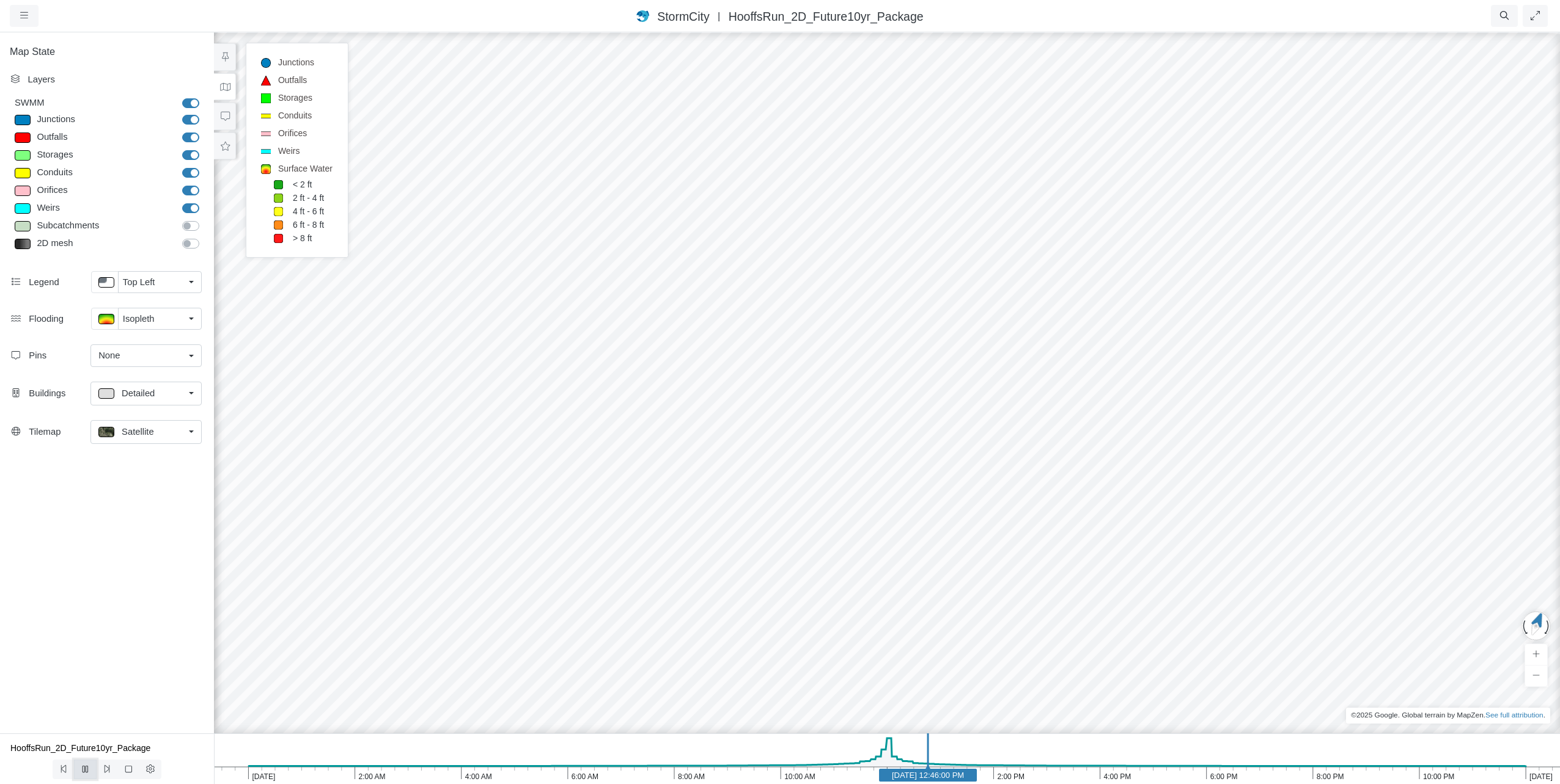
click at [90, 771] on icon at bounding box center [85, 770] width 12 height 9
click at [536, 652] on div at bounding box center [887, 408] width 1560 height 754
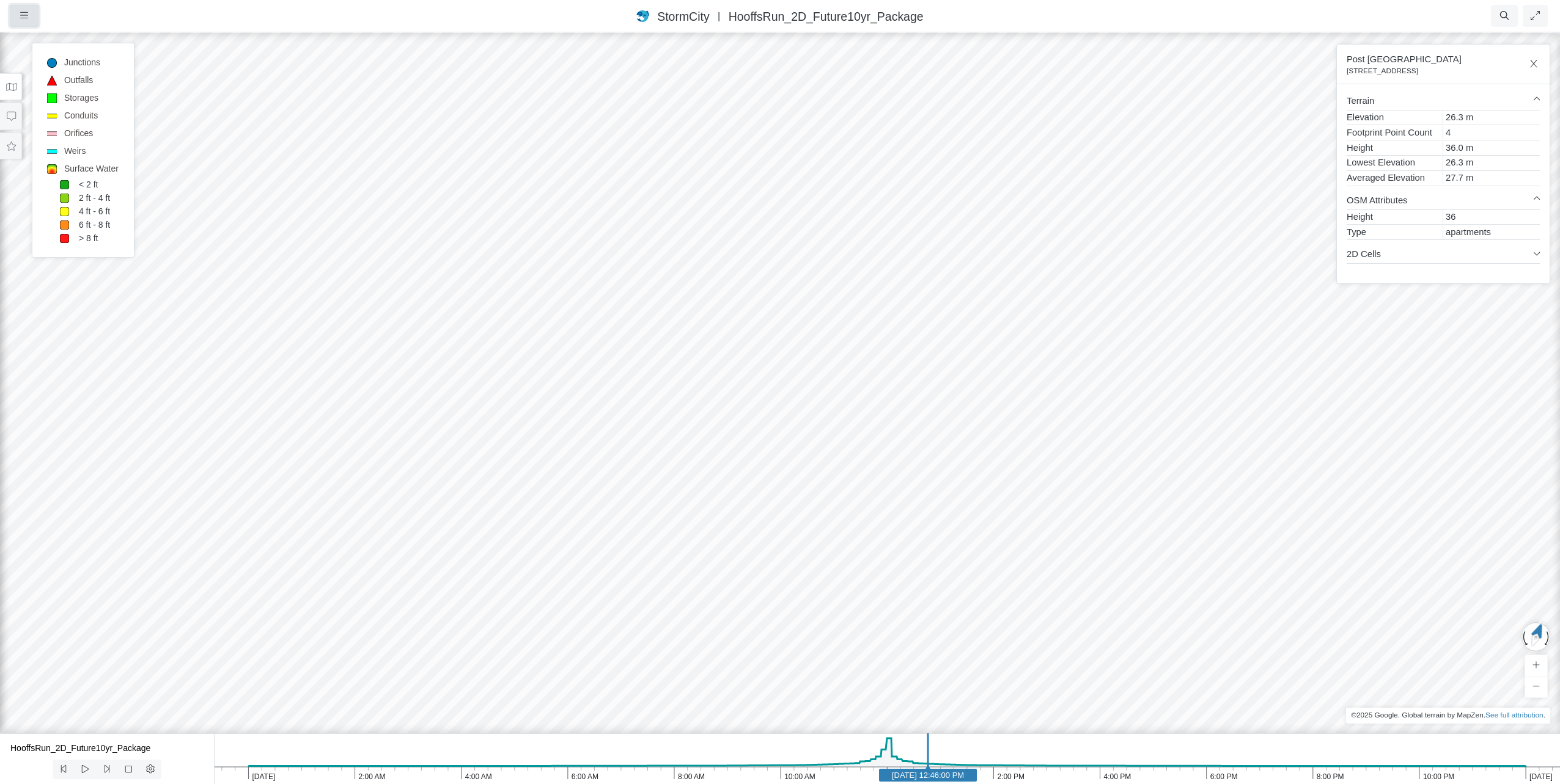
click at [28, 9] on button "button" at bounding box center [24, 15] width 29 height 22
drag, startPoint x: 459, startPoint y: 190, endPoint x: 604, endPoint y: 244, distance: 154.7
click at [604, 244] on div at bounding box center [780, 408] width 1560 height 754
click at [1530, 67] on icon "button" at bounding box center [1534, 64] width 7 height 8
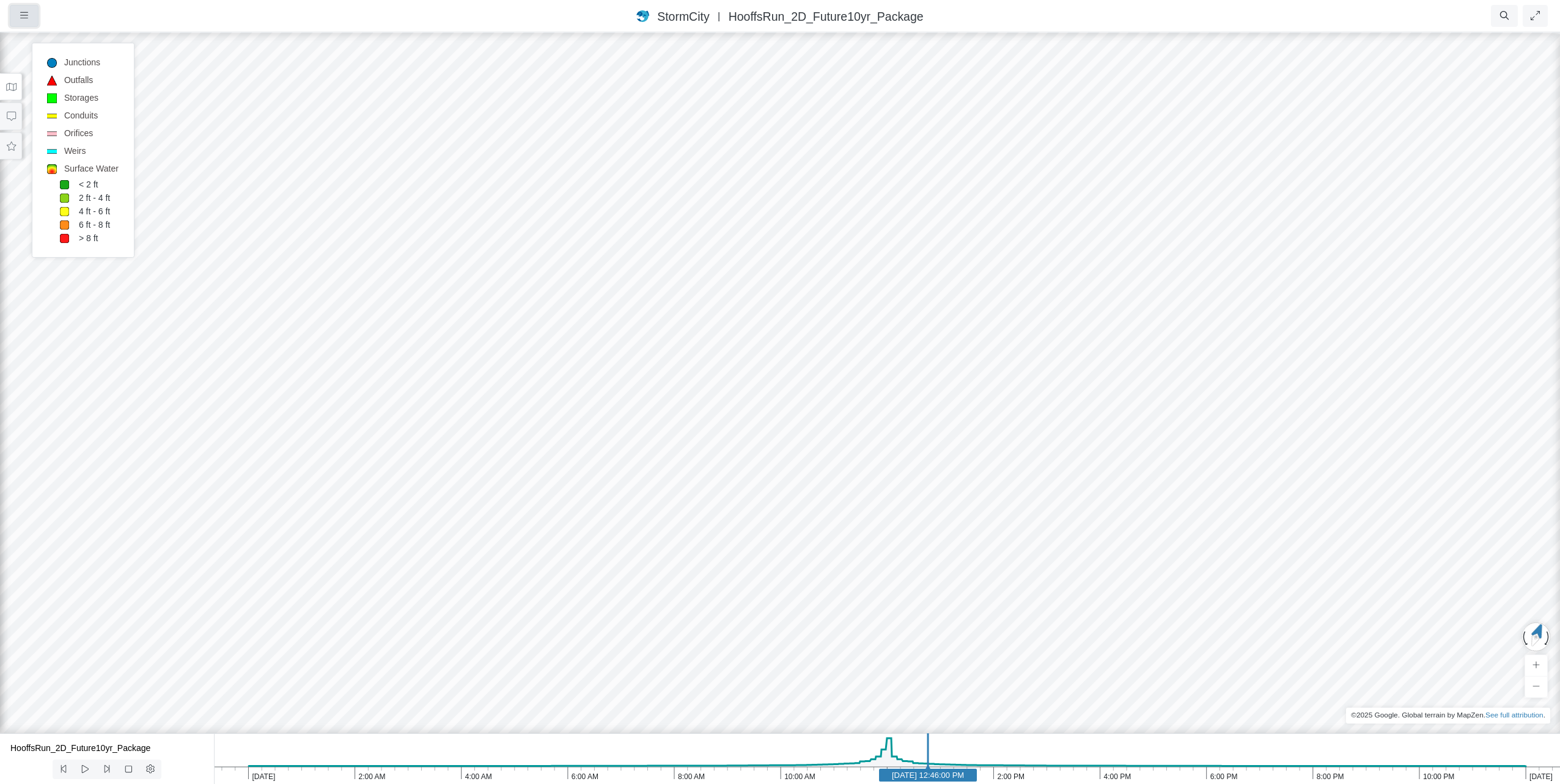
click at [25, 11] on button "button" at bounding box center [24, 15] width 29 height 22
drag, startPoint x: 1214, startPoint y: 578, endPoint x: 1151, endPoint y: 481, distance: 115.7
click at [1151, 481] on div at bounding box center [780, 408] width 1560 height 754
drag, startPoint x: 337, startPoint y: 425, endPoint x: 410, endPoint y: 442, distance: 75.0
click at [410, 442] on div at bounding box center [780, 408] width 1560 height 754
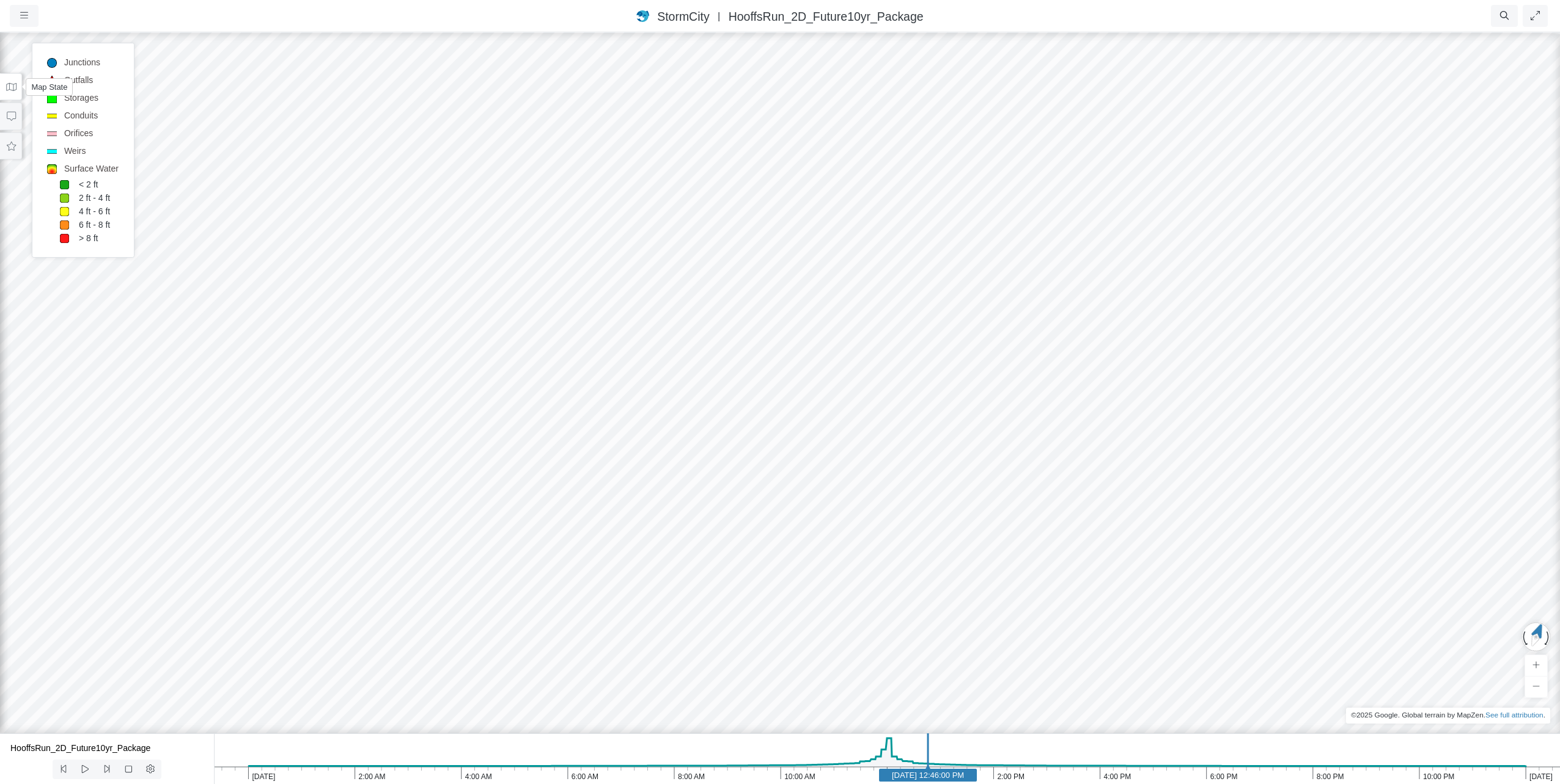
click at [14, 89] on icon at bounding box center [11, 87] width 12 height 9
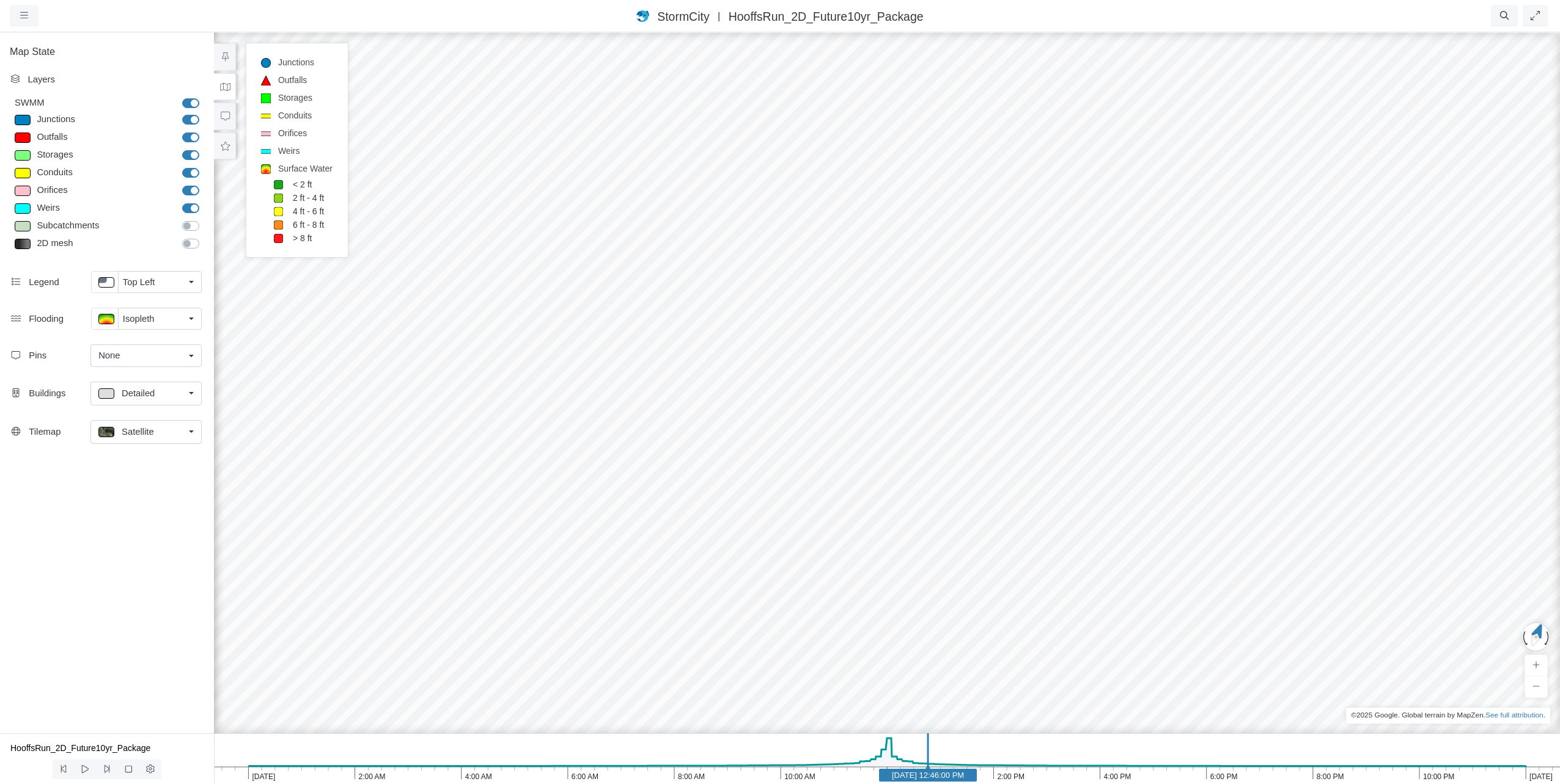
click at [1359, 349] on div at bounding box center [887, 408] width 1560 height 754
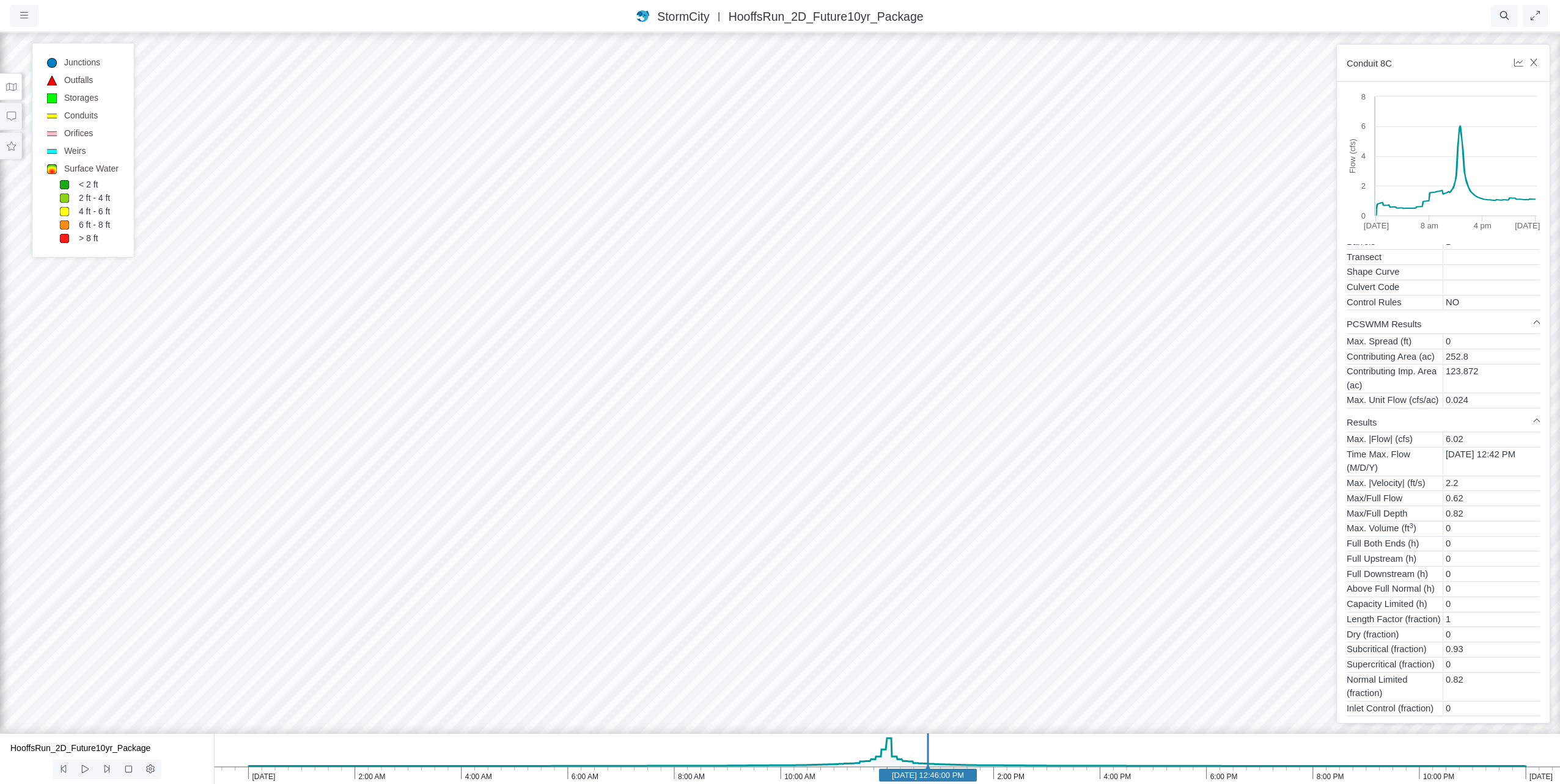
scroll to position [359, 0]
